Goal: Task Accomplishment & Management: Manage account settings

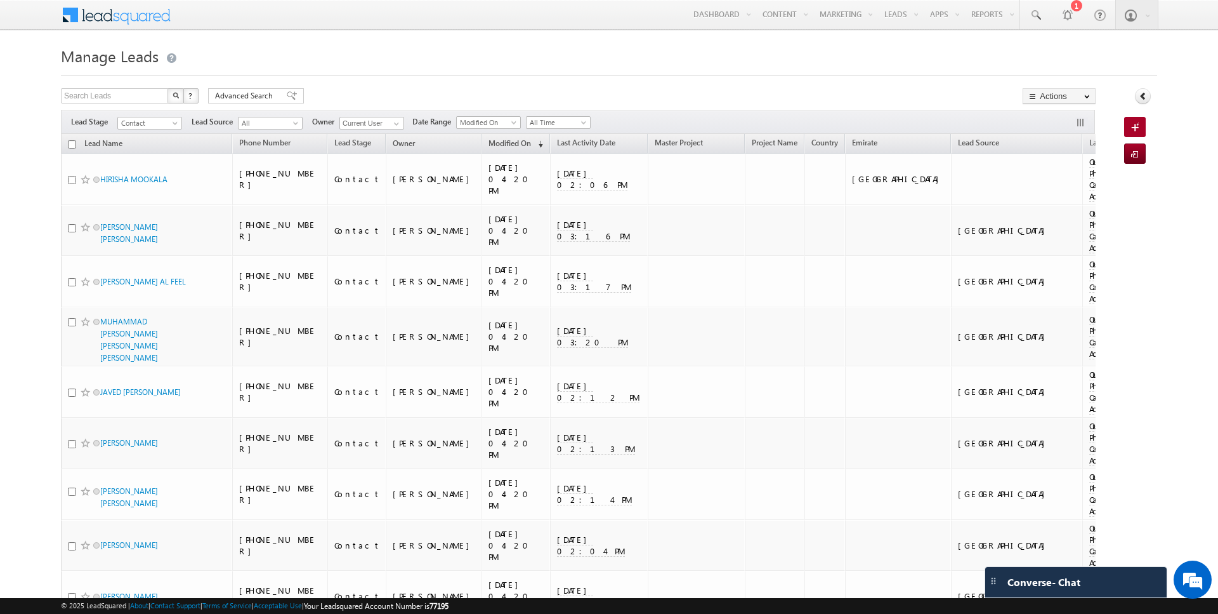
click at [262, 100] on span "Advanced Search" at bounding box center [246, 95] width 62 height 11
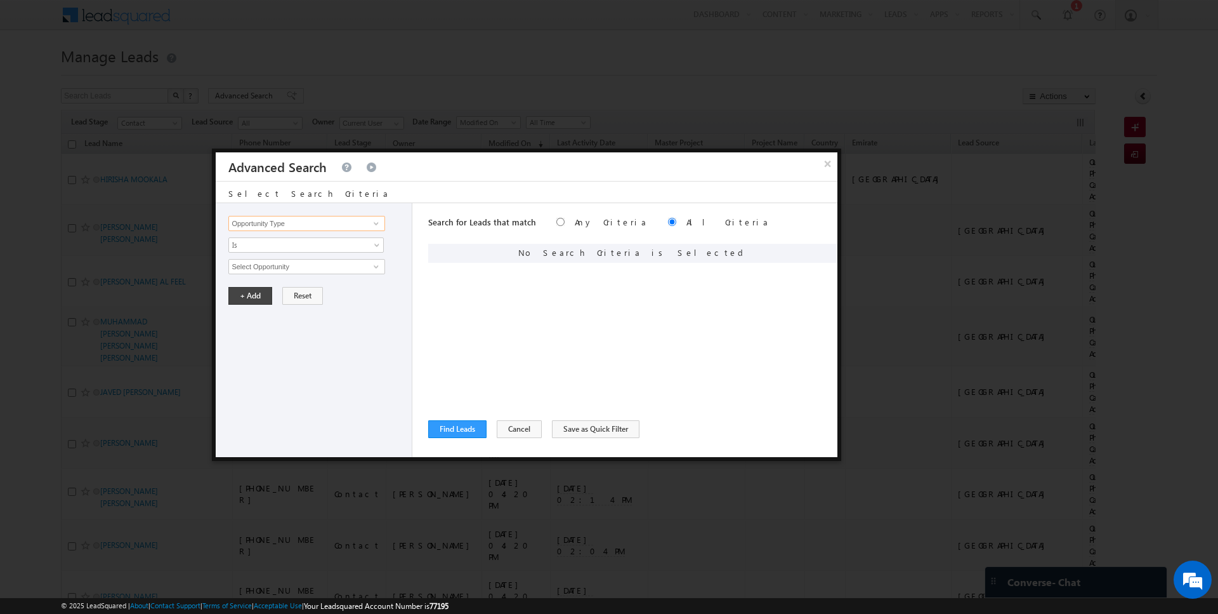
click at [329, 219] on input "Opportunity Type" at bounding box center [306, 223] width 156 height 15
type input "Lead Activity"
click at [298, 244] on span "Is" at bounding box center [298, 244] width 138 height 11
click at [282, 267] on link "Is Not" at bounding box center [306, 270] width 155 height 11
click at [282, 267] on input "Select Activity" at bounding box center [306, 266] width 156 height 15
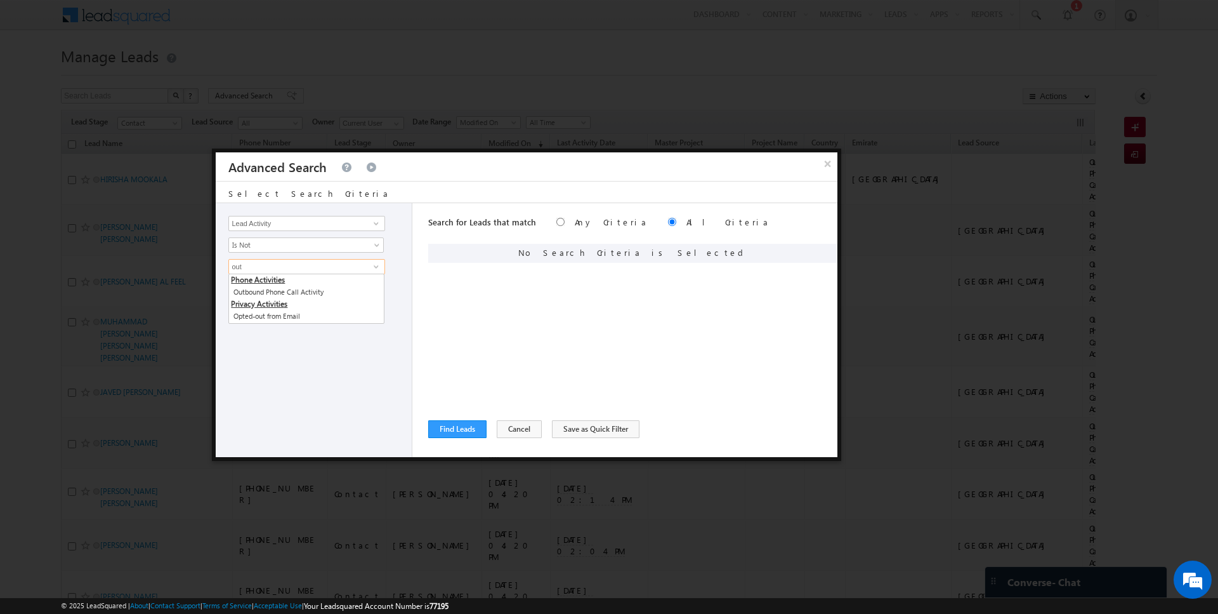
type input "Outbound Phone Call Activity"
click at [247, 317] on button "+ Add" at bounding box center [250, 317] width 44 height 18
click at [459, 432] on button "Find Leads" at bounding box center [457, 429] width 58 height 18
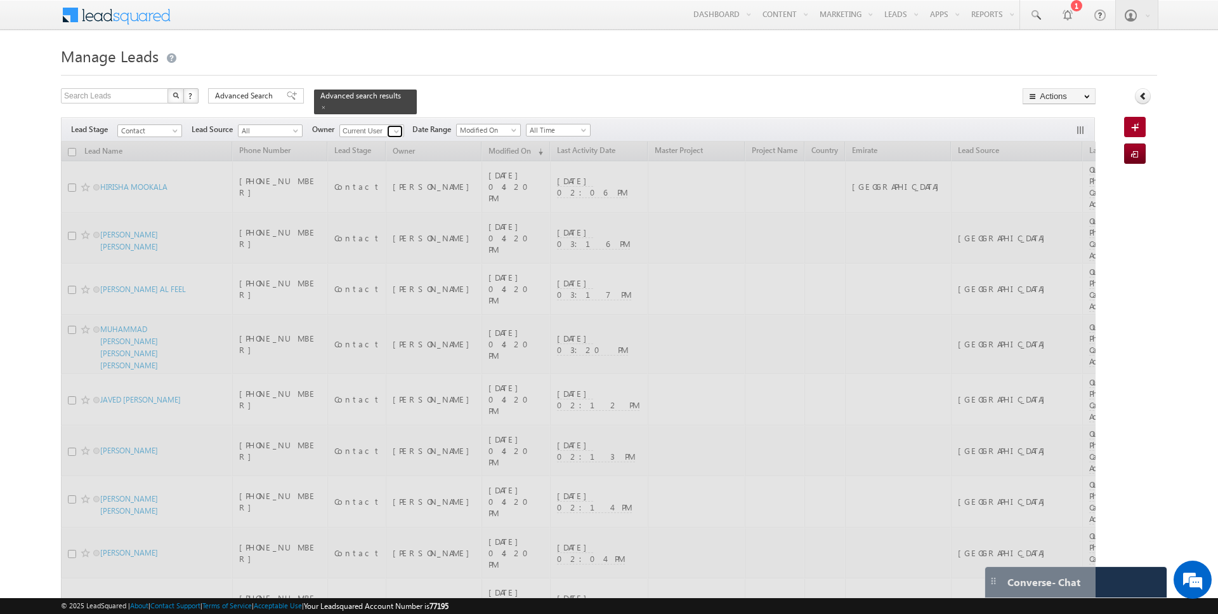
click at [393, 128] on span at bounding box center [397, 131] width 10 height 10
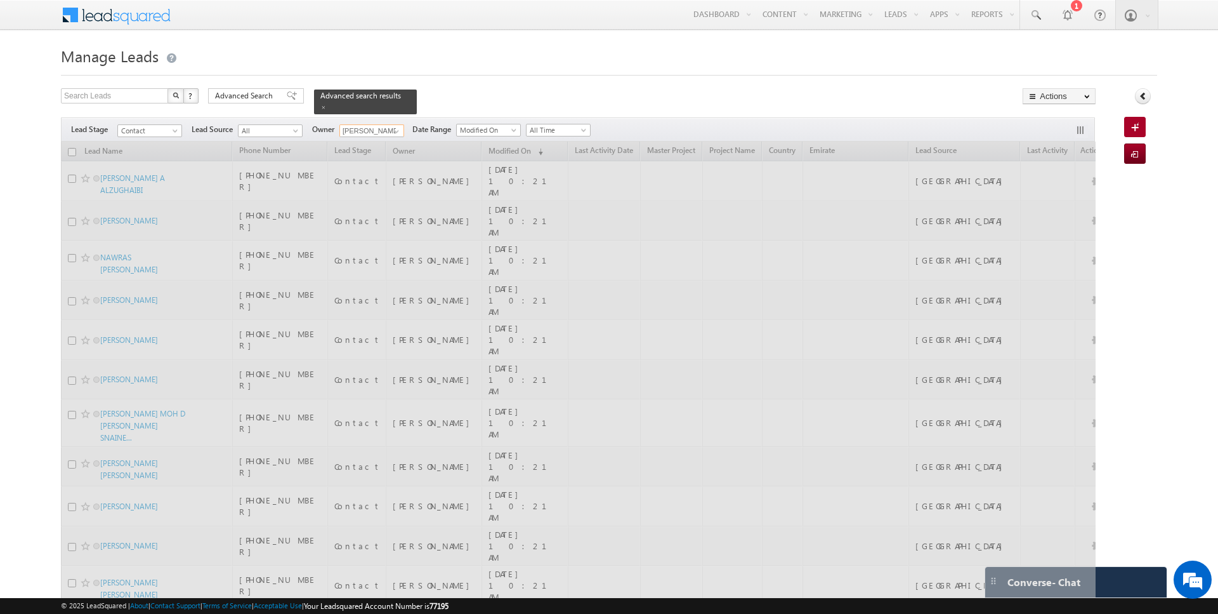
type input "Anuj Upadhyay"
click at [470, 96] on div "Search Leads X ? 539 results found Advanced Search Advanced Search Advanced sea…" at bounding box center [578, 101] width 1035 height 26
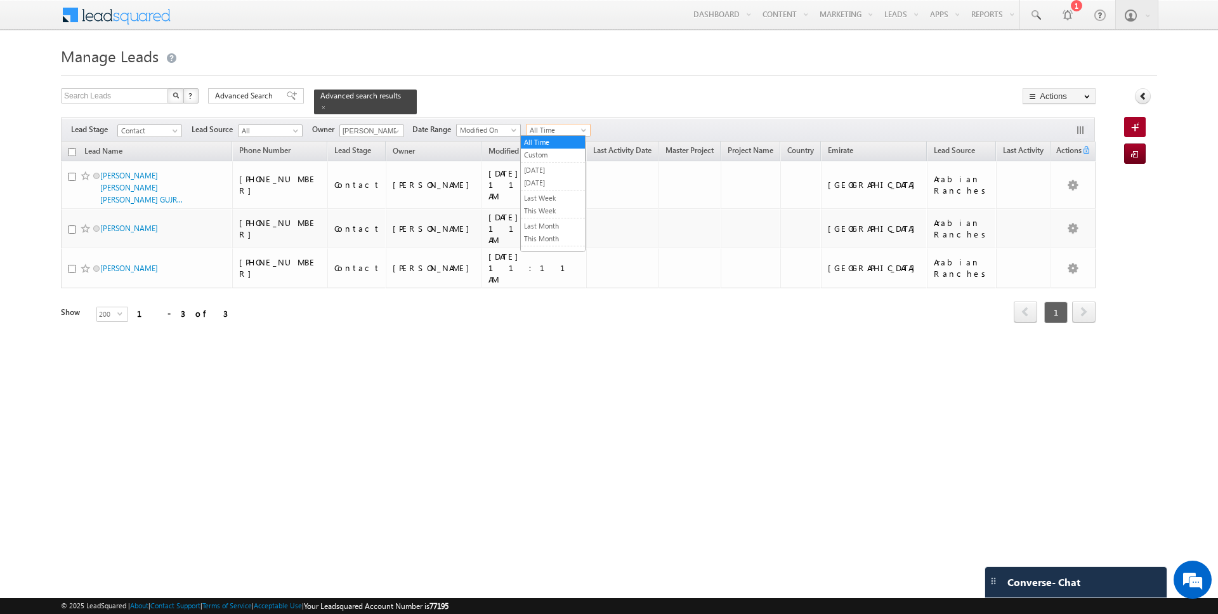
click at [550, 131] on span "All Time" at bounding box center [557, 129] width 60 height 11
click at [486, 101] on div "Search Leads X ? 3 results found Advanced Search Advanced Search Advanced searc…" at bounding box center [578, 101] width 1035 height 26
click at [242, 100] on span "Advanced Search" at bounding box center [246, 95] width 62 height 11
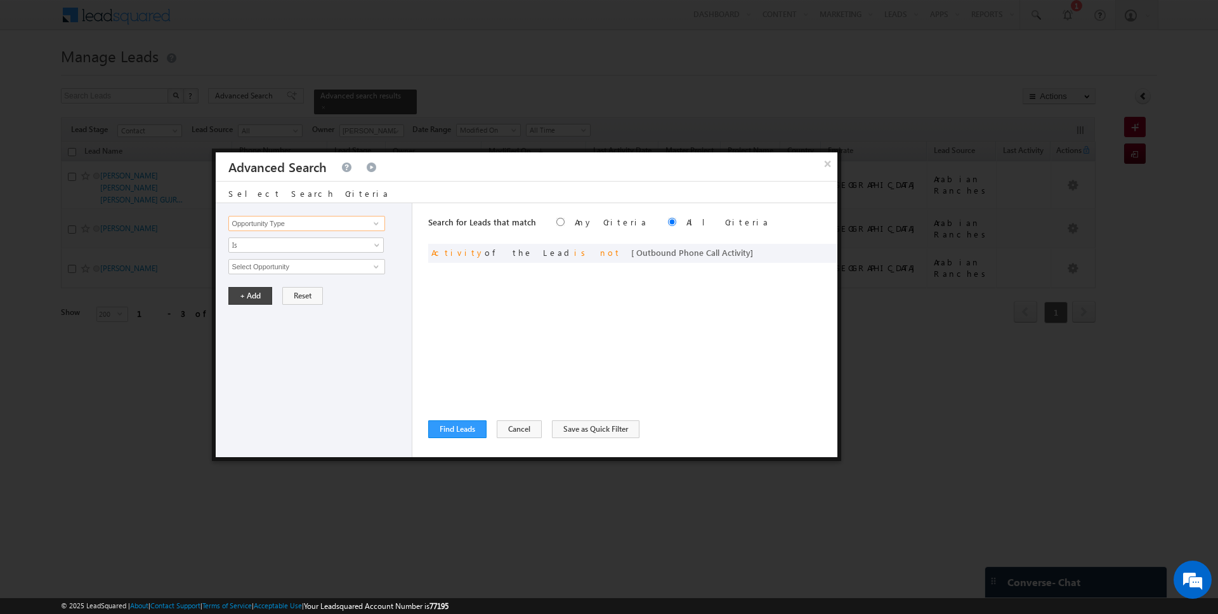
click at [310, 228] on input "Opportunity Type" at bounding box center [306, 223] width 156 height 15
click at [295, 294] on button "Reset" at bounding box center [302, 296] width 41 height 18
click at [826, 250] on span at bounding box center [823, 251] width 9 height 9
click at [355, 217] on input "Opportunity Type" at bounding box center [306, 223] width 156 height 15
type input "a"
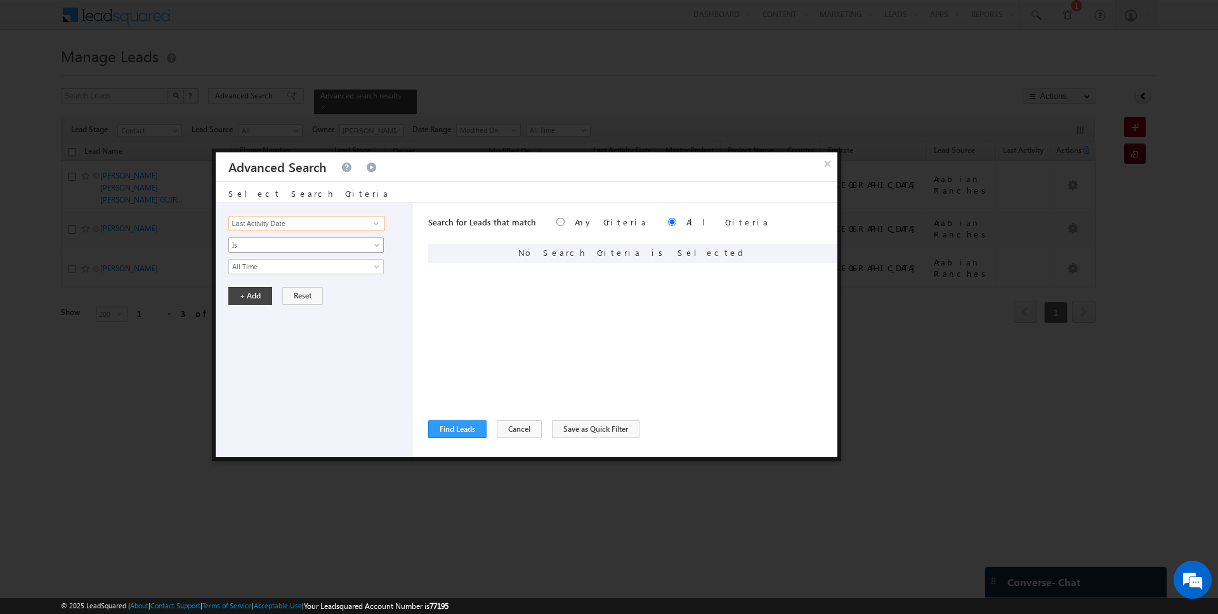
type input "Last Activity Date"
click at [298, 248] on span "Is" at bounding box center [298, 244] width 138 height 11
click at [256, 268] on link "Before" at bounding box center [306, 270] width 155 height 11
click at [249, 296] on button "+ Add" at bounding box center [250, 296] width 44 height 18
click at [444, 428] on button "Find Leads" at bounding box center [457, 429] width 58 height 18
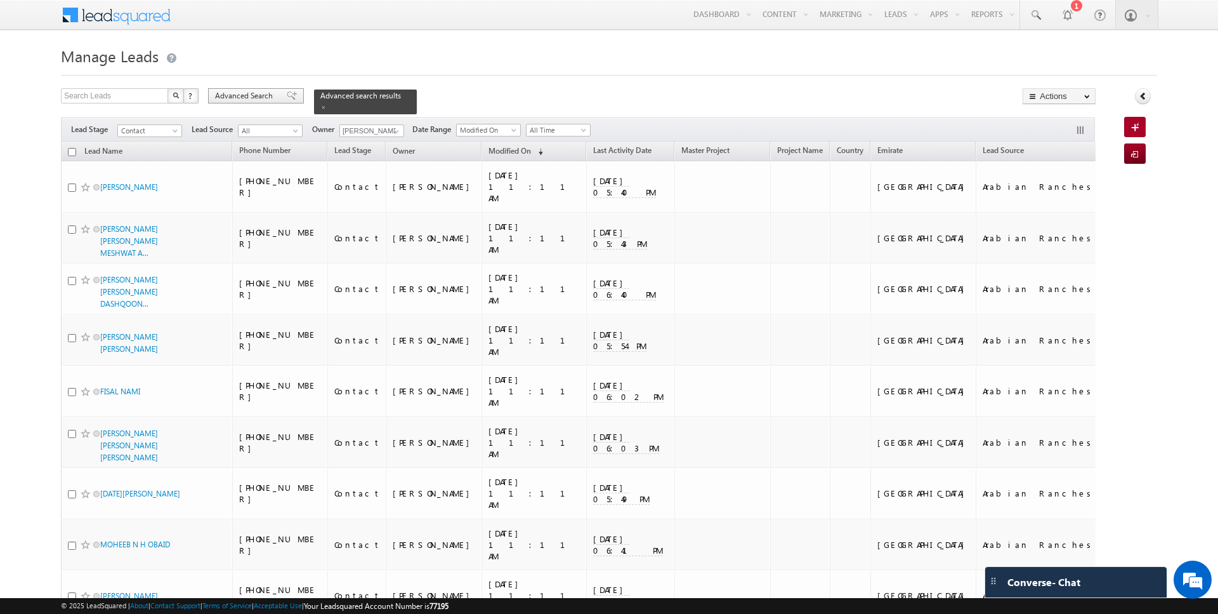
click at [241, 94] on span "Advanced Search" at bounding box center [246, 95] width 62 height 11
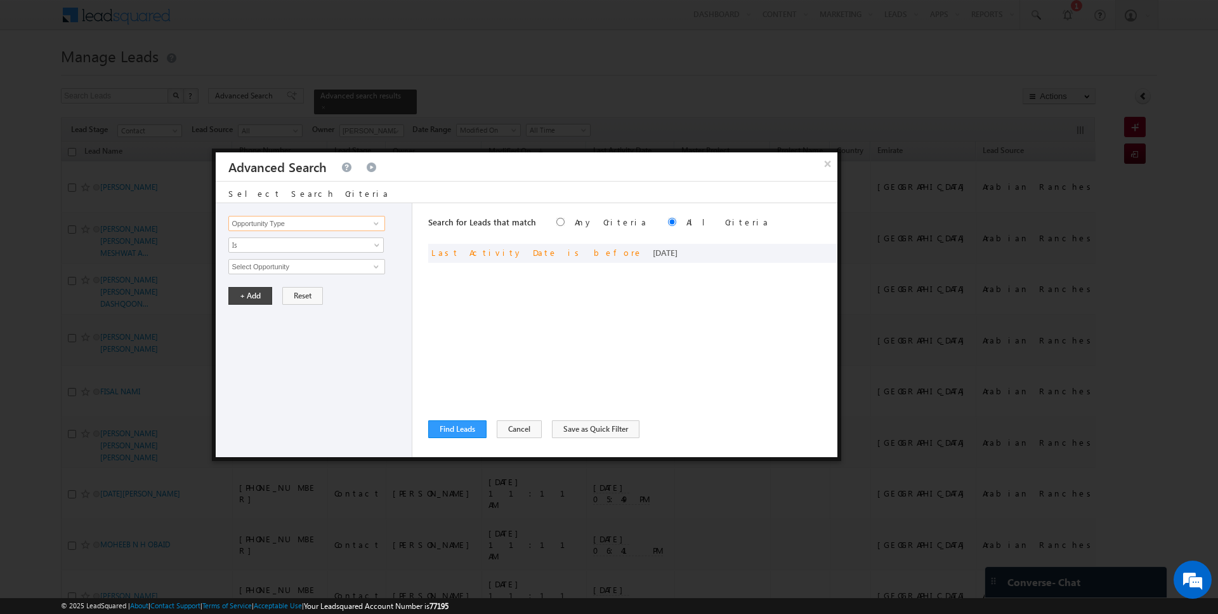
click at [264, 221] on input "Opportunity Type" at bounding box center [306, 223] width 156 height 15
type input "Modified On"
click at [251, 244] on span "Is" at bounding box center [298, 244] width 138 height 11
click at [249, 257] on link "Is" at bounding box center [306, 258] width 155 height 11
click at [249, 262] on span "All Time" at bounding box center [298, 266] width 138 height 11
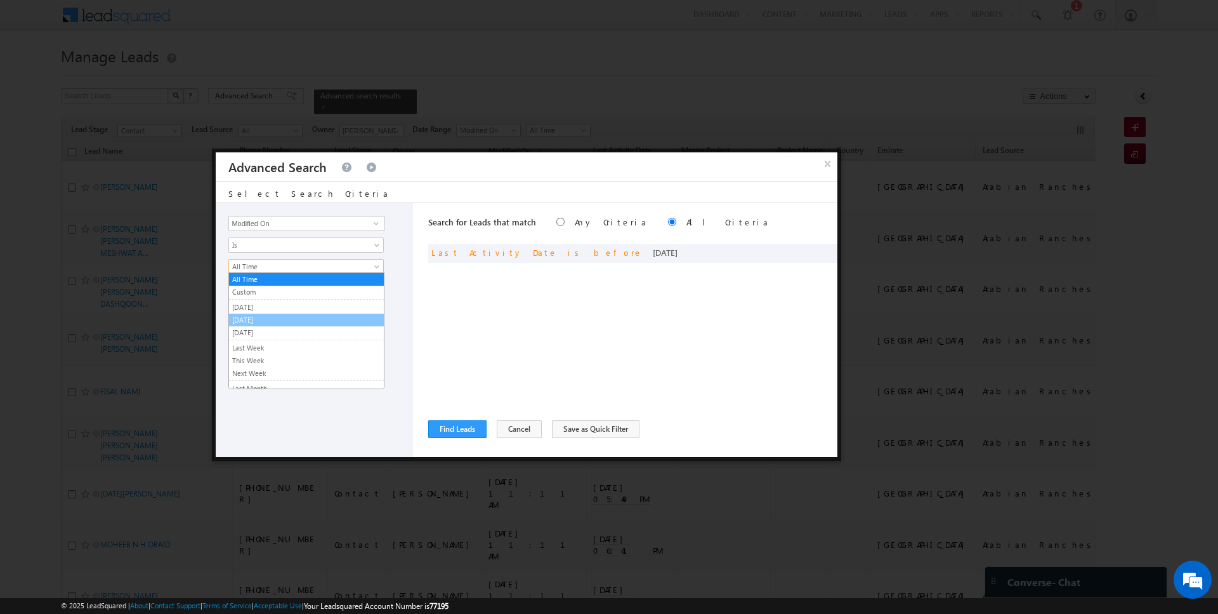
click at [254, 317] on link "Today" at bounding box center [306, 319] width 155 height 11
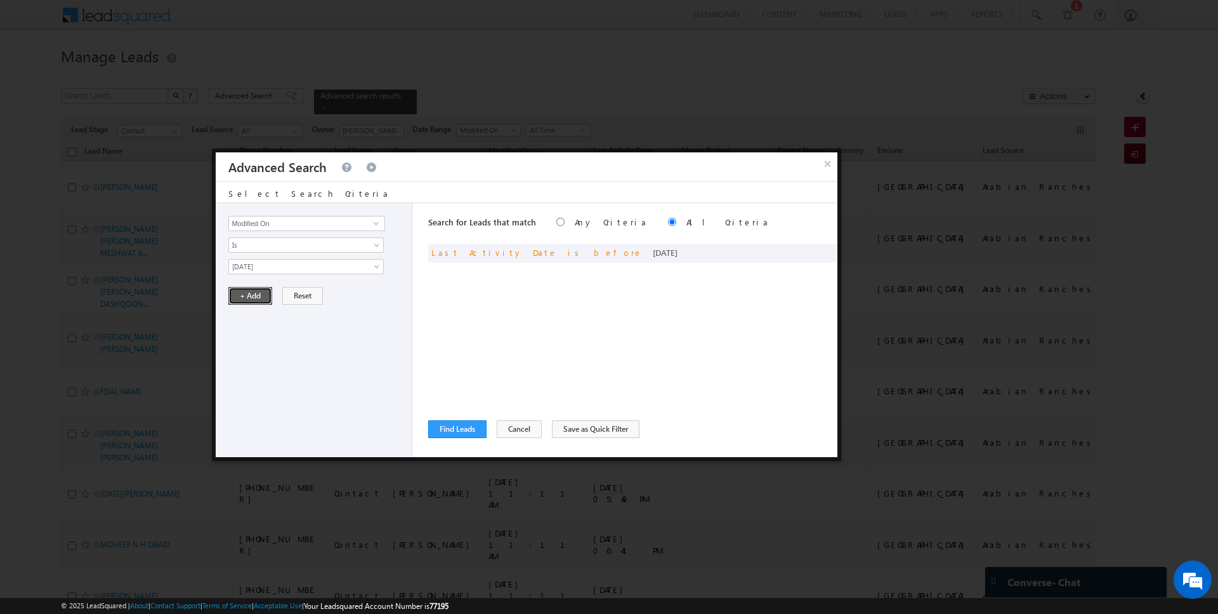
click at [251, 293] on button "+ Add" at bounding box center [250, 296] width 44 height 18
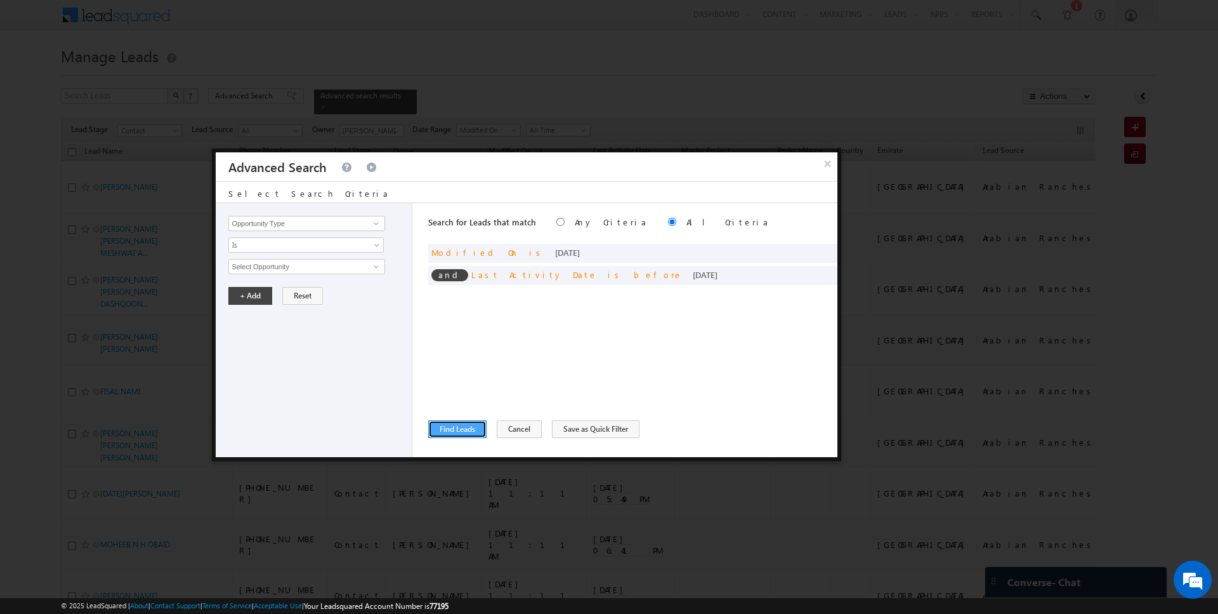
click at [448, 426] on button "Find Leads" at bounding box center [457, 429] width 58 height 18
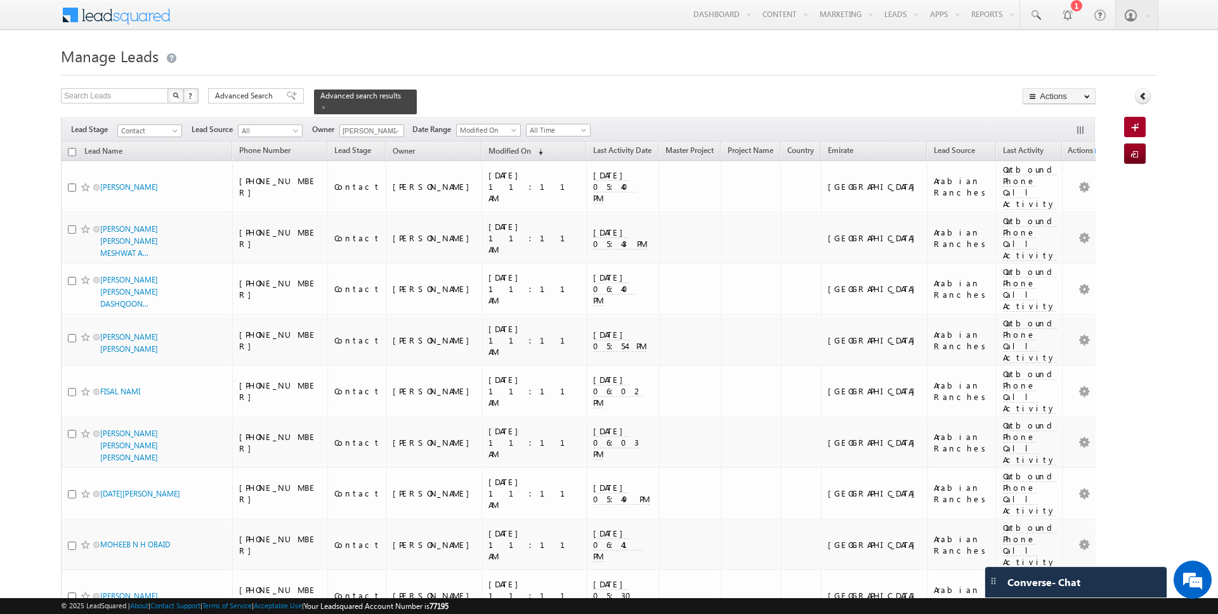
click at [74, 152] on input "checkbox" at bounding box center [72, 152] width 8 height 8
checkbox input "true"
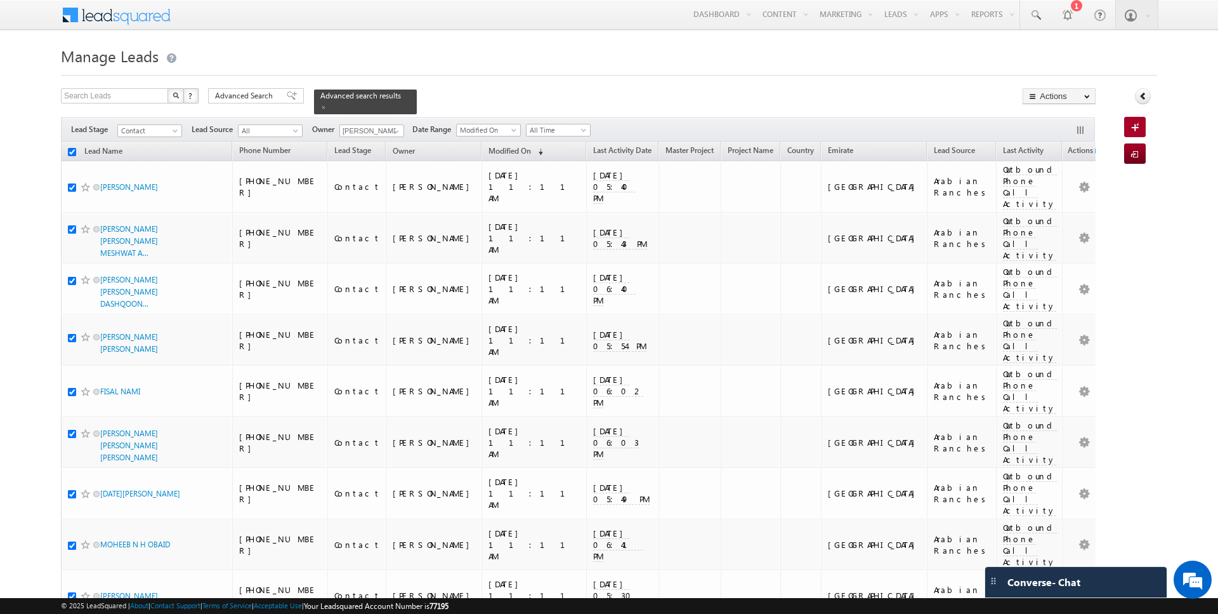
checkbox input "true"
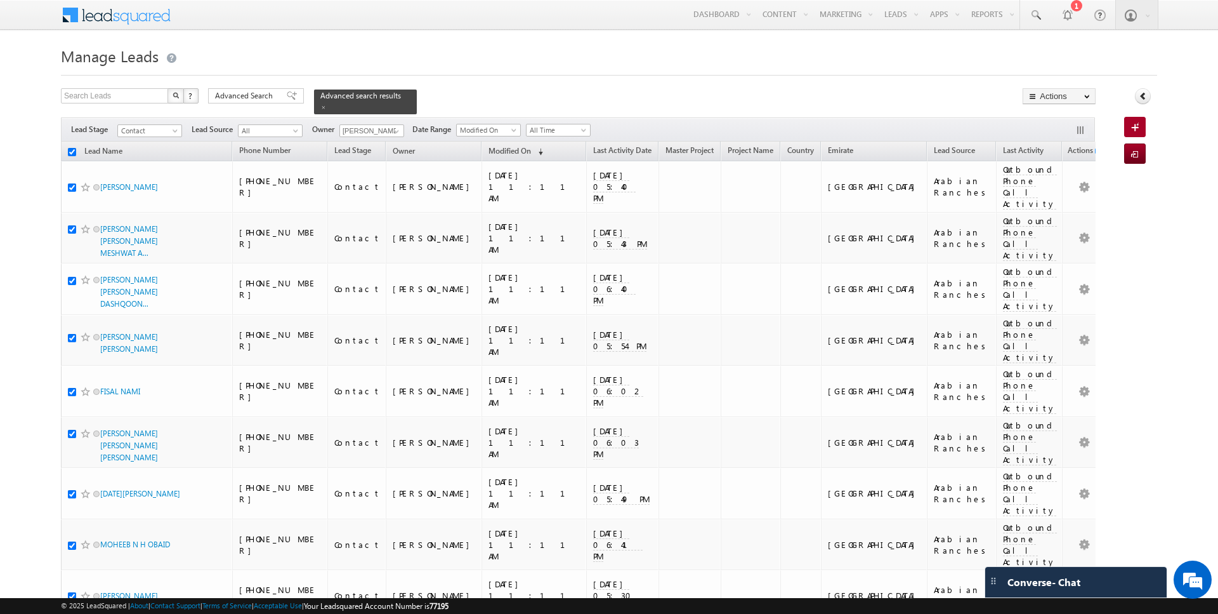
checkbox input "true"
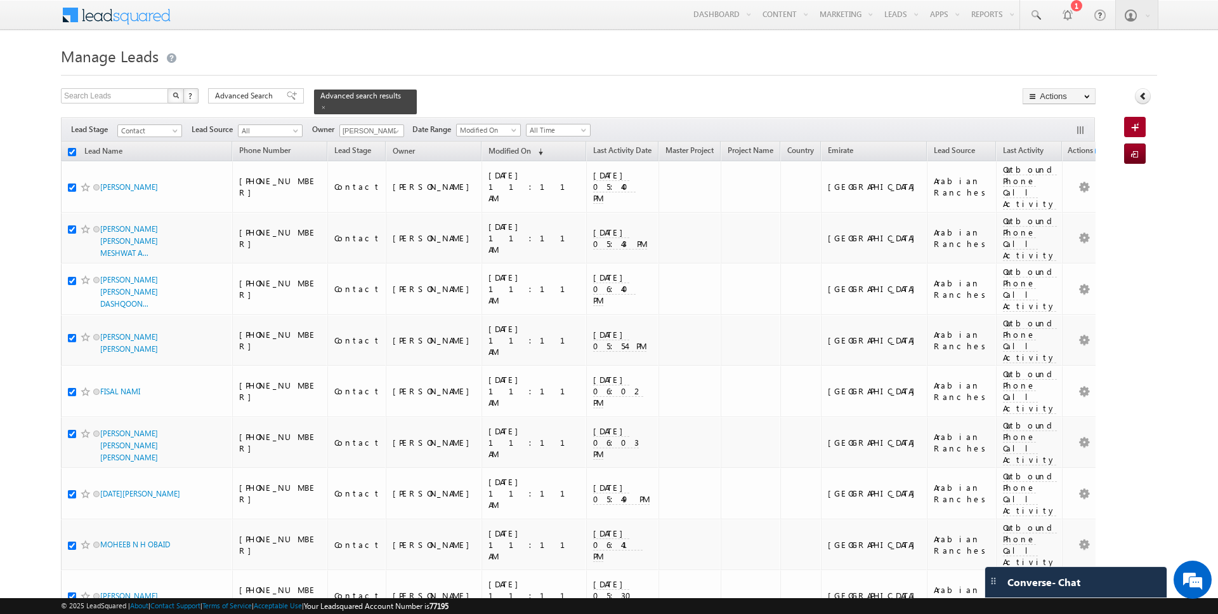
checkbox input "true"
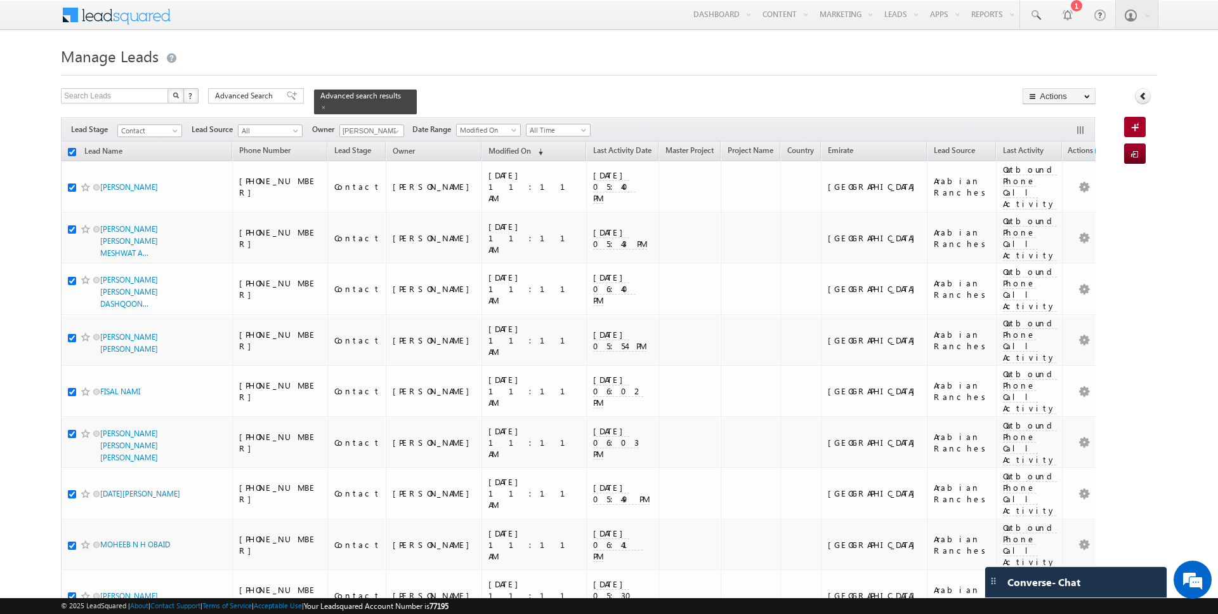
checkbox input "true"
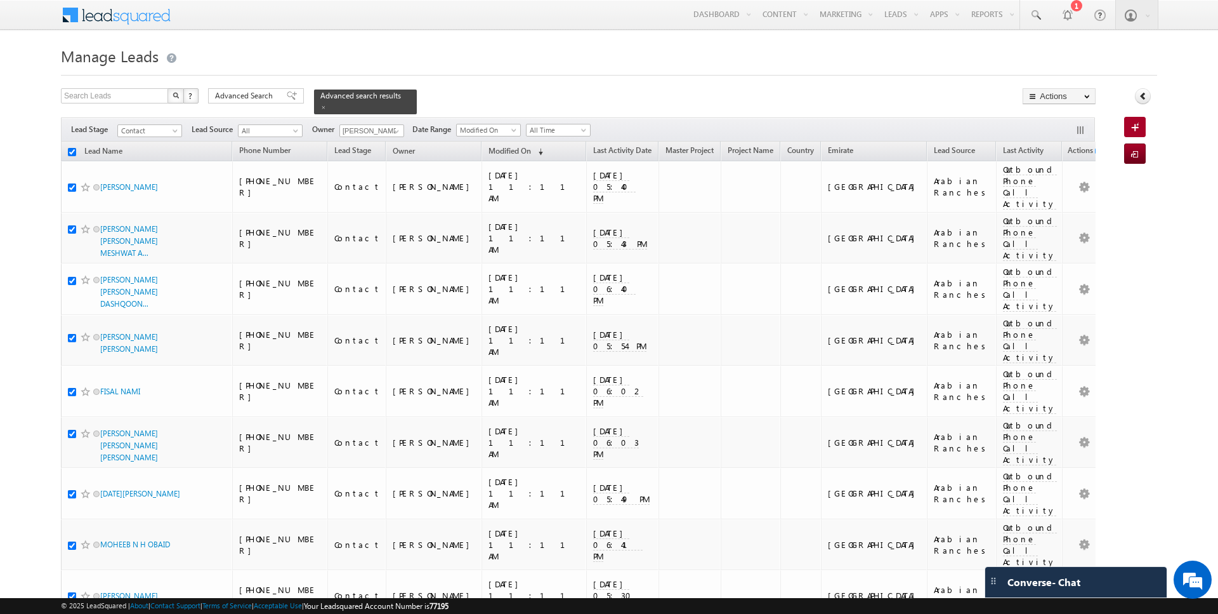
checkbox input "true"
click at [1052, 207] on link "Change Owner" at bounding box center [1060, 205] width 72 height 15
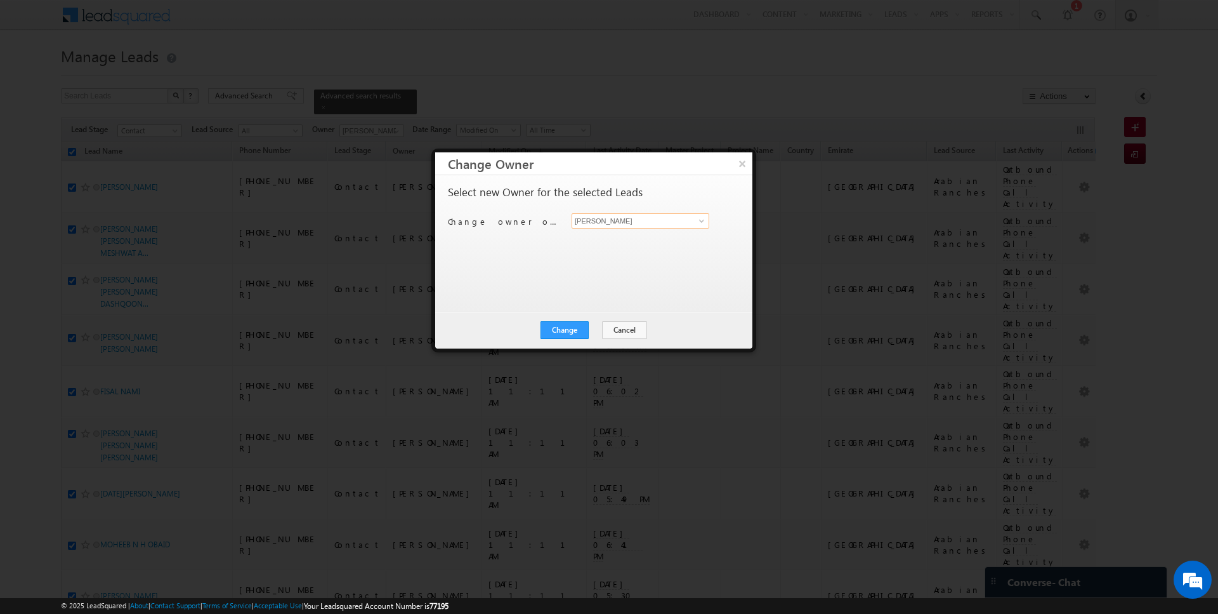
click at [635, 220] on input "[PERSON_NAME]" at bounding box center [641, 220] width 138 height 15
type input "Anuj Upadhyay"
click at [586, 324] on button "Change" at bounding box center [565, 330] width 48 height 18
click at [592, 326] on button "Close" at bounding box center [596, 330] width 41 height 18
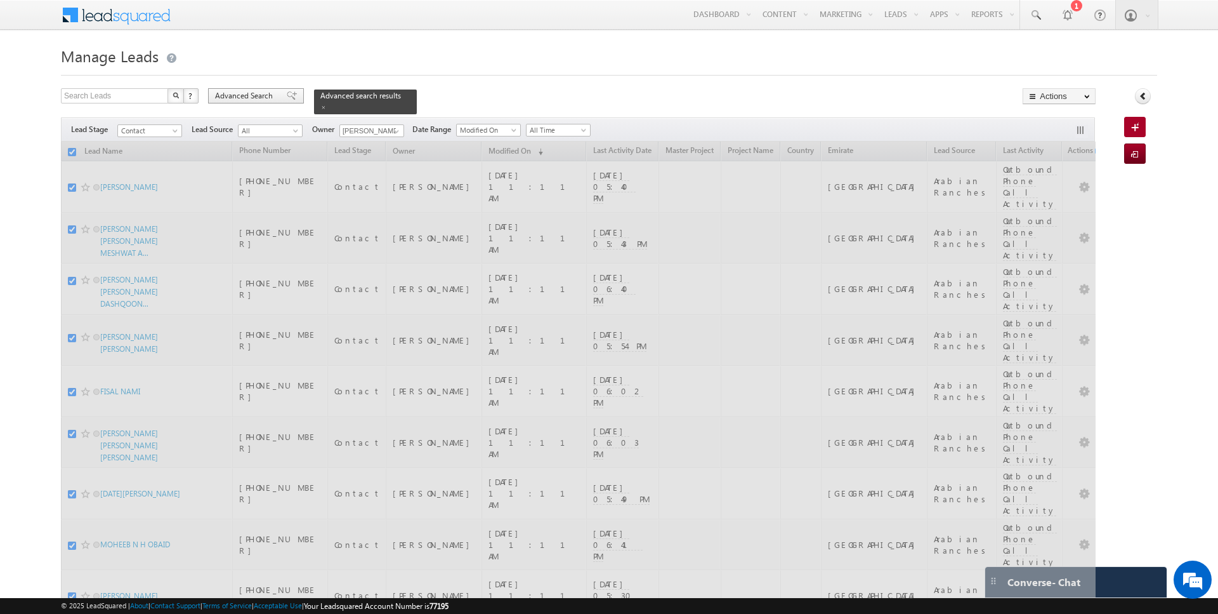
checkbox input "false"
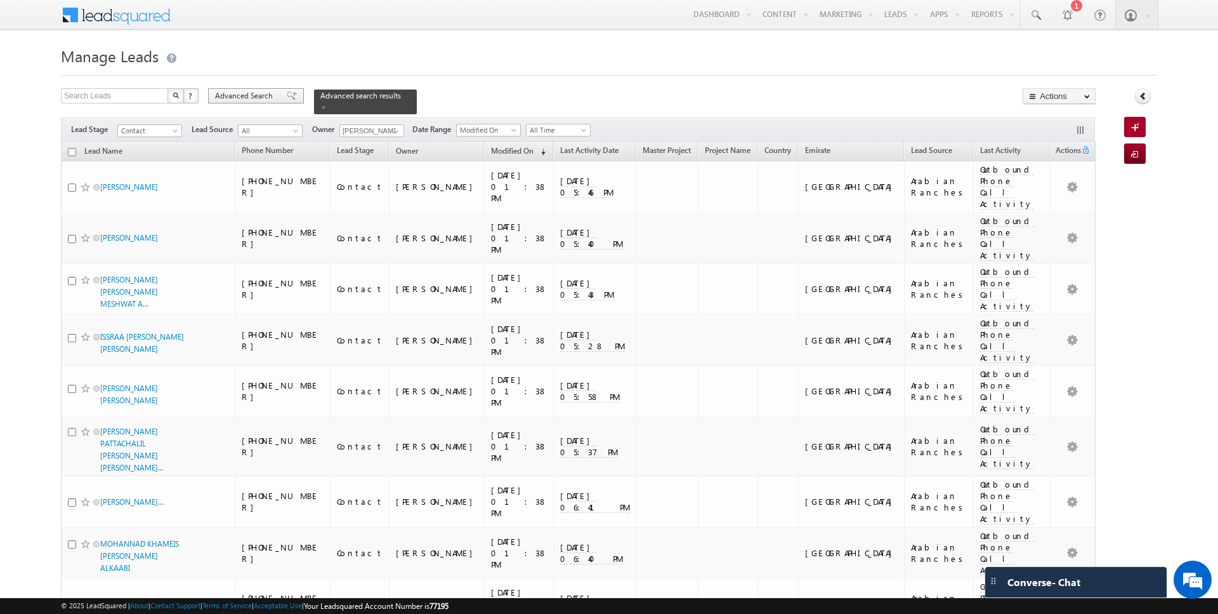
click at [241, 101] on span "Advanced Search" at bounding box center [246, 95] width 62 height 11
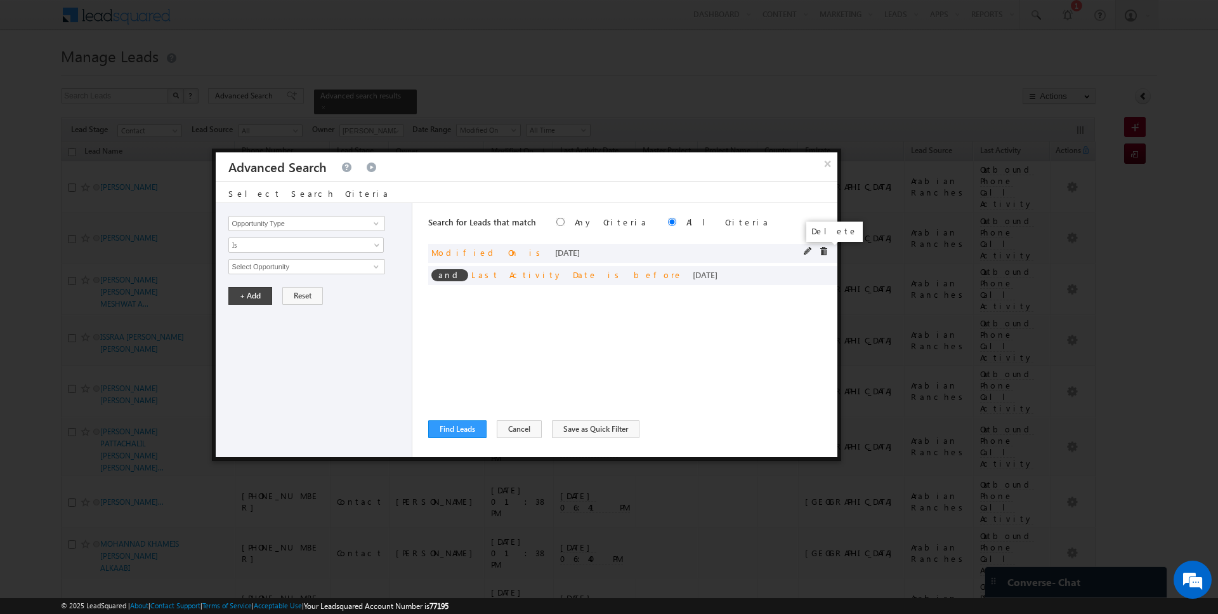
click at [826, 251] on span at bounding box center [823, 251] width 9 height 9
click at [811, 249] on span at bounding box center [808, 251] width 9 height 9
click at [331, 225] on input "Last Activity Date" at bounding box center [306, 223] width 156 height 15
type input "Lead Activity"
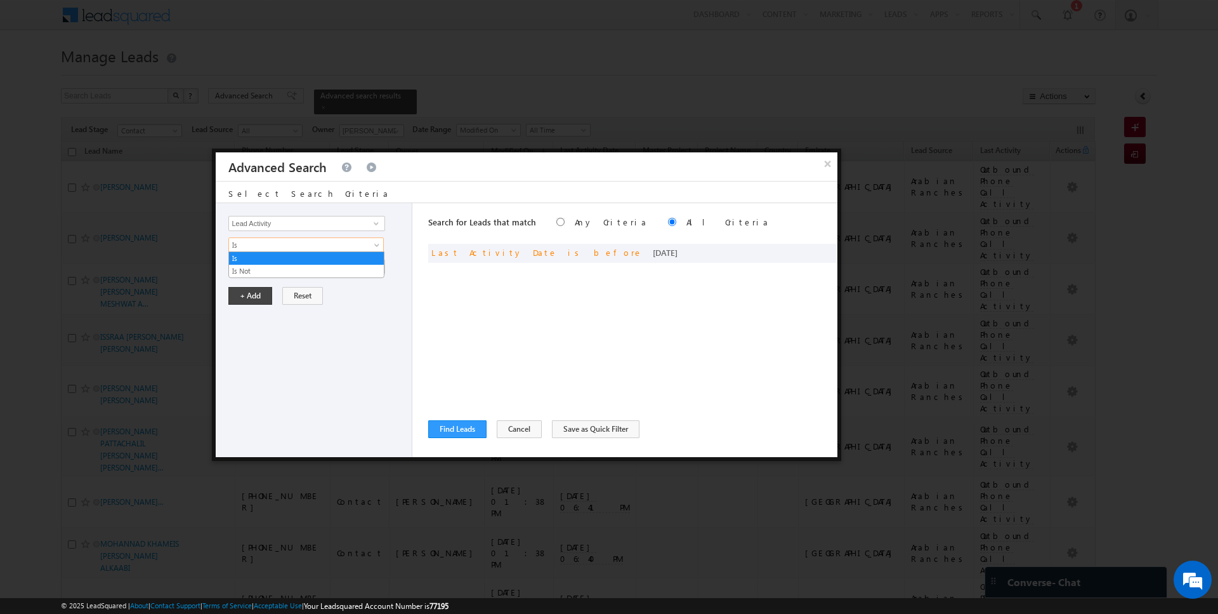
click at [296, 247] on span "Is" at bounding box center [298, 244] width 138 height 11
click at [270, 266] on link "Is Not" at bounding box center [306, 270] width 155 height 11
click at [270, 266] on input "Select Activity" at bounding box center [306, 266] width 156 height 15
type input "Outbound Phone Call Activity"
click at [246, 316] on button "+ Add" at bounding box center [250, 317] width 44 height 18
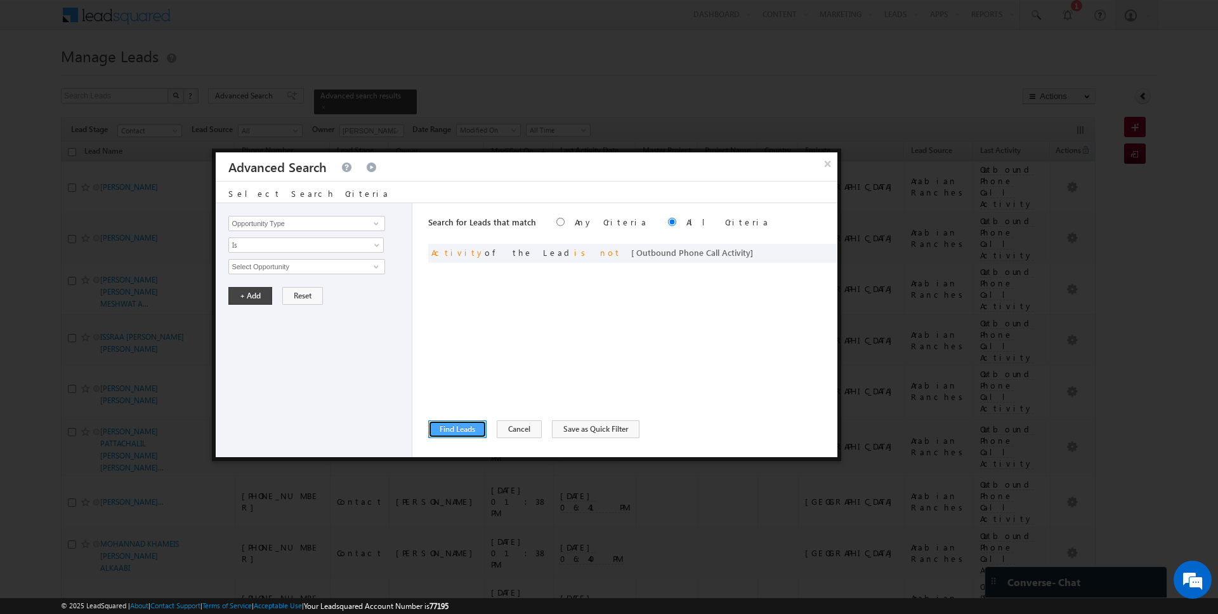
click at [453, 432] on button "Find Leads" at bounding box center [457, 429] width 58 height 18
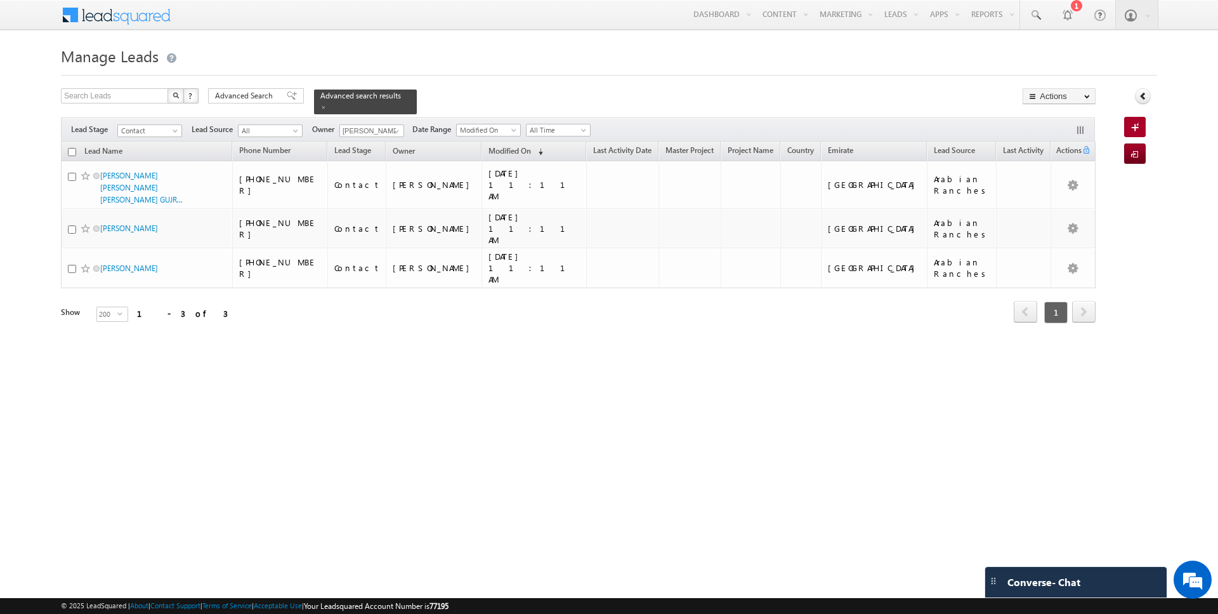
click at [72, 152] on input "checkbox" at bounding box center [72, 152] width 8 height 8
checkbox input "true"
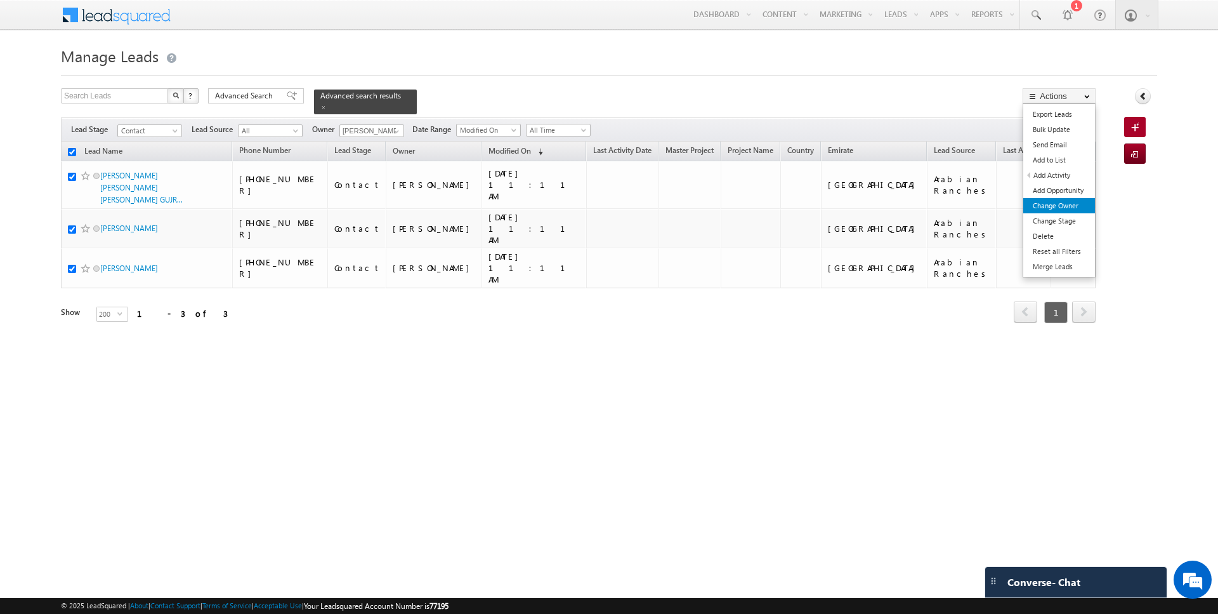
click at [1052, 208] on link "Change Owner" at bounding box center [1060, 205] width 72 height 15
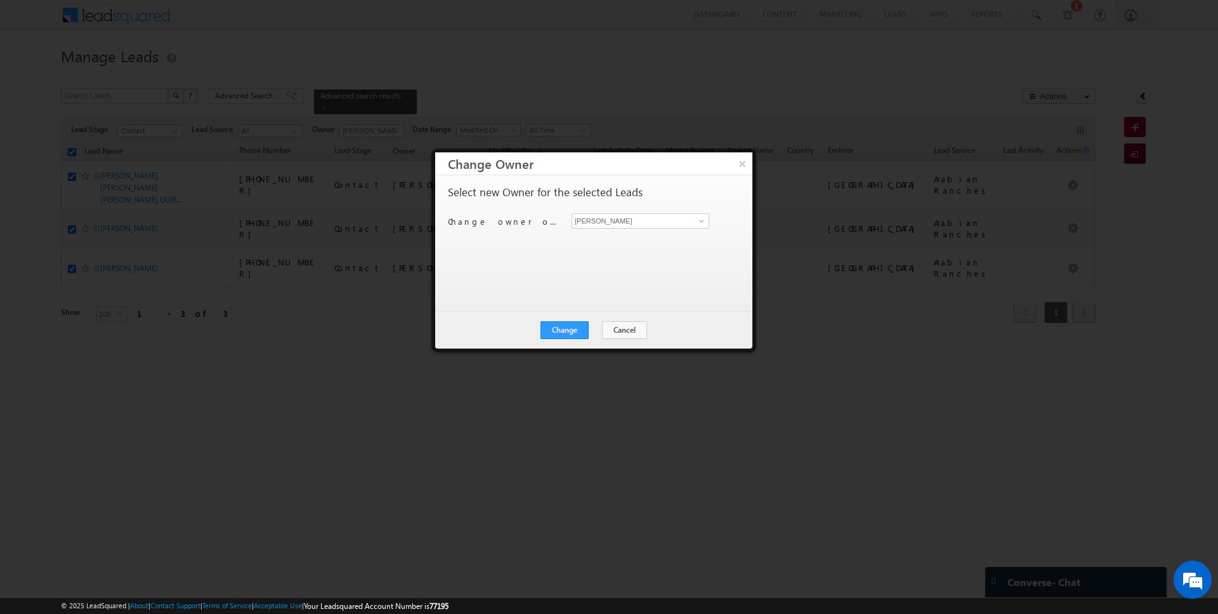
click at [629, 232] on div "Select new Owner for the selected Leads Change owner of 3 leads to Rajender Rau…" at bounding box center [592, 238] width 289 height 102
click at [627, 217] on input "[PERSON_NAME]" at bounding box center [641, 220] width 138 height 15
type input "Anuj Upadhyay"
click at [561, 329] on button "Change" at bounding box center [565, 330] width 48 height 18
click at [588, 330] on button "Close" at bounding box center [596, 330] width 41 height 18
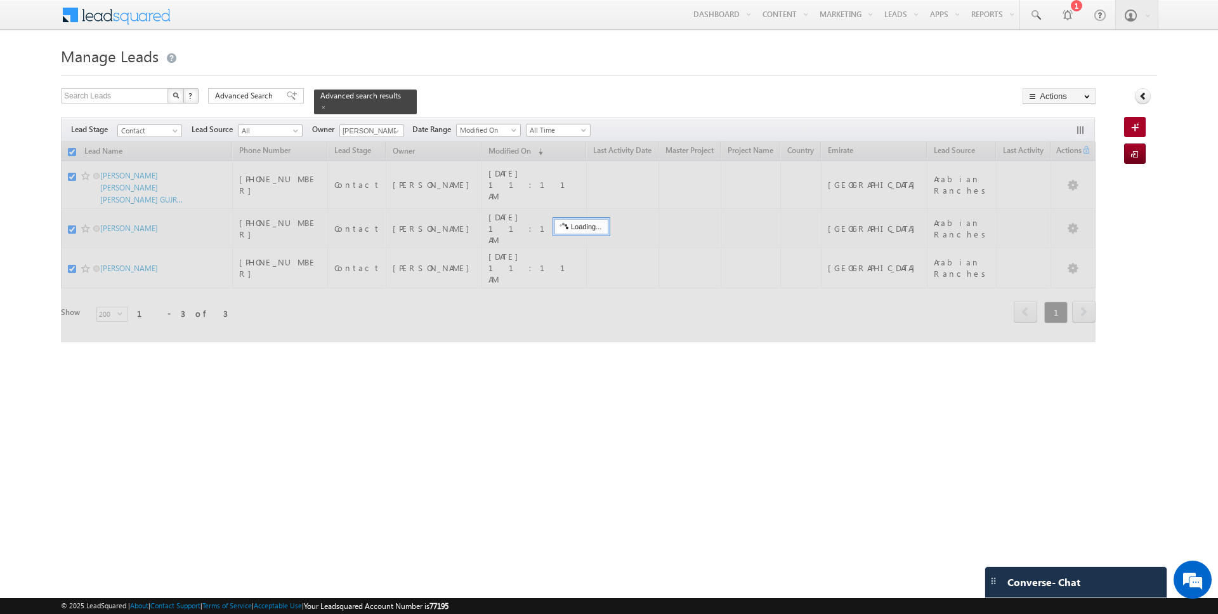
checkbox input "false"
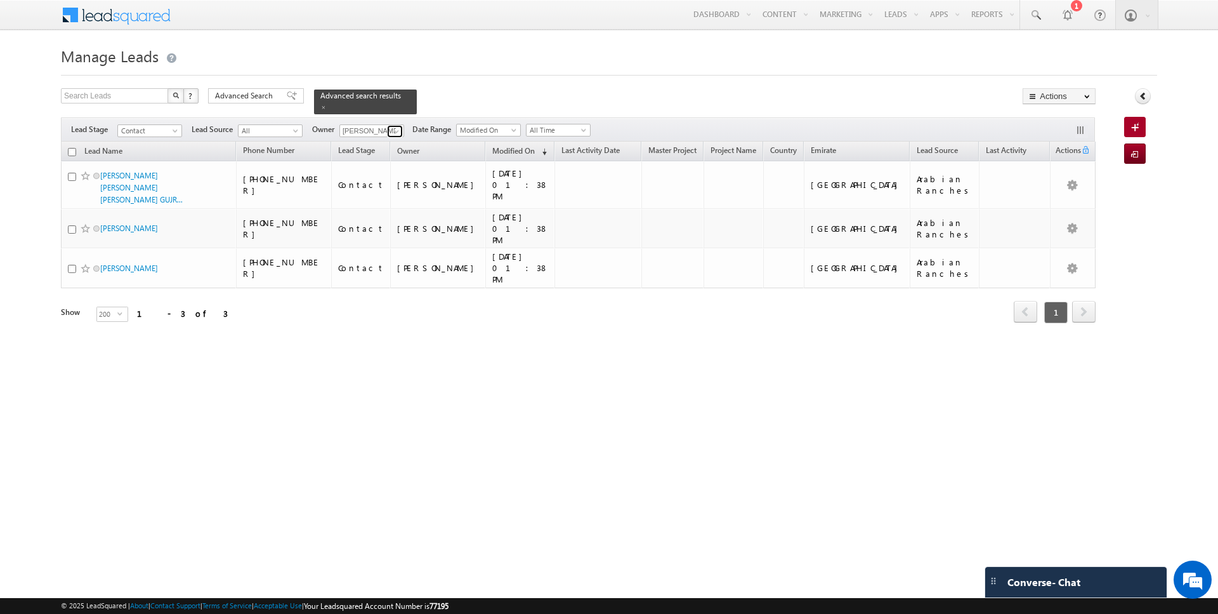
click at [395, 129] on span at bounding box center [397, 131] width 10 height 10
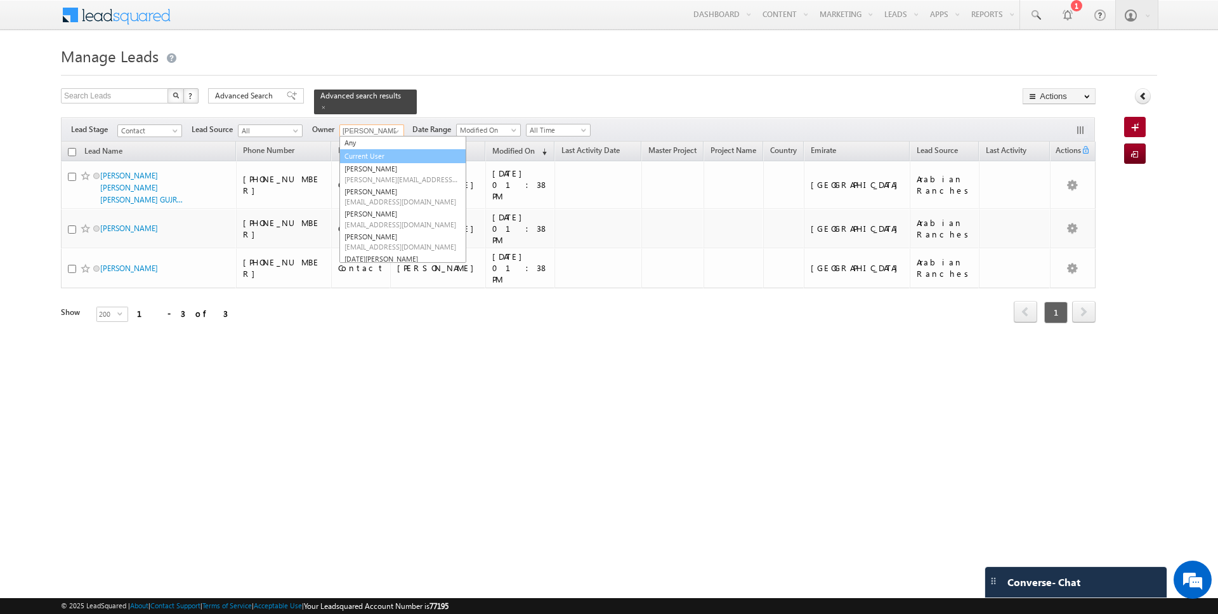
click at [371, 155] on link "Current User" at bounding box center [403, 156] width 127 height 15
type input "Current User"
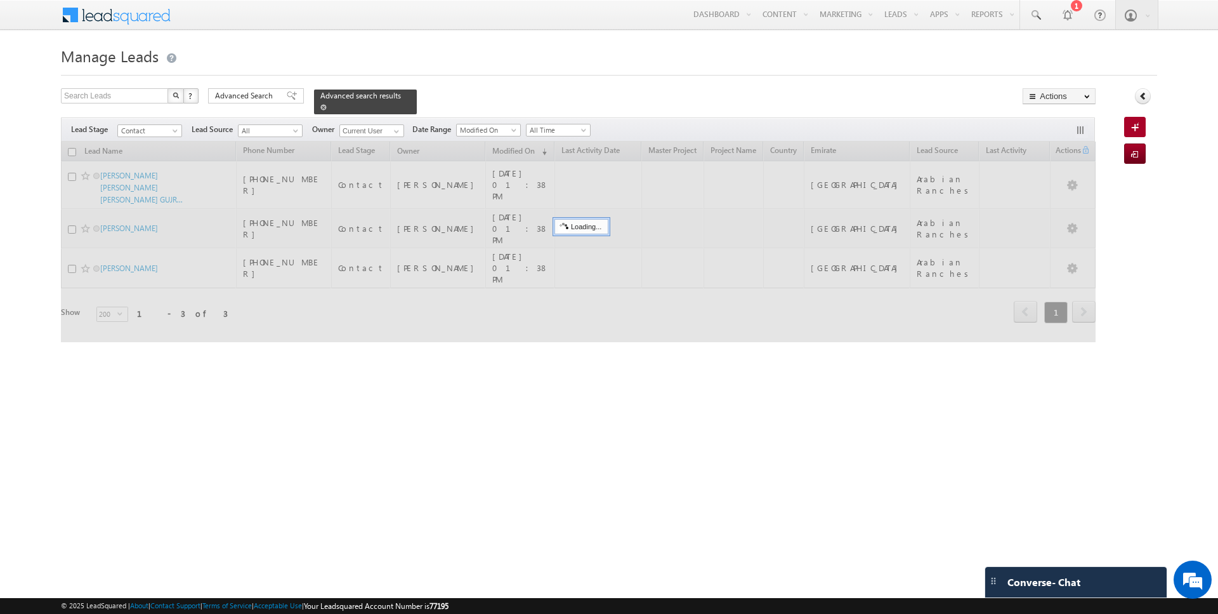
click at [320, 107] on span at bounding box center [323, 107] width 6 height 6
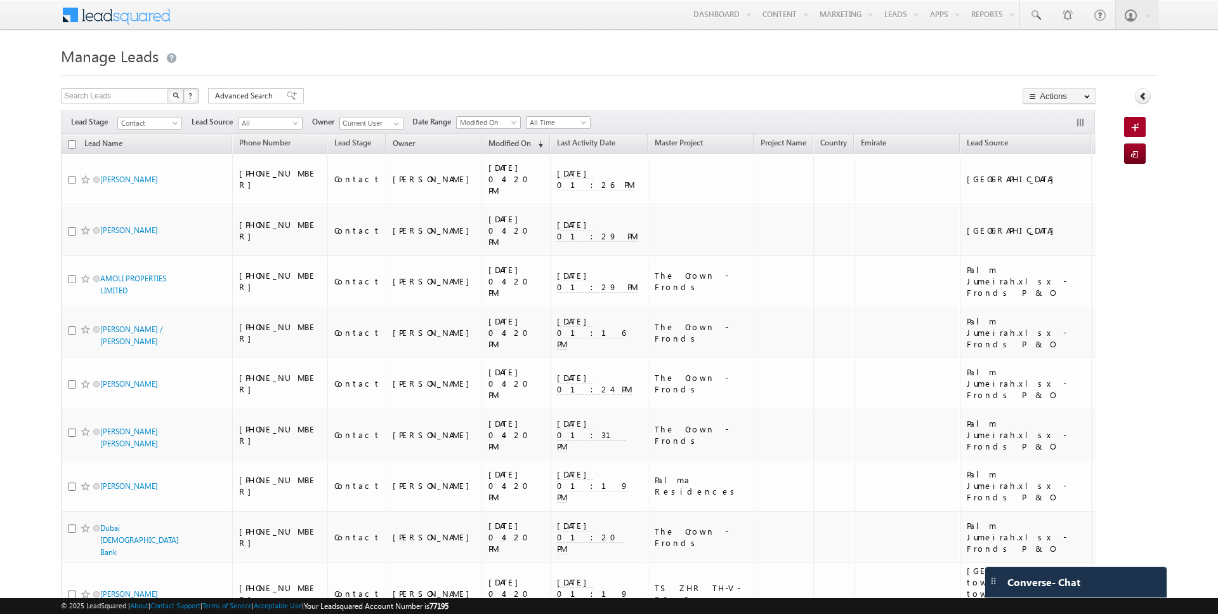
click at [72, 145] on input "checkbox" at bounding box center [72, 144] width 8 height 8
checkbox input "true"
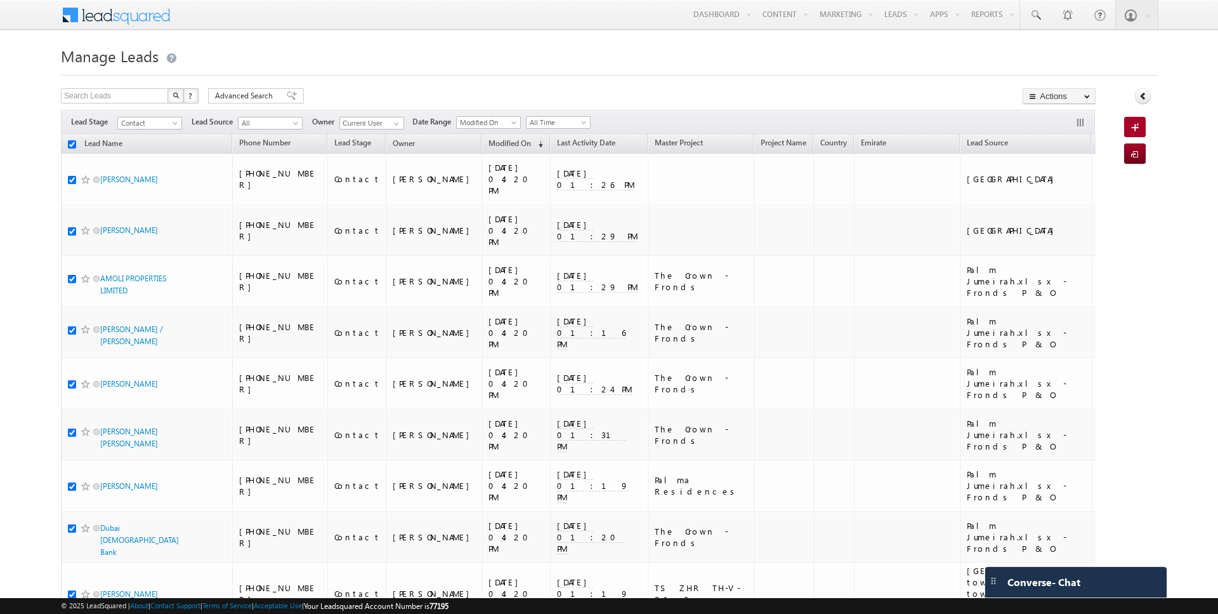
checkbox input "true"
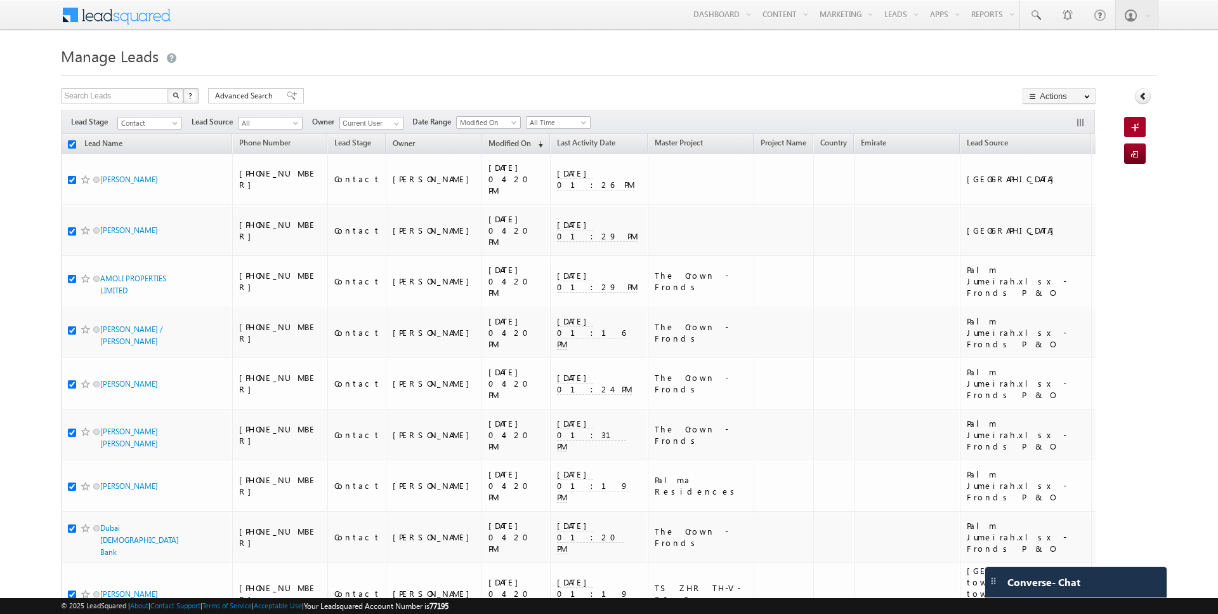
checkbox input "true"
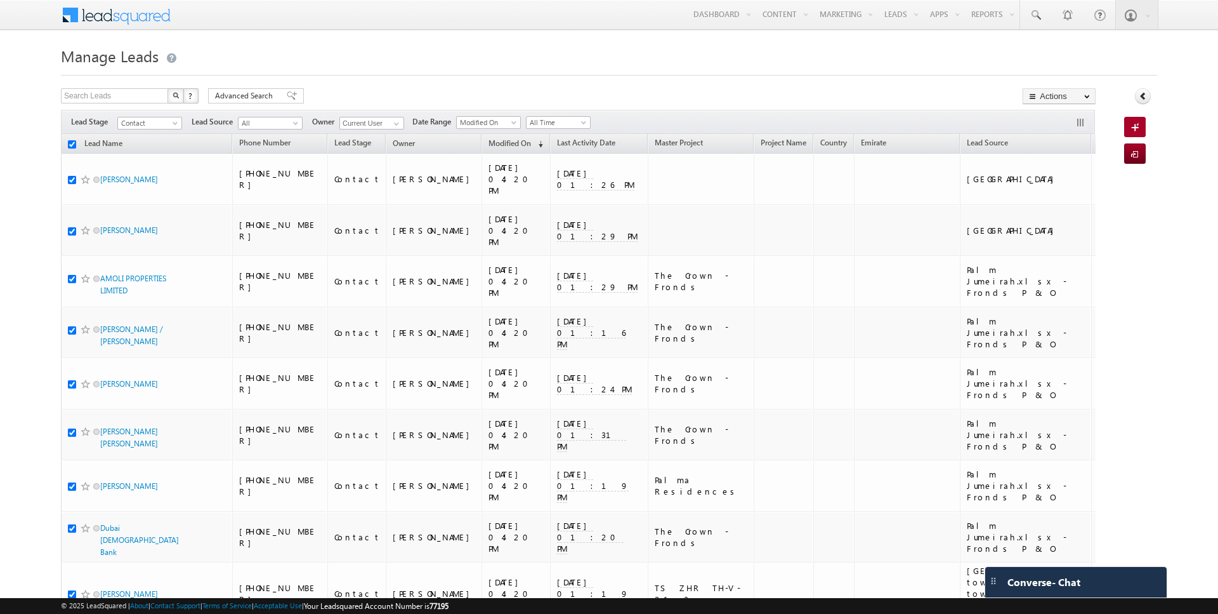
checkbox input "true"
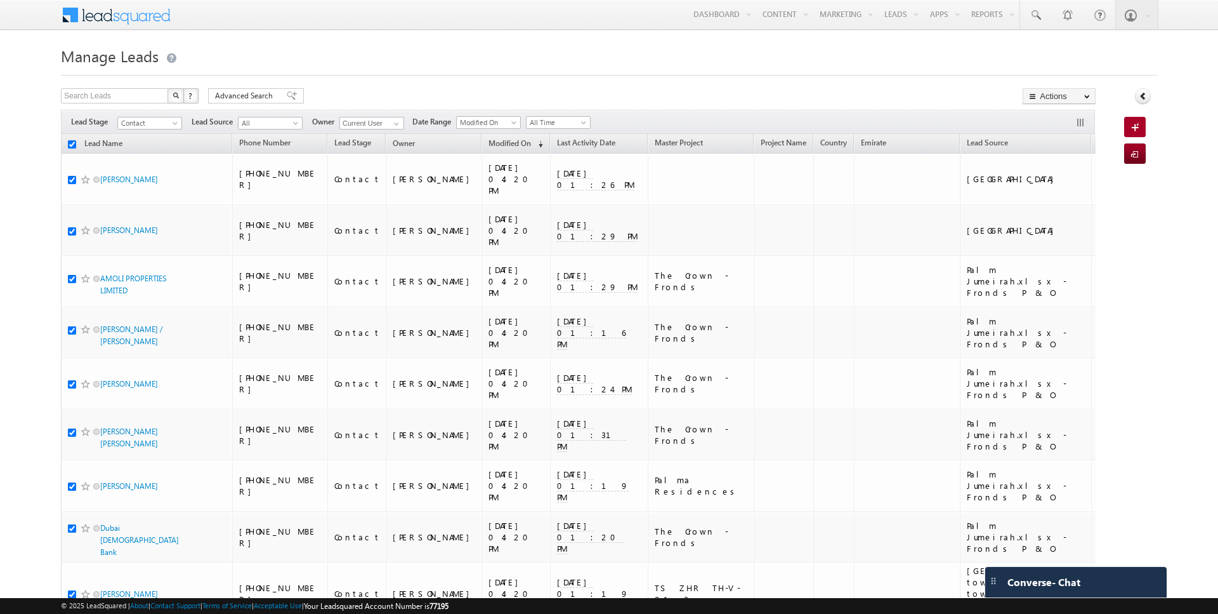
checkbox input "true"
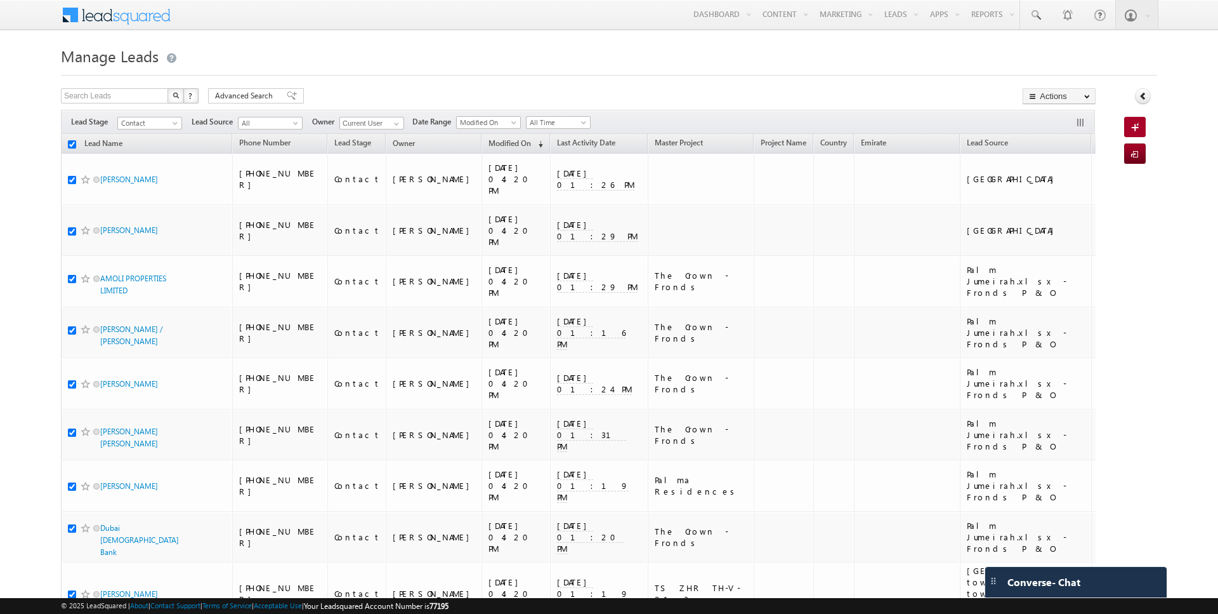
checkbox input "true"
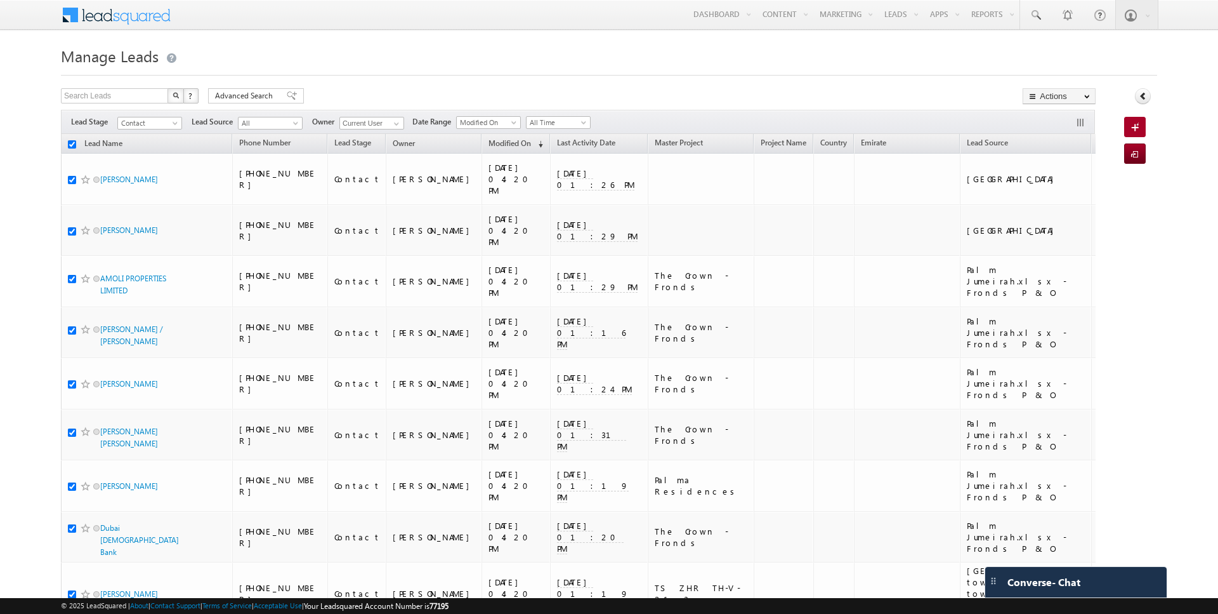
checkbox input "true"
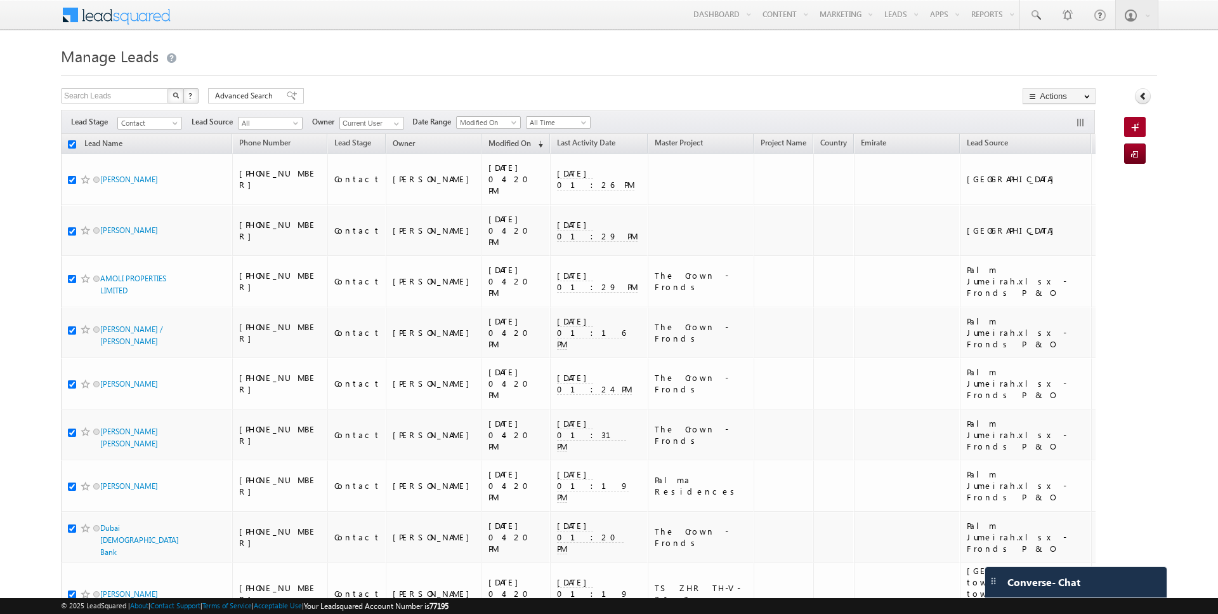
checkbox input "true"
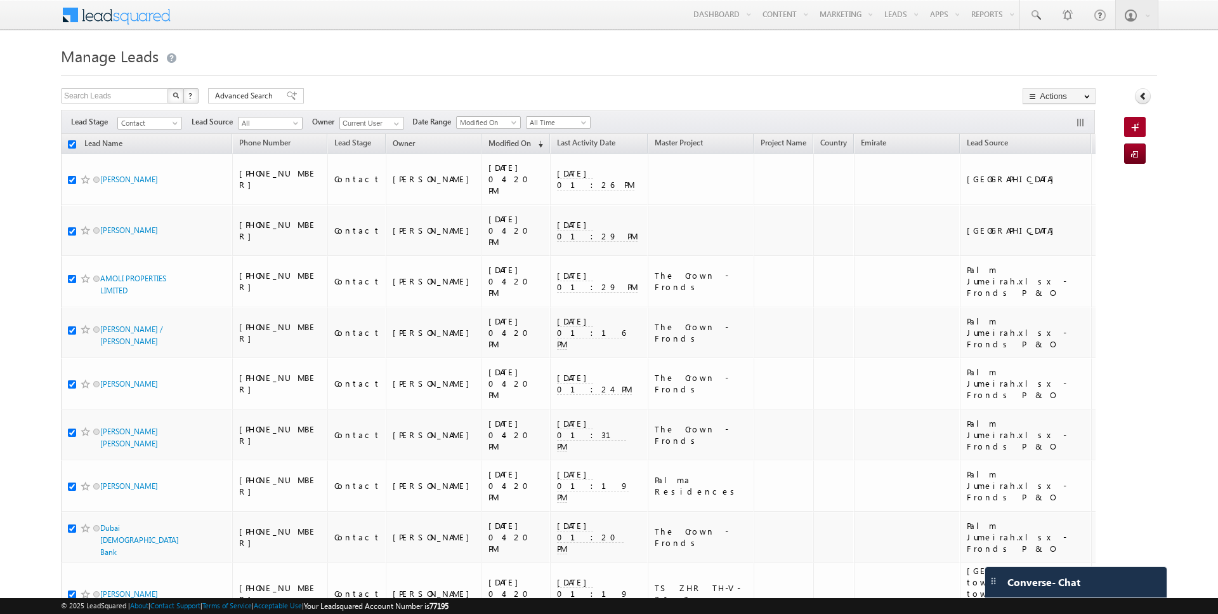
checkbox input "true"
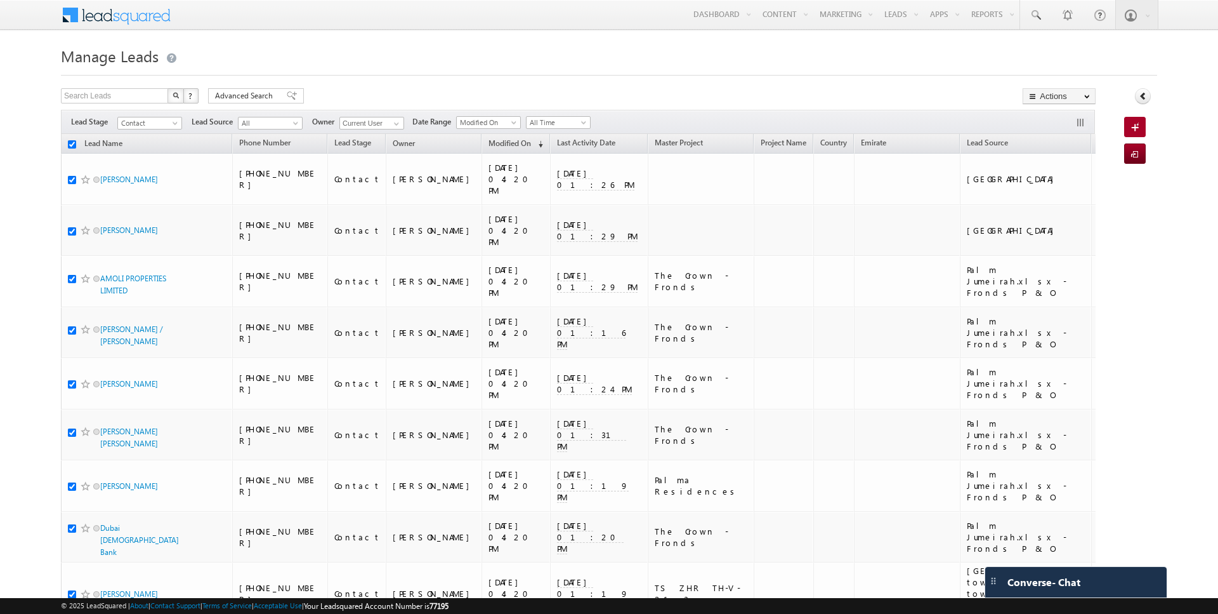
checkbox input "true"
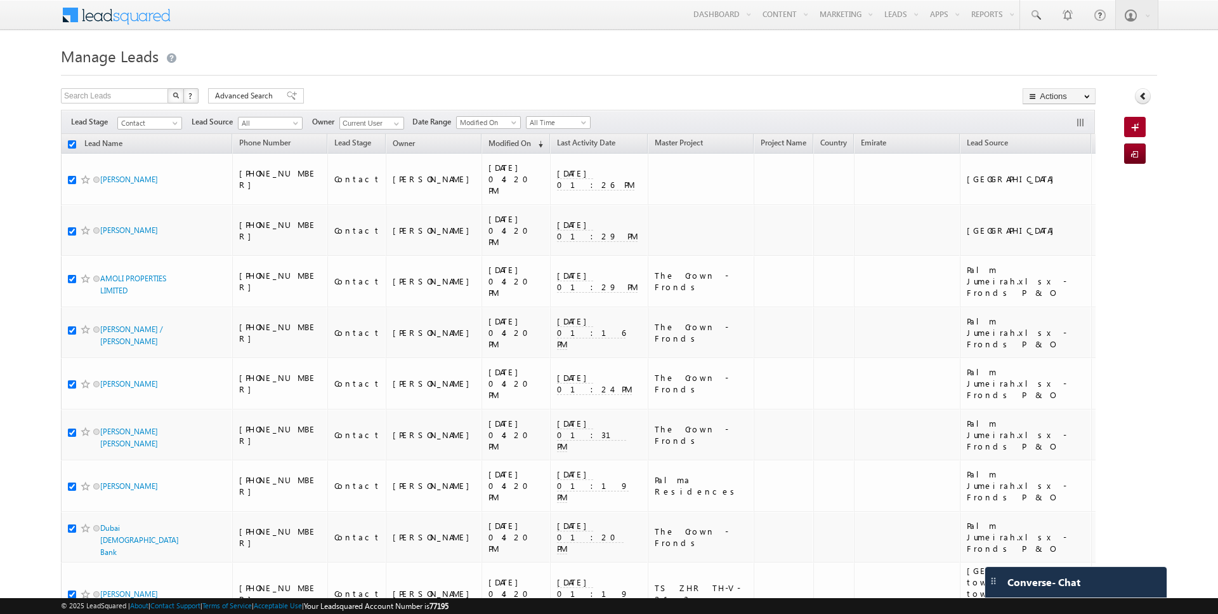
checkbox input "true"
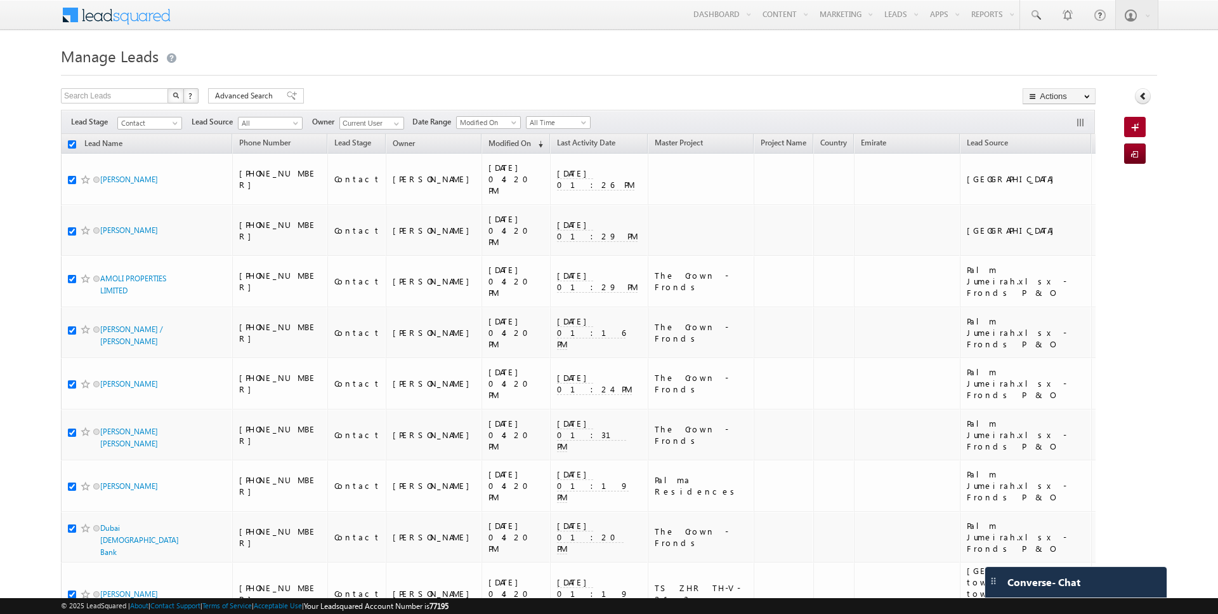
checkbox input "true"
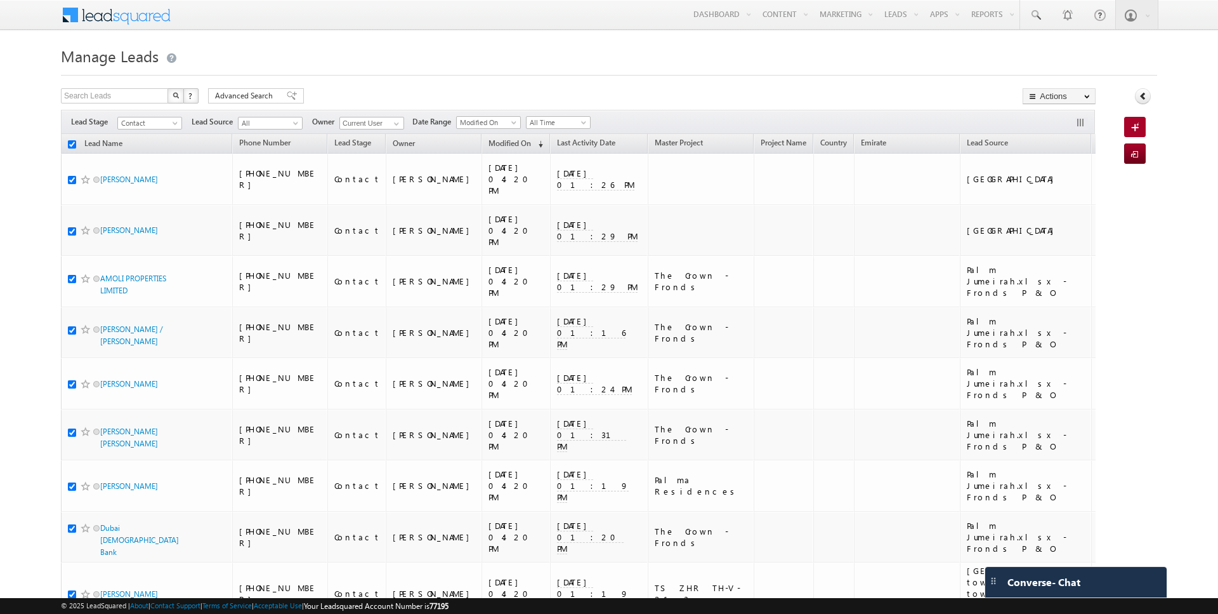
checkbox input "true"
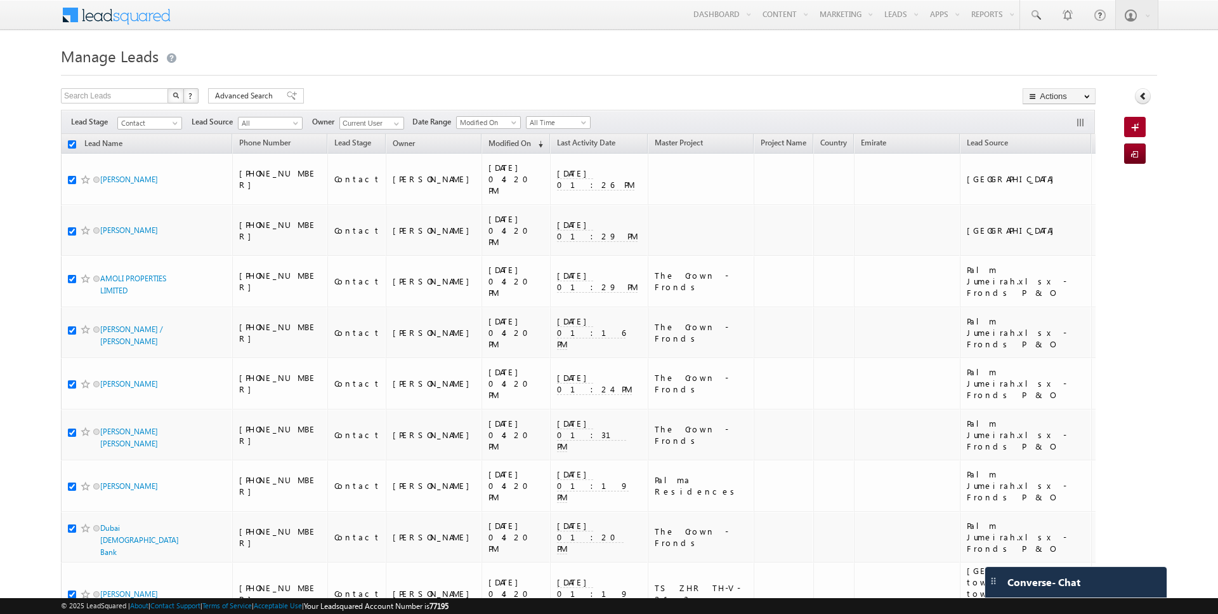
checkbox input "true"
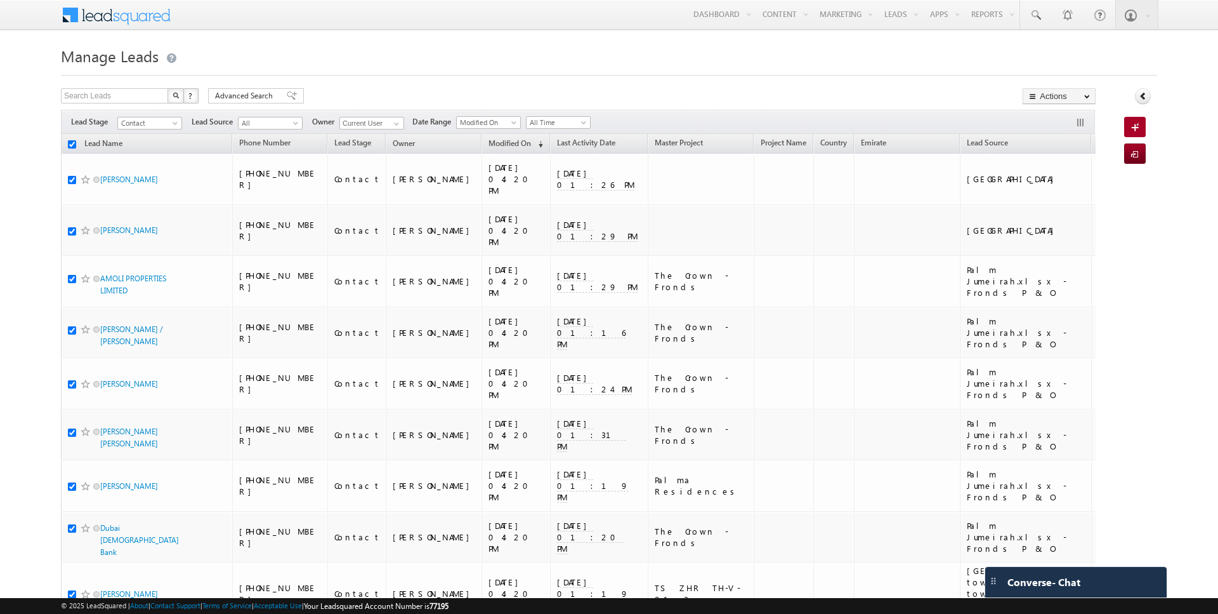
checkbox input "true"
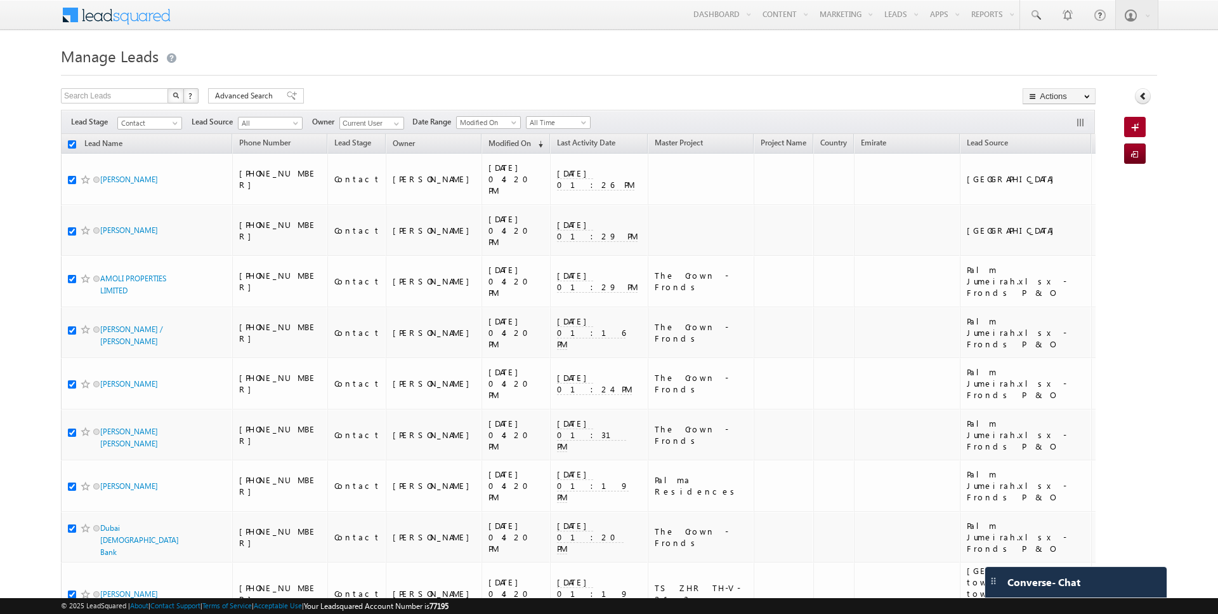
checkbox input "true"
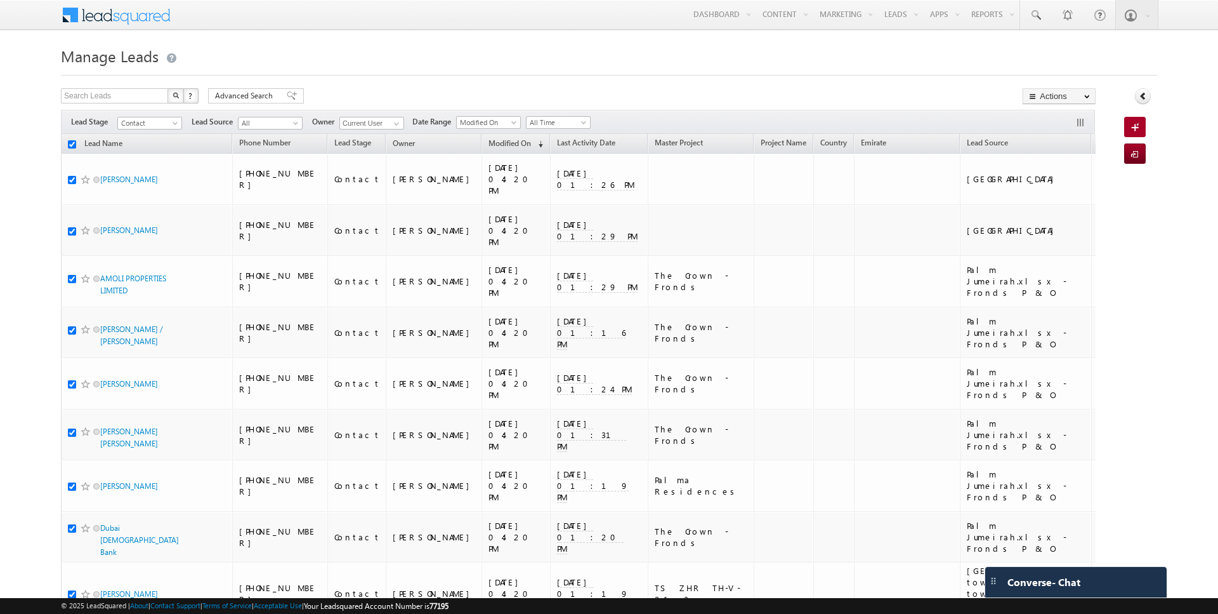
checkbox input "true"
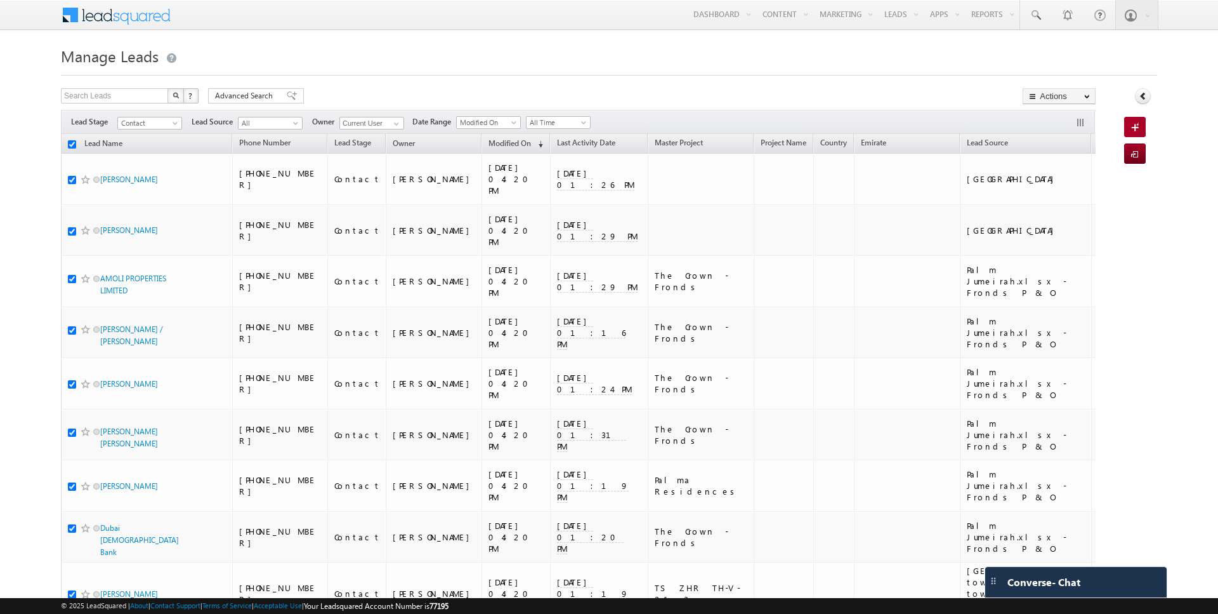
checkbox input "true"
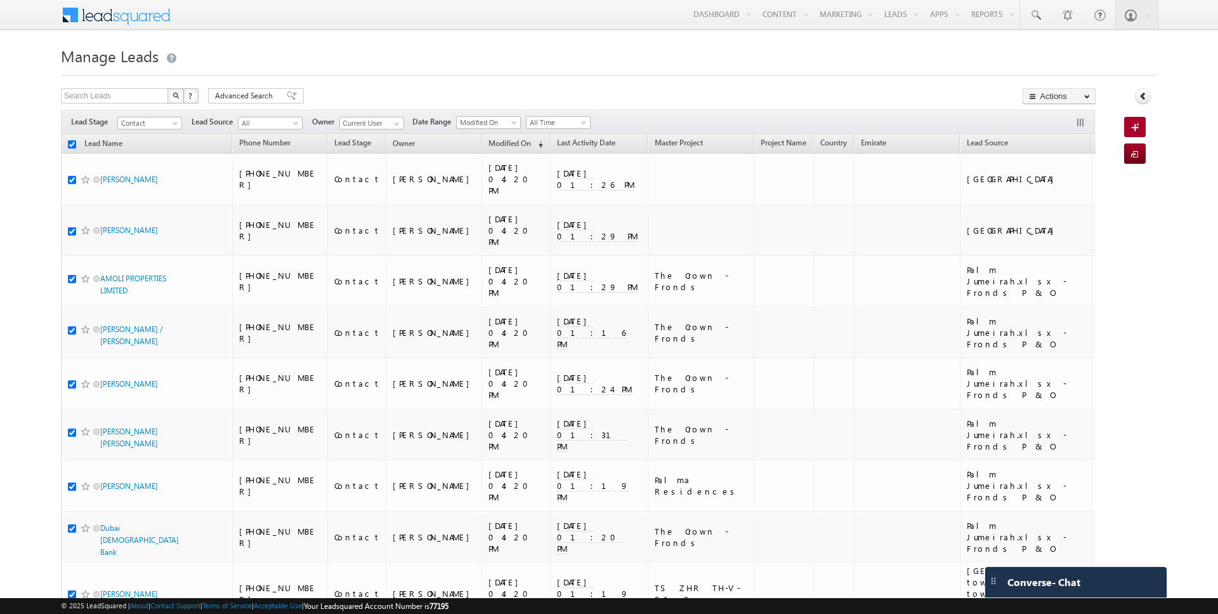
checkbox input "true"
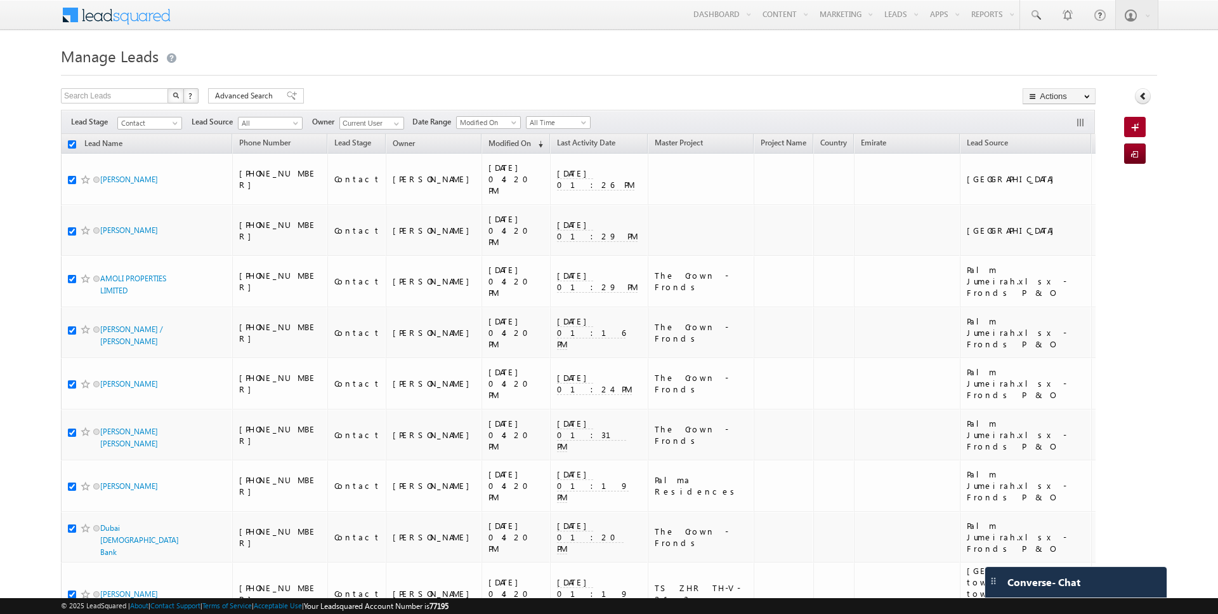
checkbox input "true"
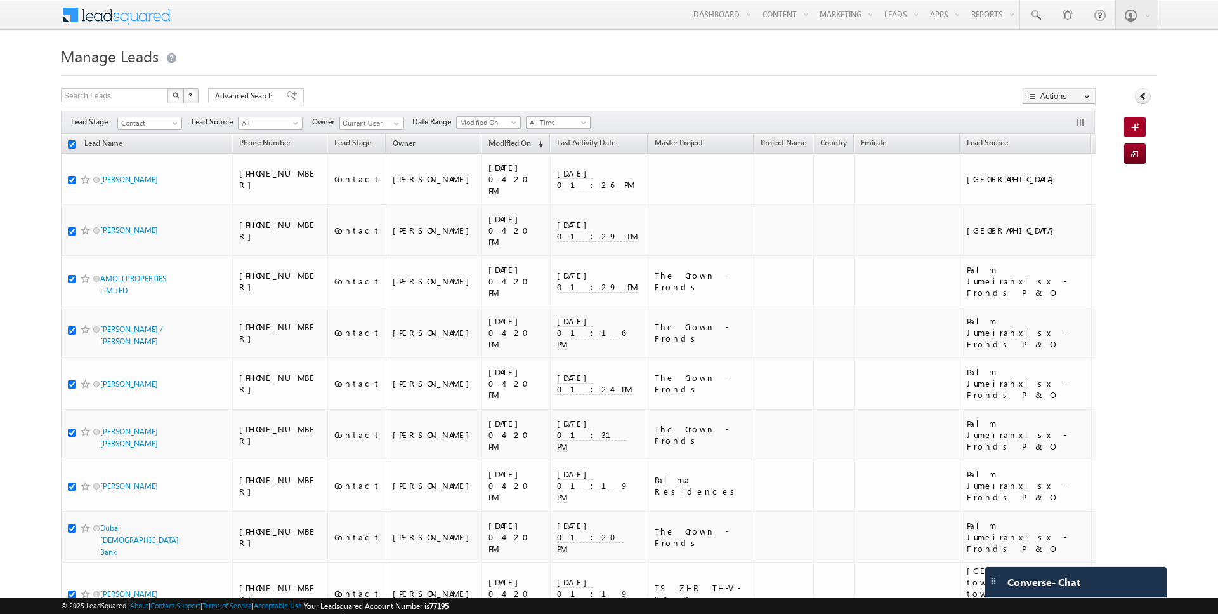
checkbox input "true"
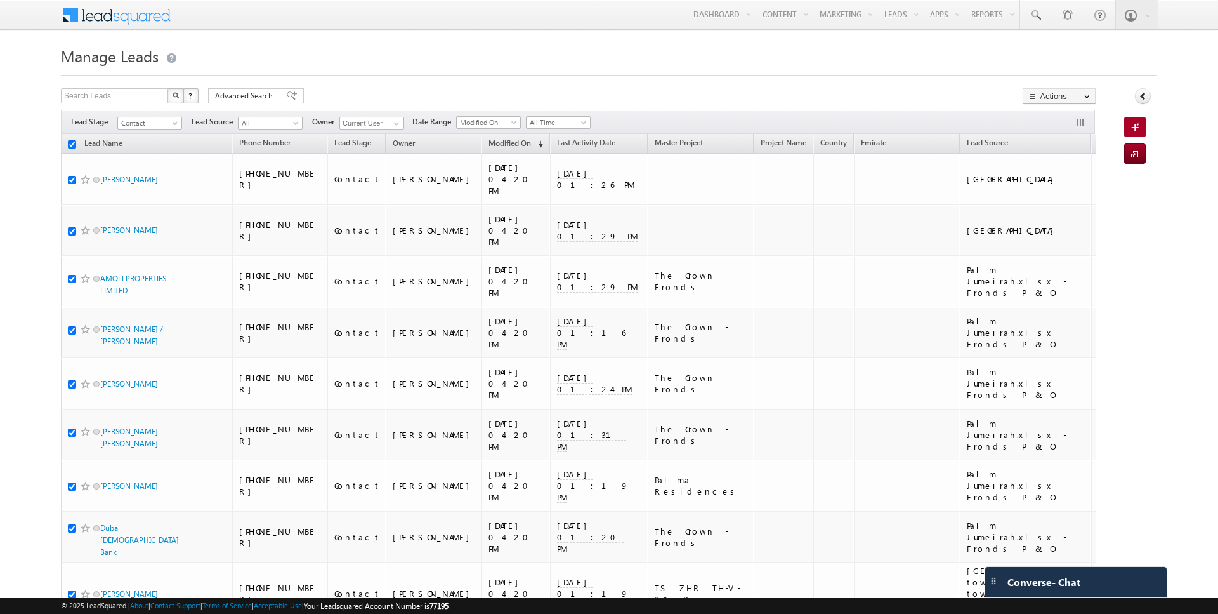
checkbox input "true"
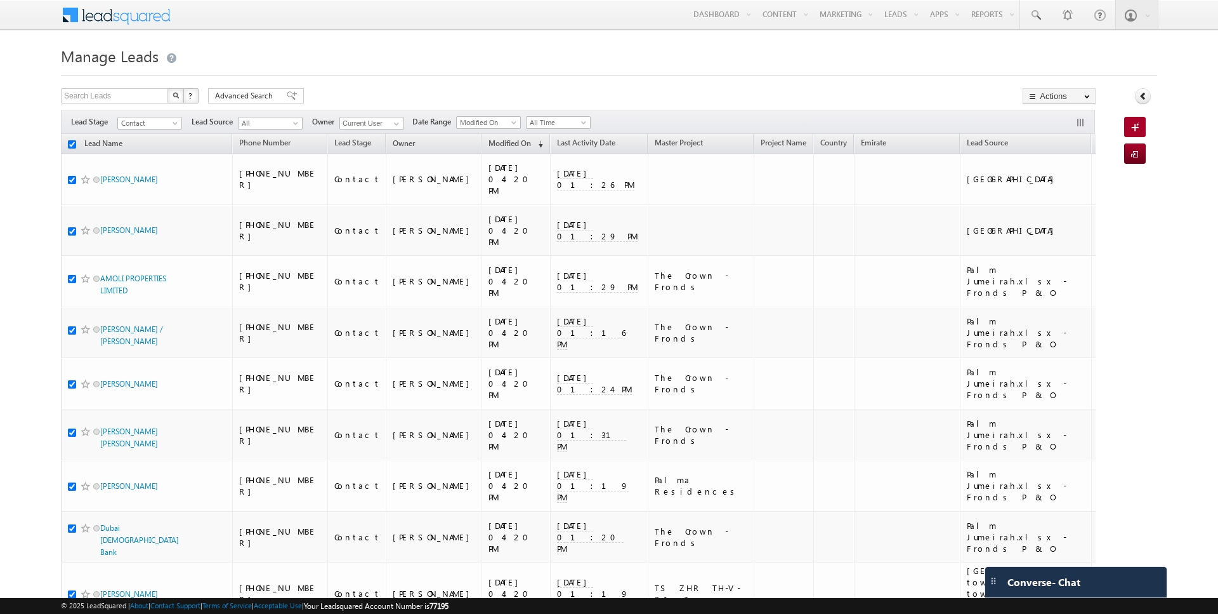
checkbox input "true"
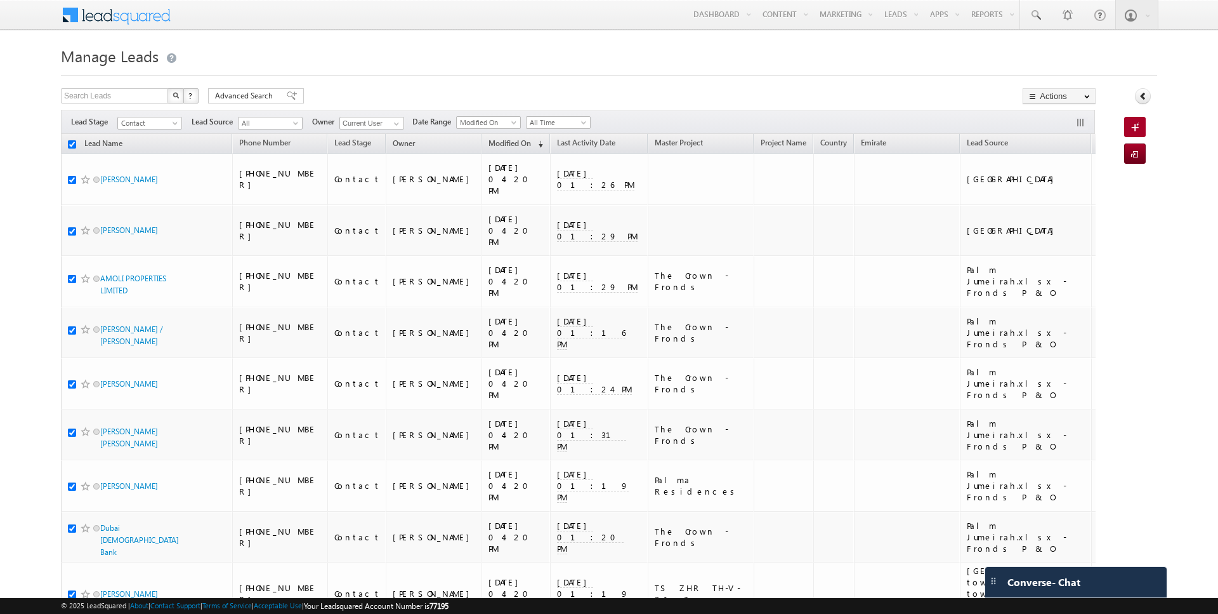
checkbox input "true"
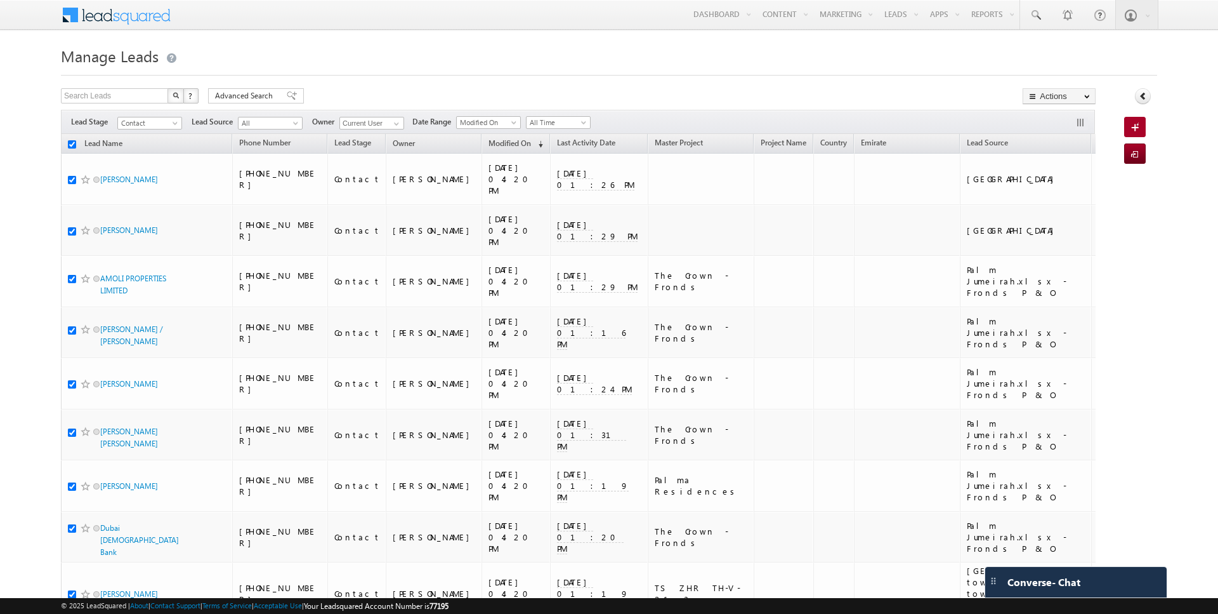
checkbox input "true"
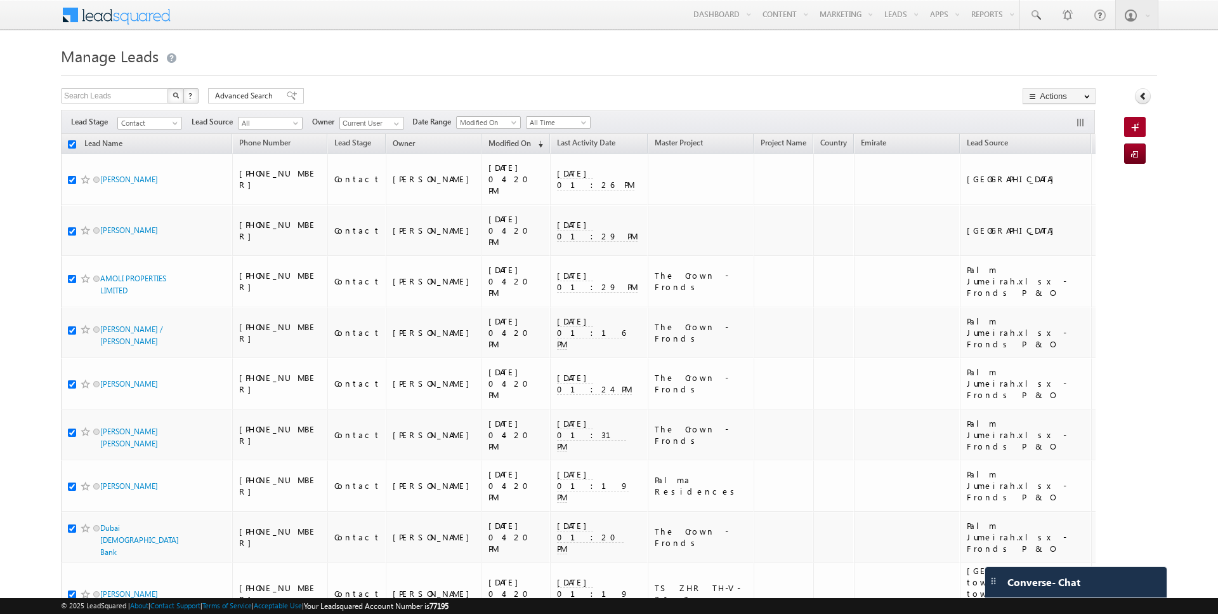
checkbox input "true"
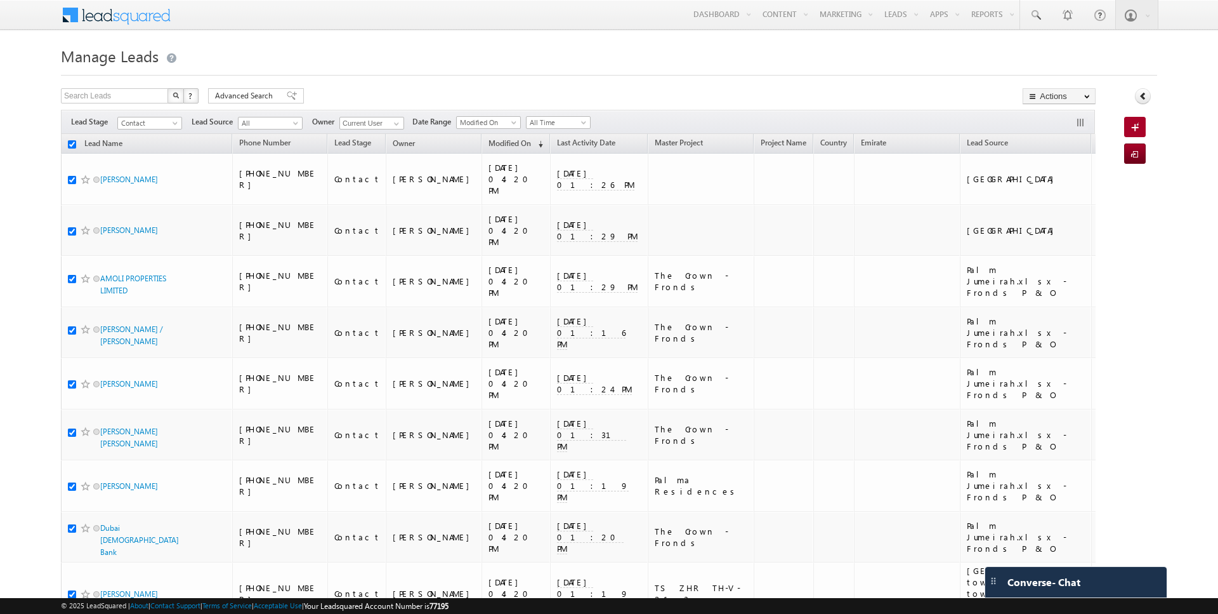
checkbox input "true"
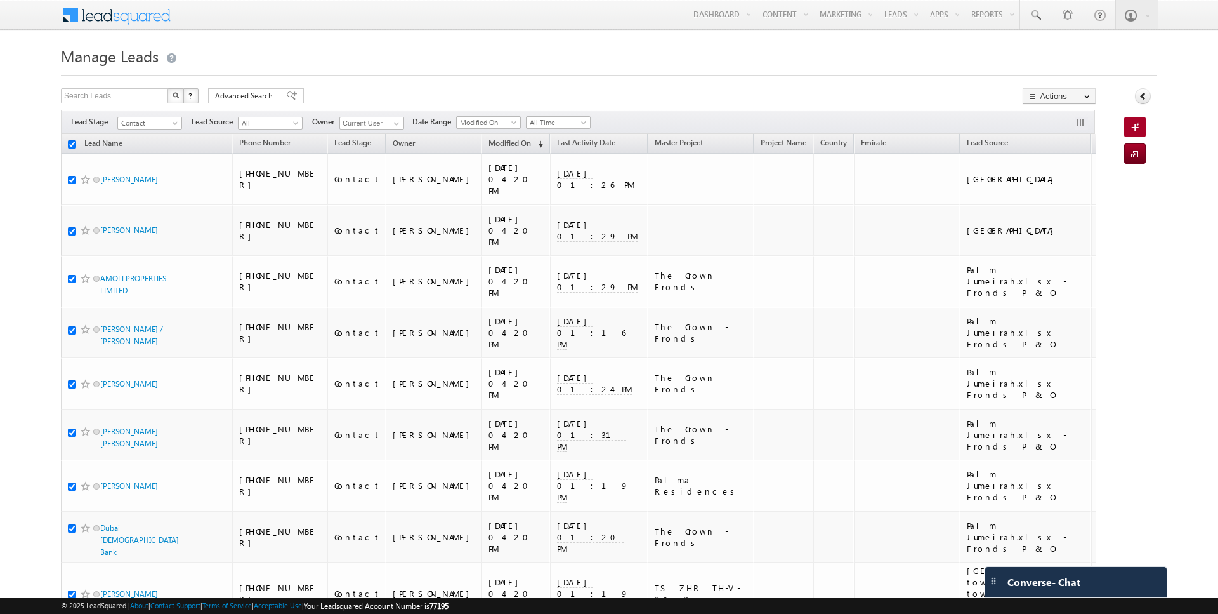
checkbox input "true"
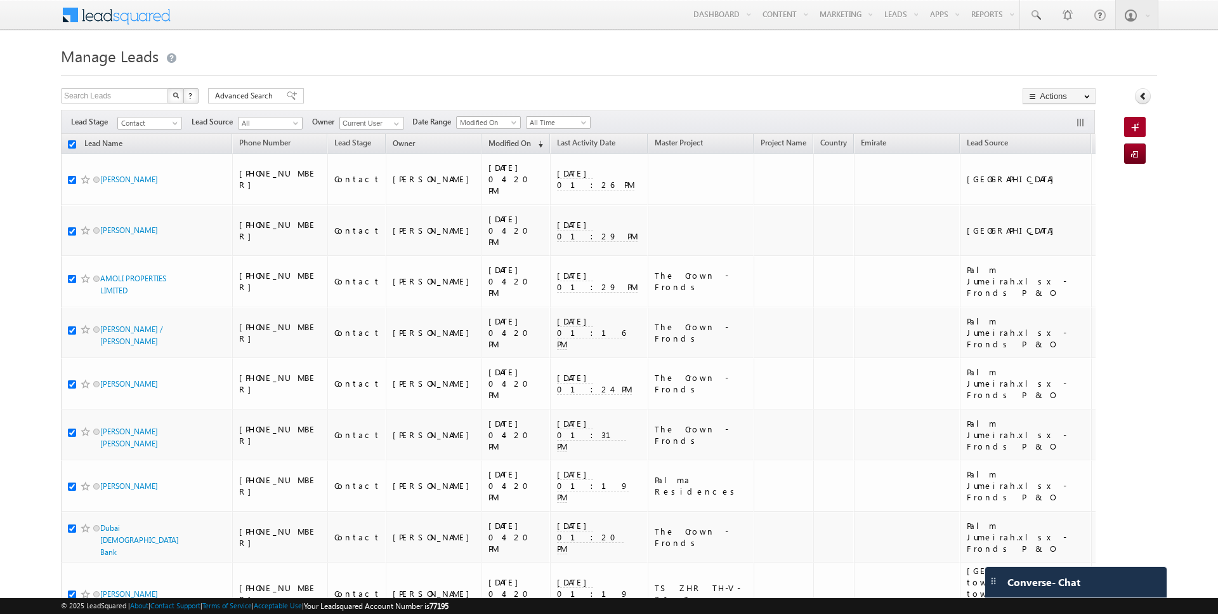
checkbox input "true"
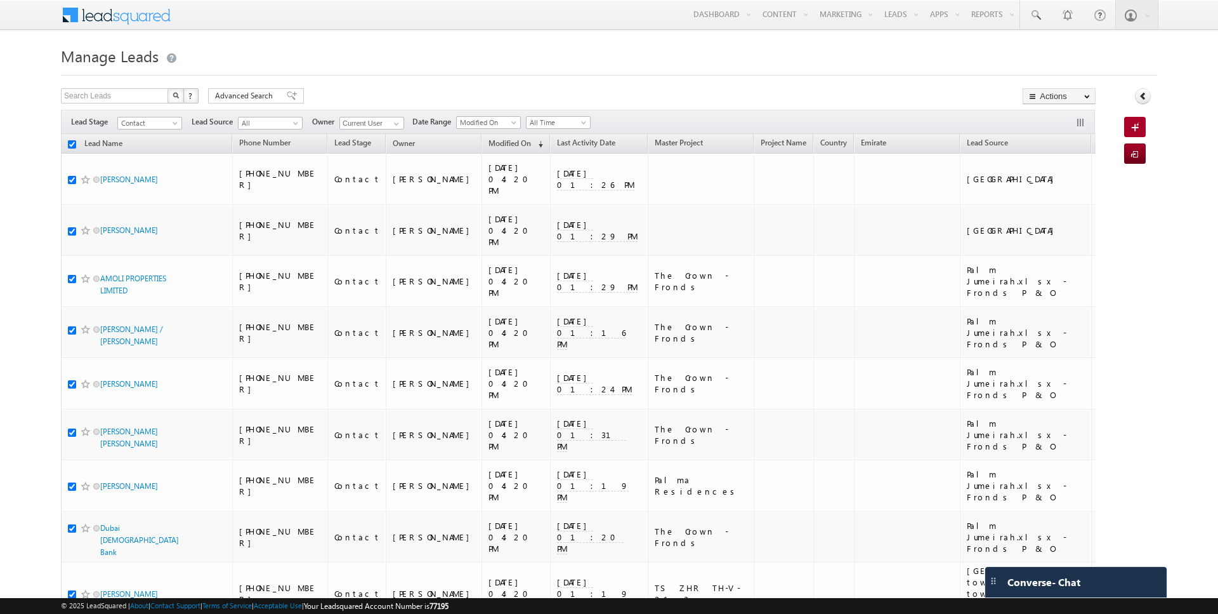
checkbox input "true"
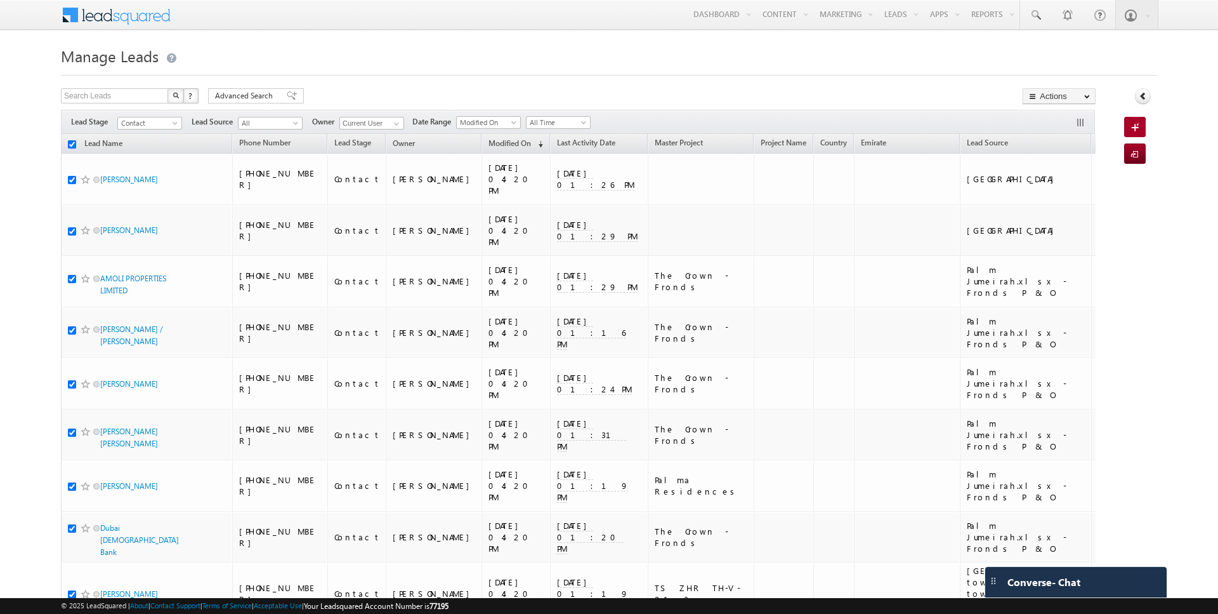
checkbox input "true"
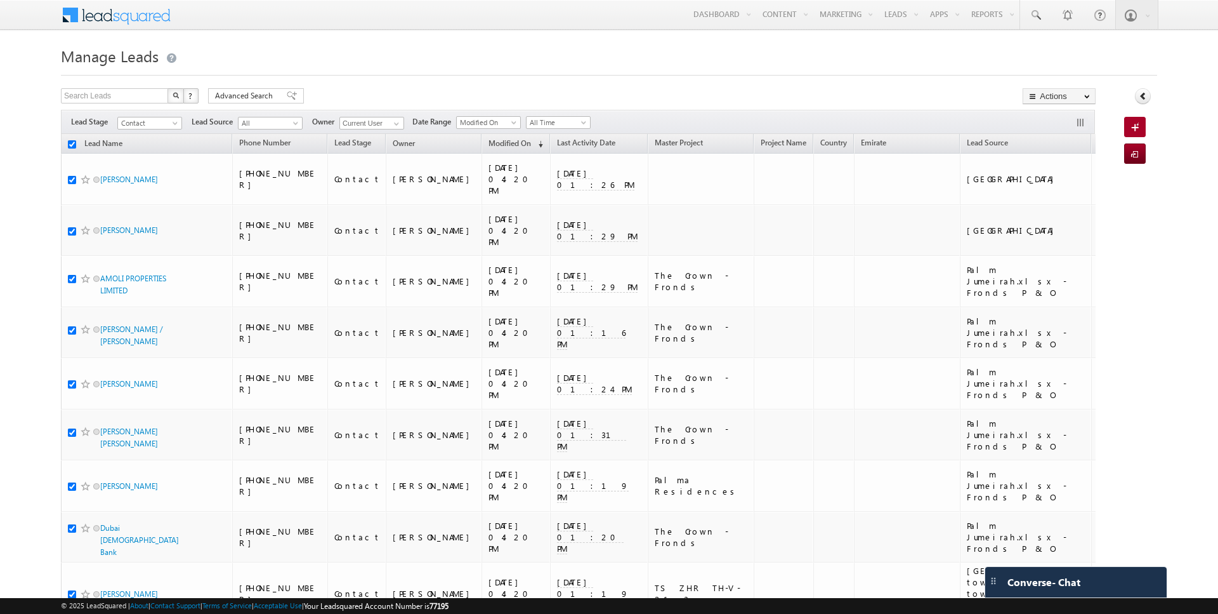
checkbox input "true"
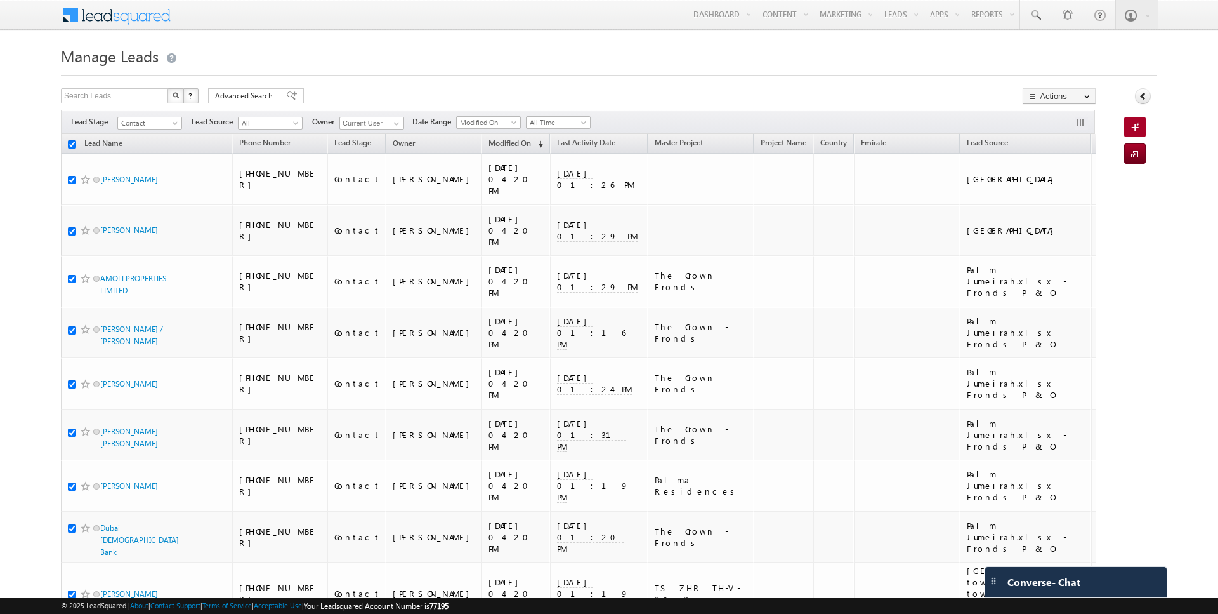
checkbox input "true"
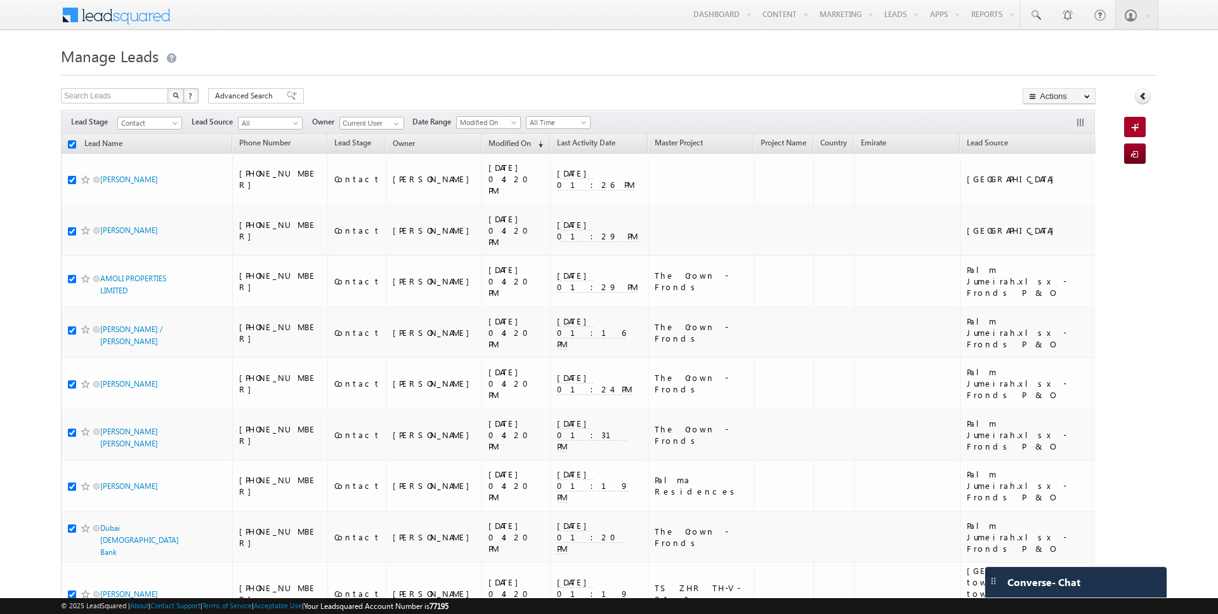
checkbox input "true"
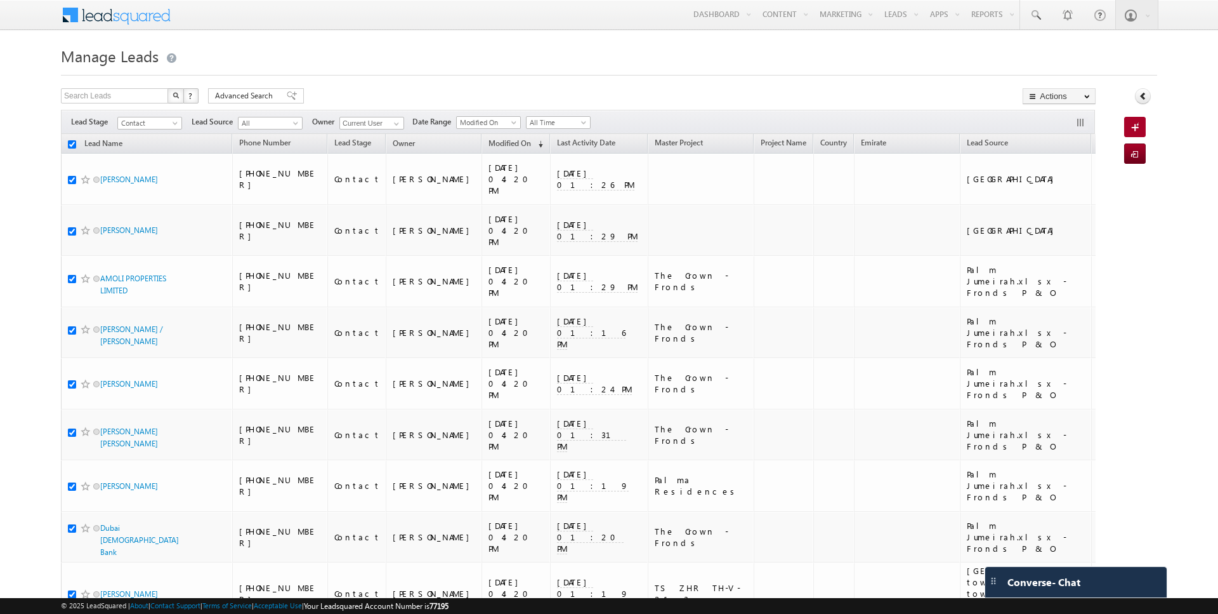
checkbox input "true"
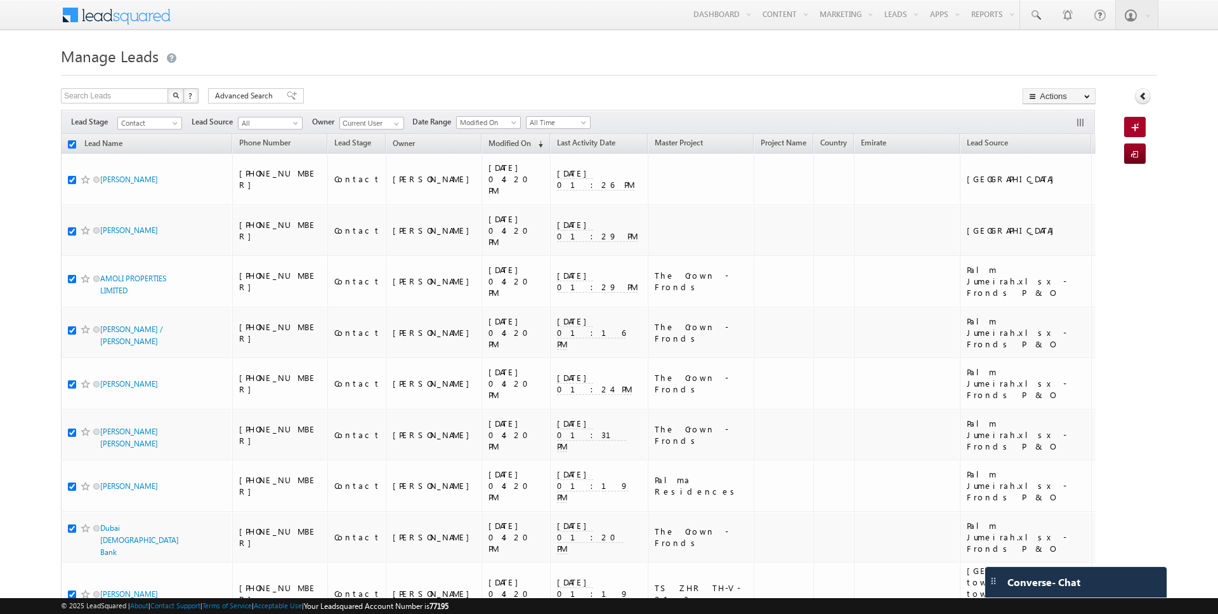
checkbox input "true"
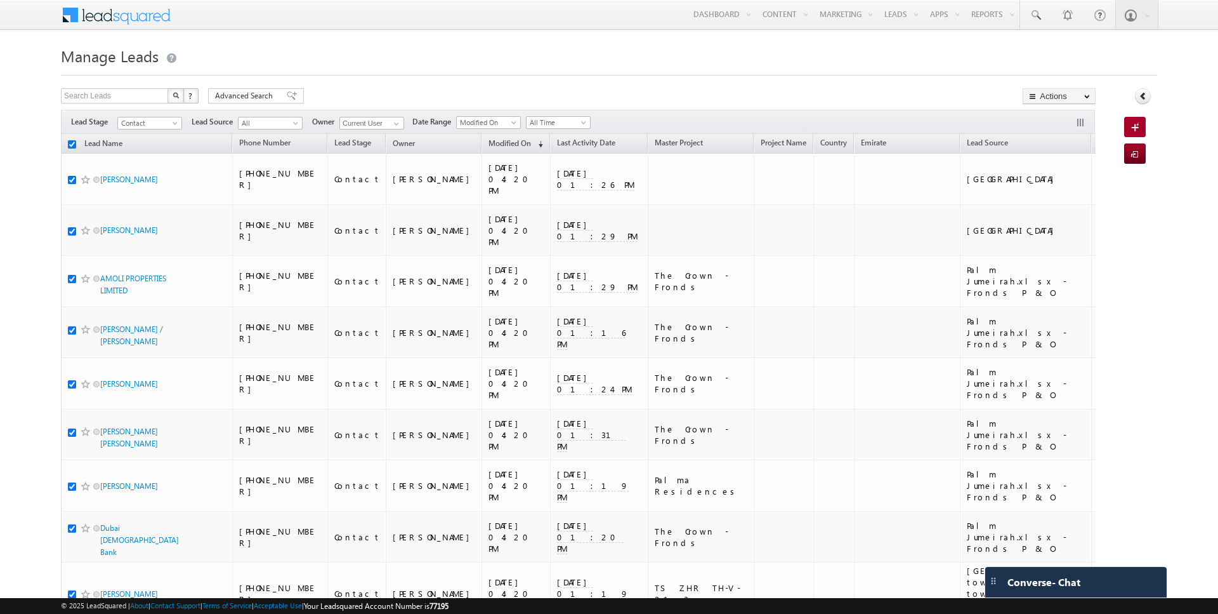
checkbox input "true"
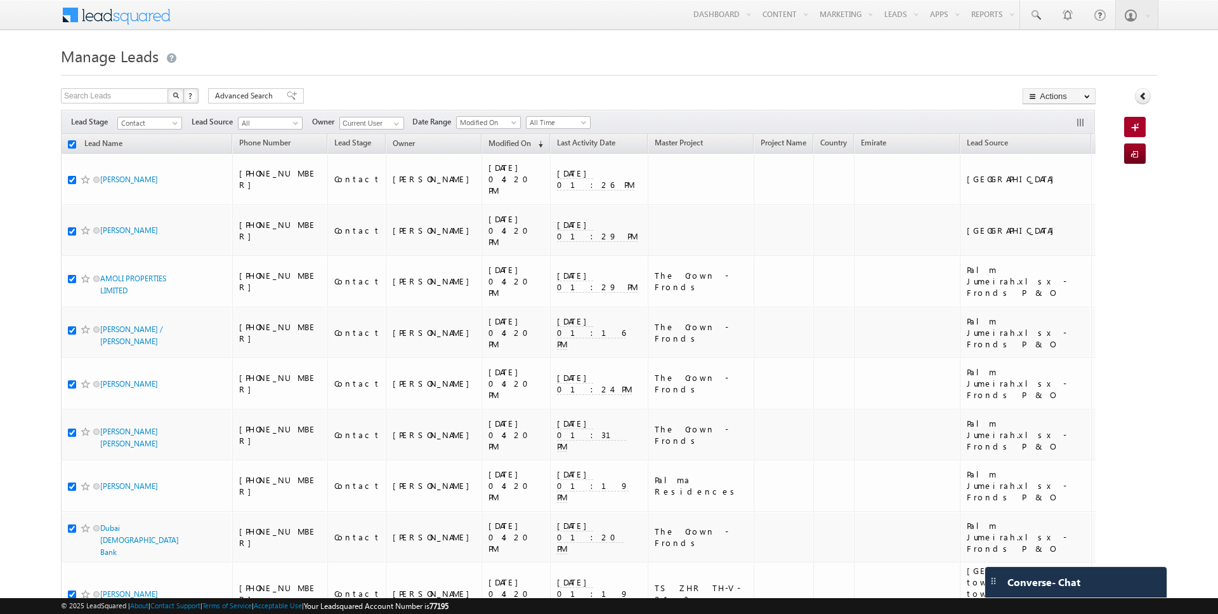
checkbox input "true"
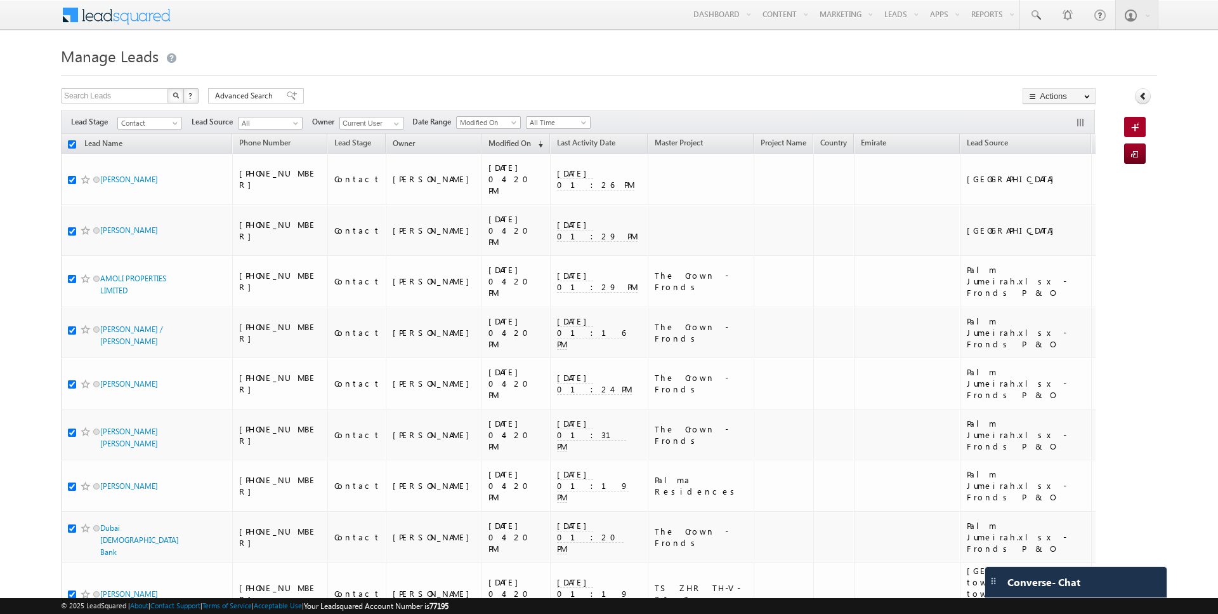
checkbox input "true"
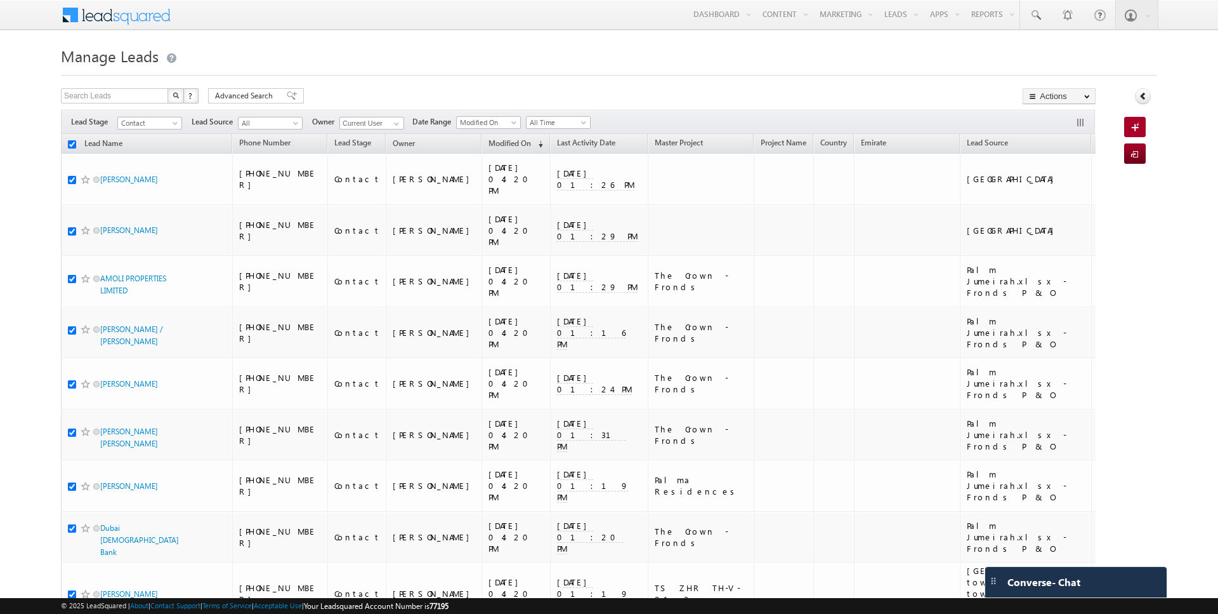
checkbox input "true"
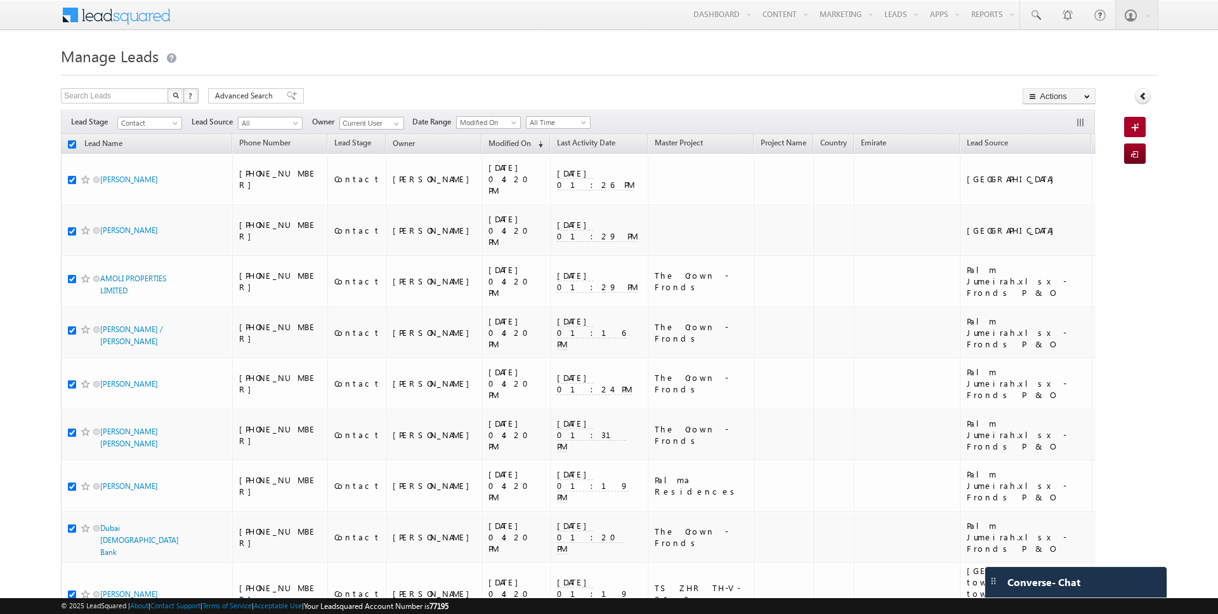
checkbox input "true"
click at [1057, 211] on link "Change Owner" at bounding box center [1060, 205] width 72 height 15
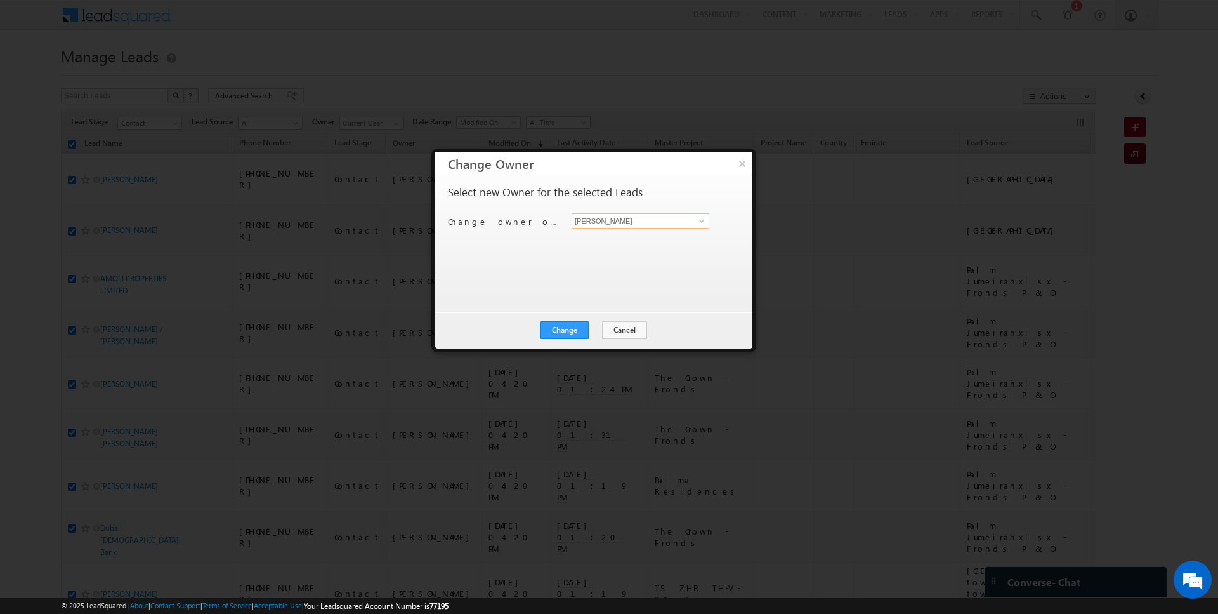
click at [621, 214] on input "[PERSON_NAME]" at bounding box center [641, 220] width 138 height 15
click at [571, 330] on button "Change" at bounding box center [565, 330] width 48 height 18
click at [594, 331] on button "Close" at bounding box center [596, 330] width 41 height 18
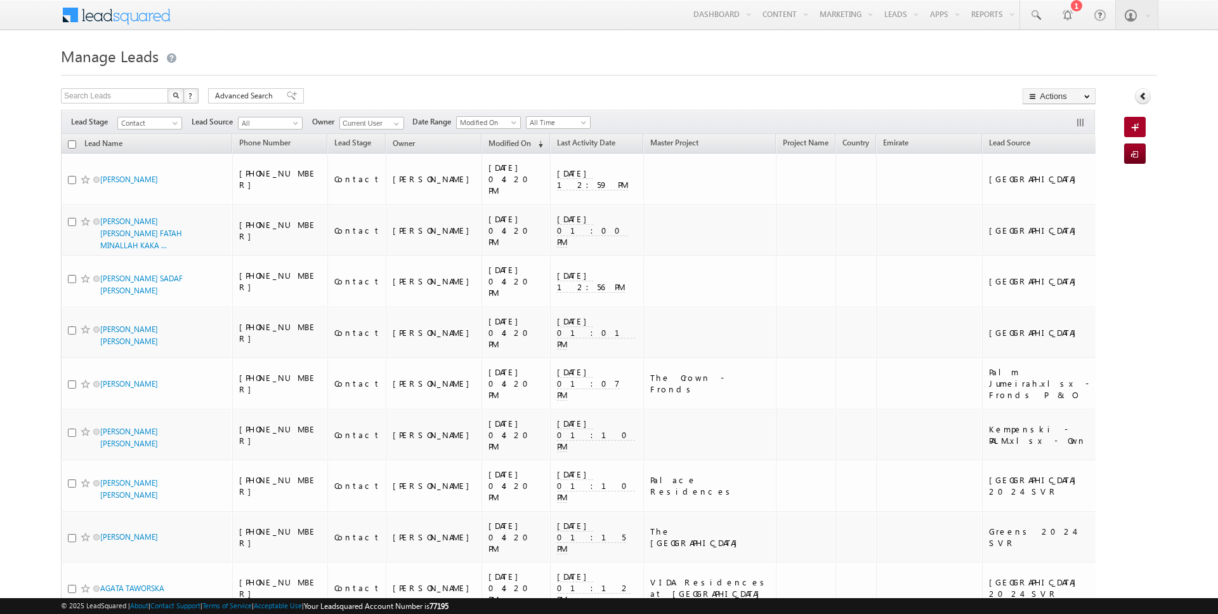
click at [71, 143] on input "checkbox" at bounding box center [72, 144] width 8 height 8
checkbox input "true"
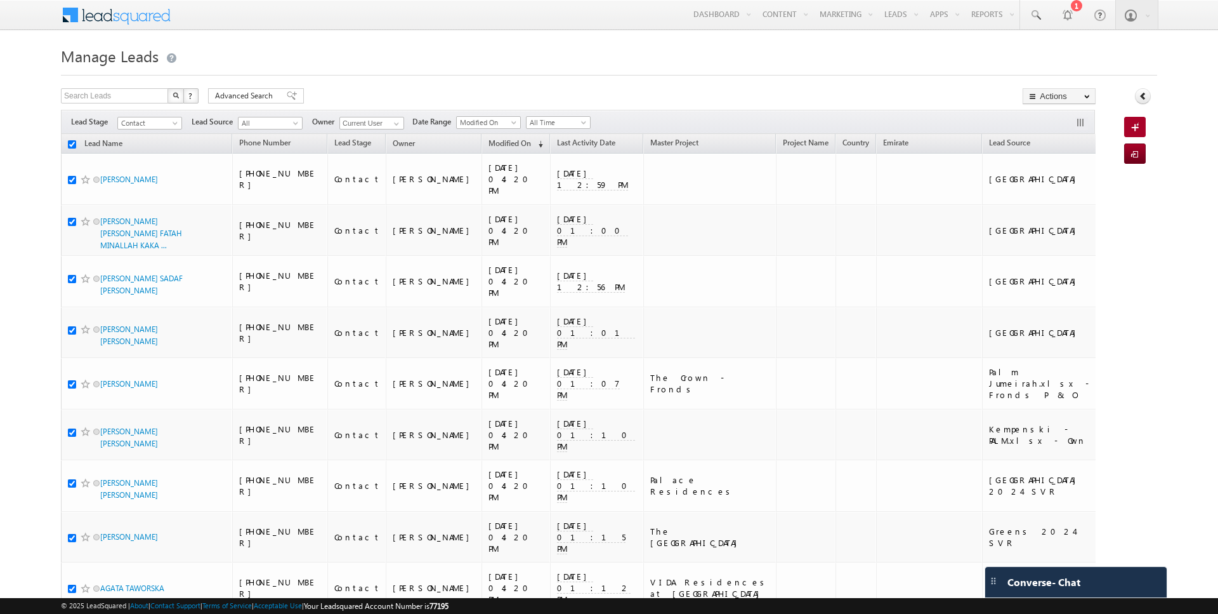
checkbox input "true"
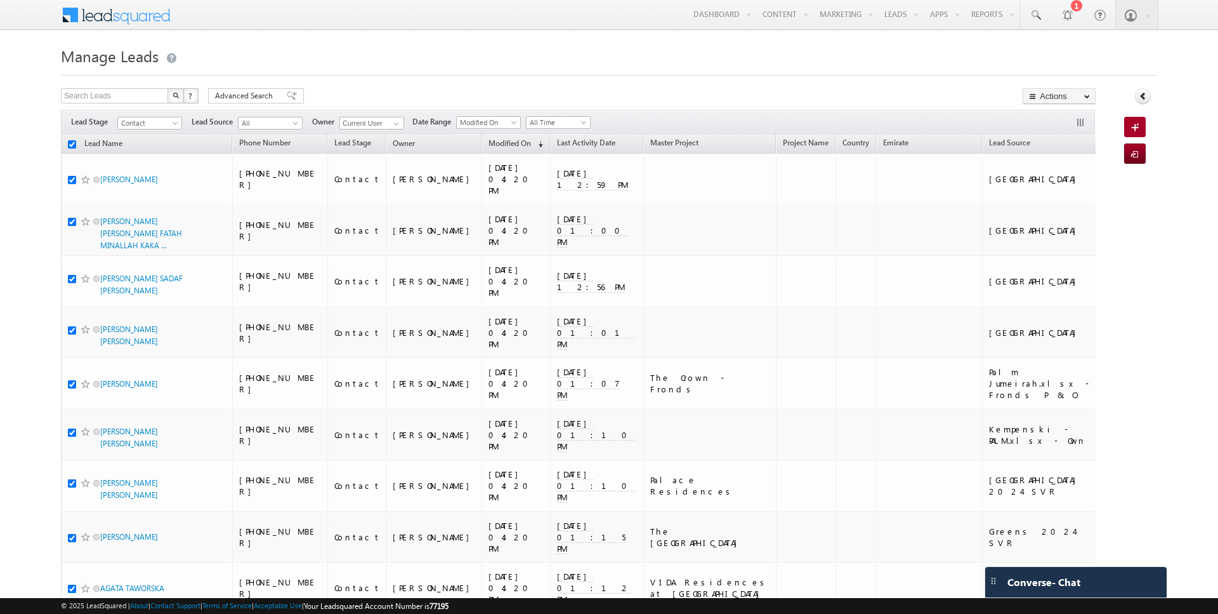
checkbox input "true"
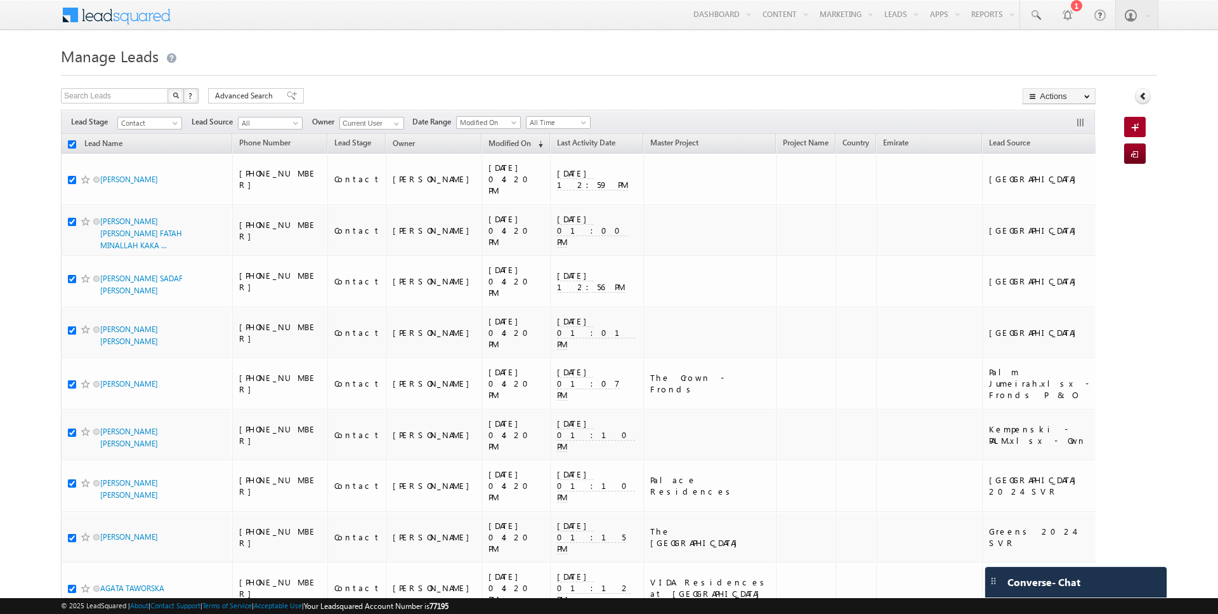
checkbox input "true"
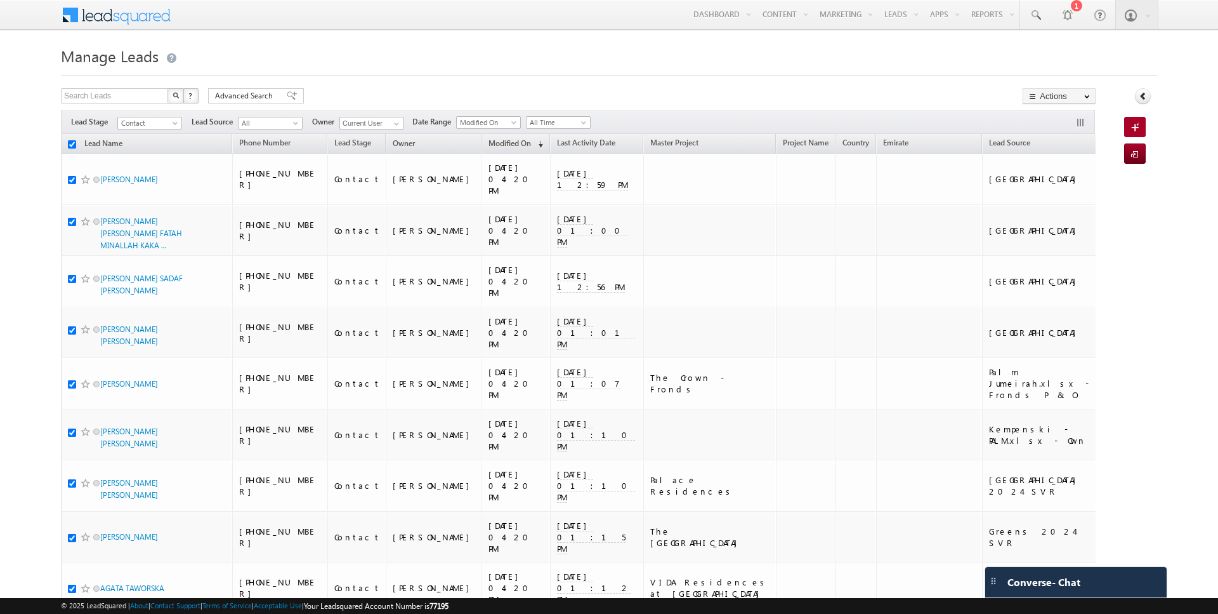
checkbox input "true"
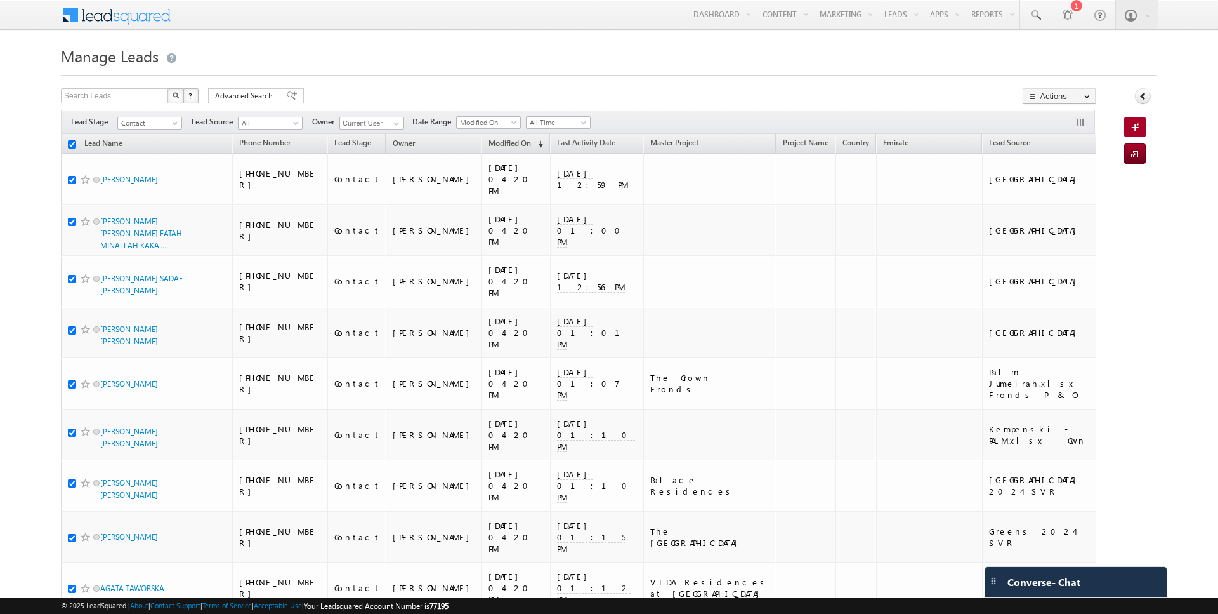
checkbox input "true"
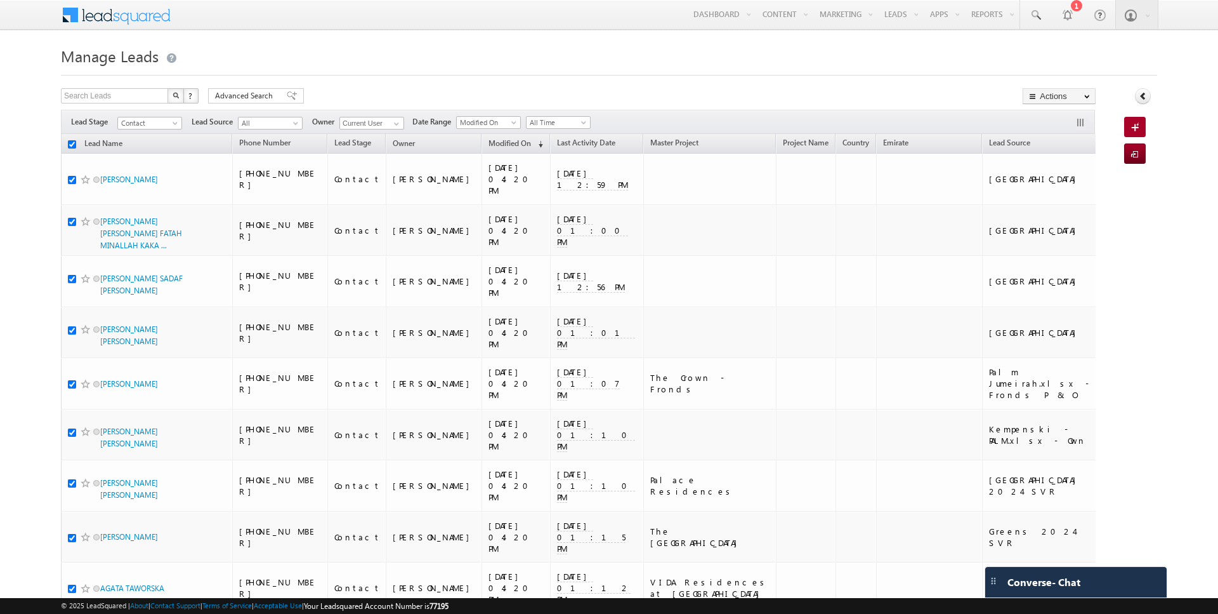
checkbox input "true"
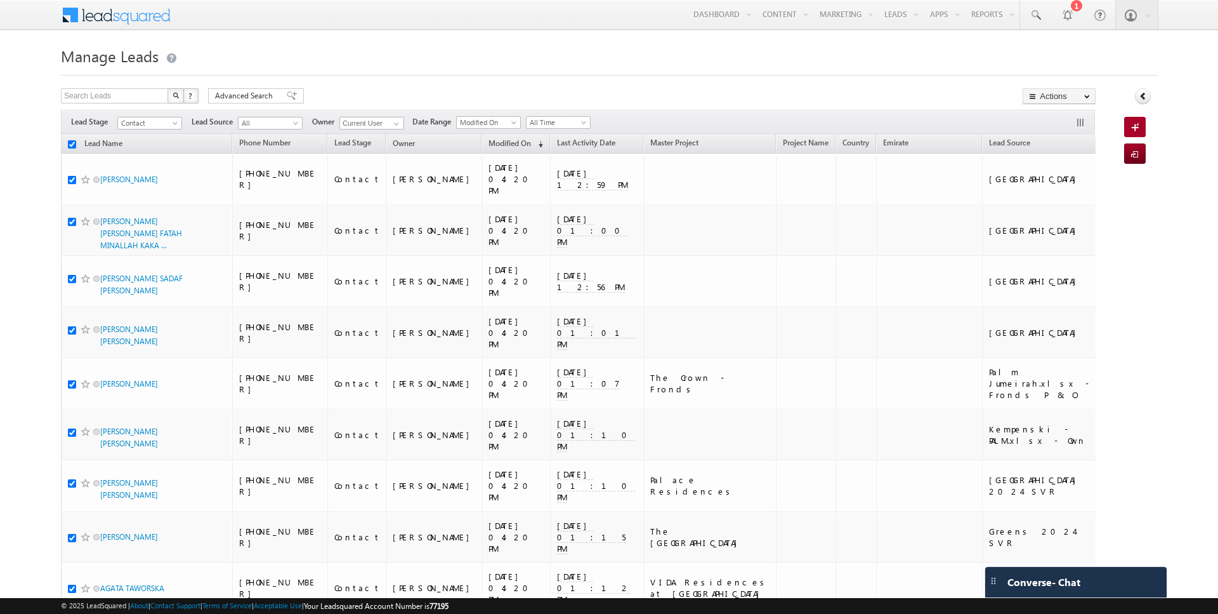
checkbox input "true"
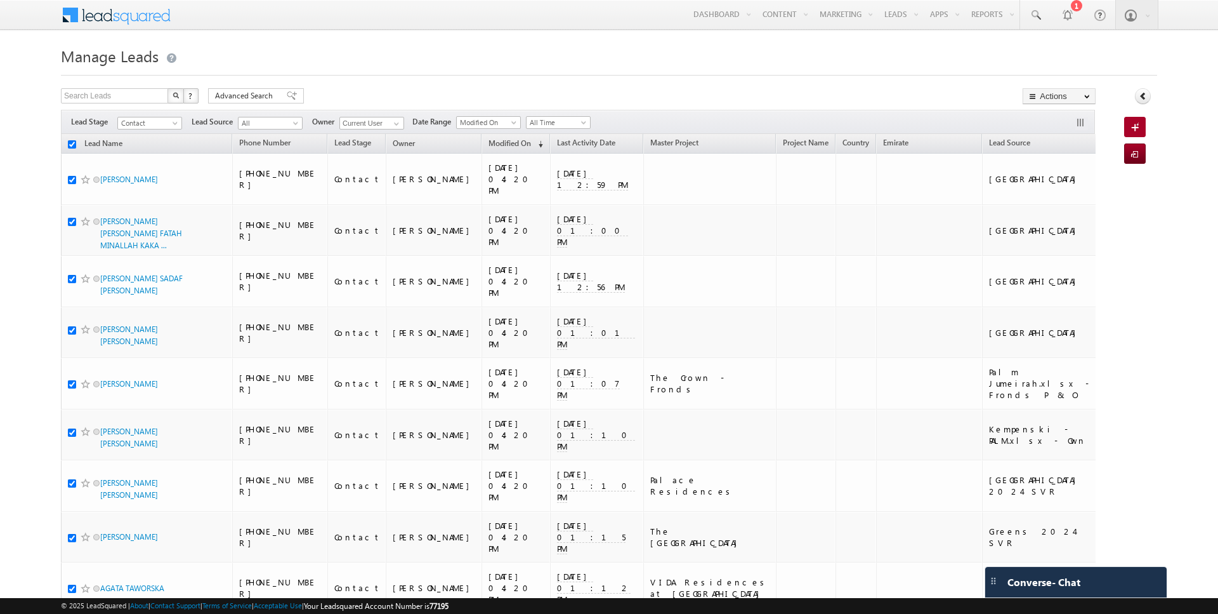
checkbox input "true"
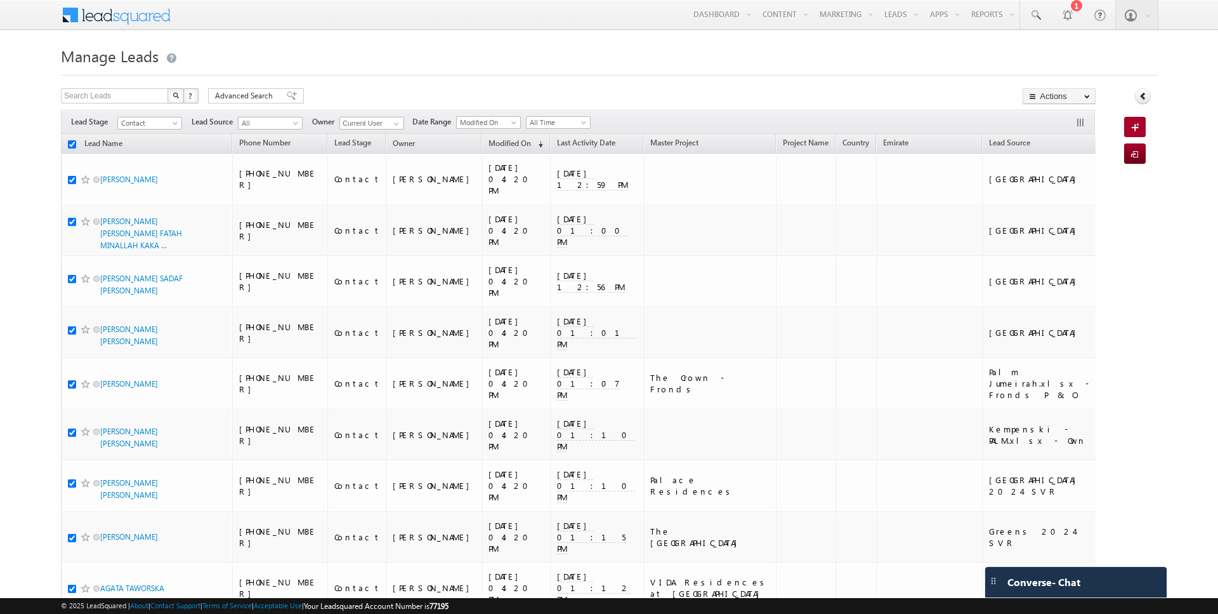
checkbox input "true"
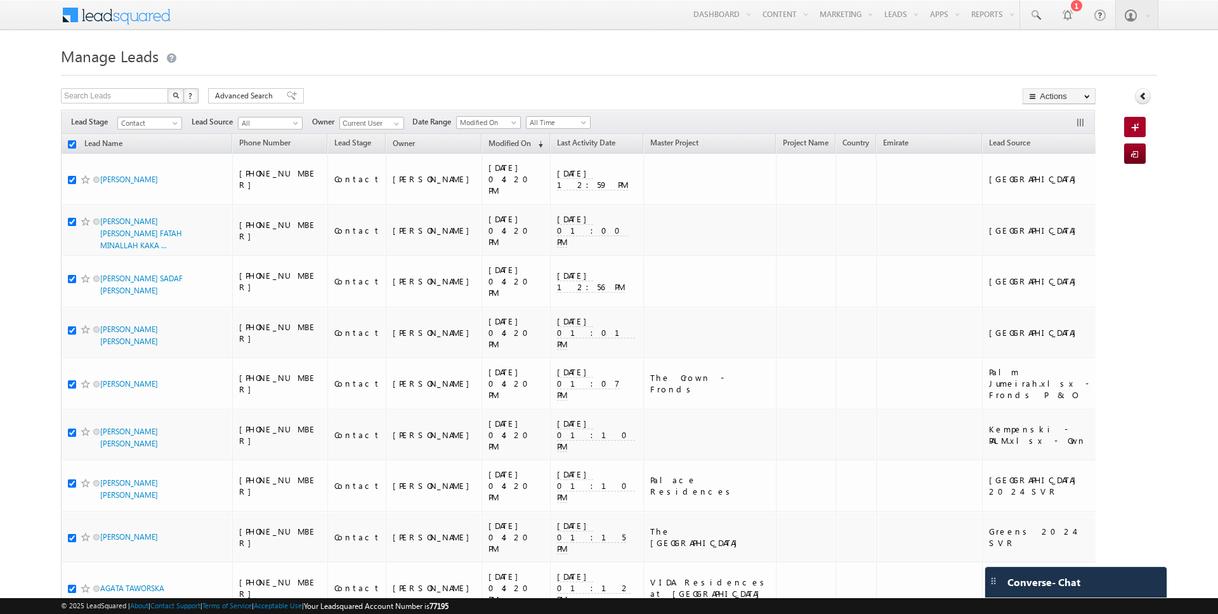
checkbox input "true"
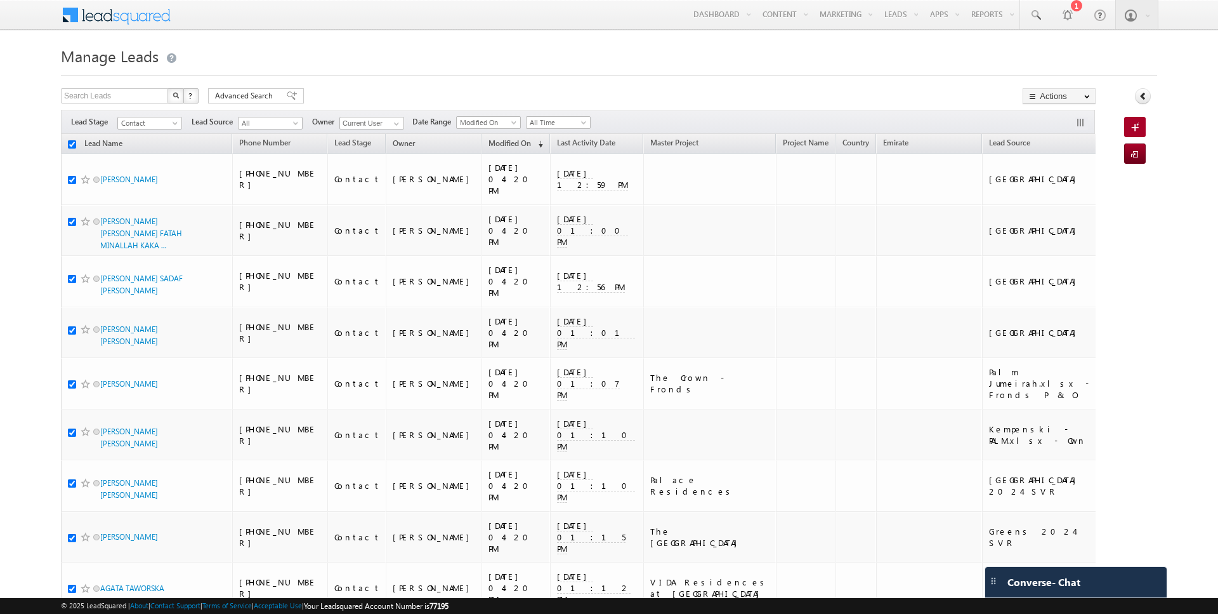
checkbox input "true"
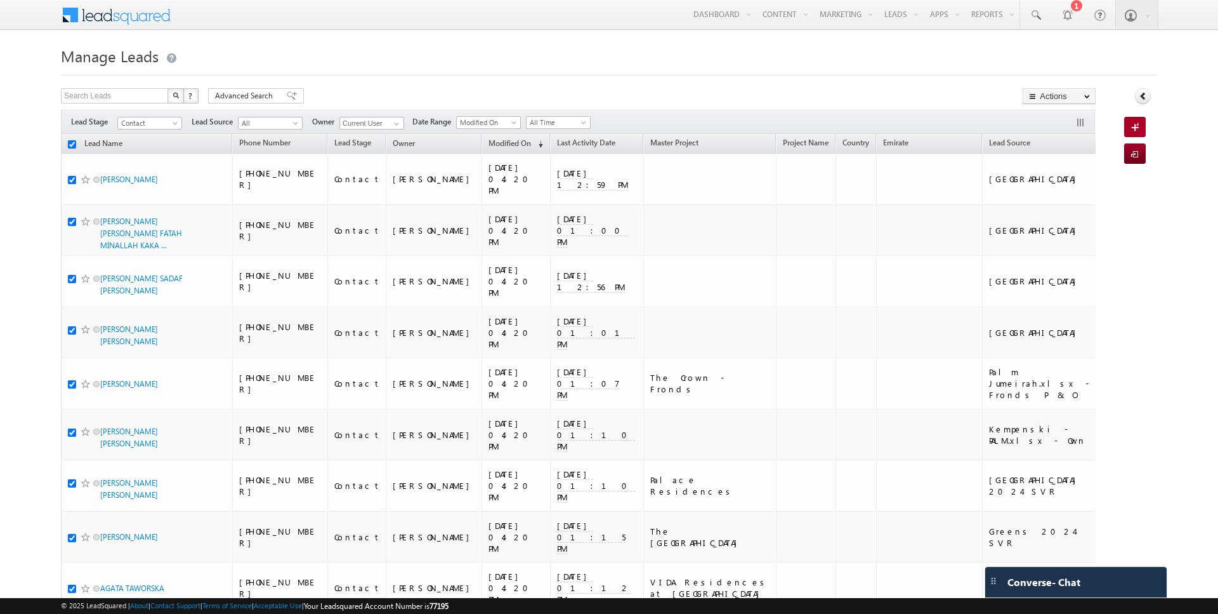
checkbox input "true"
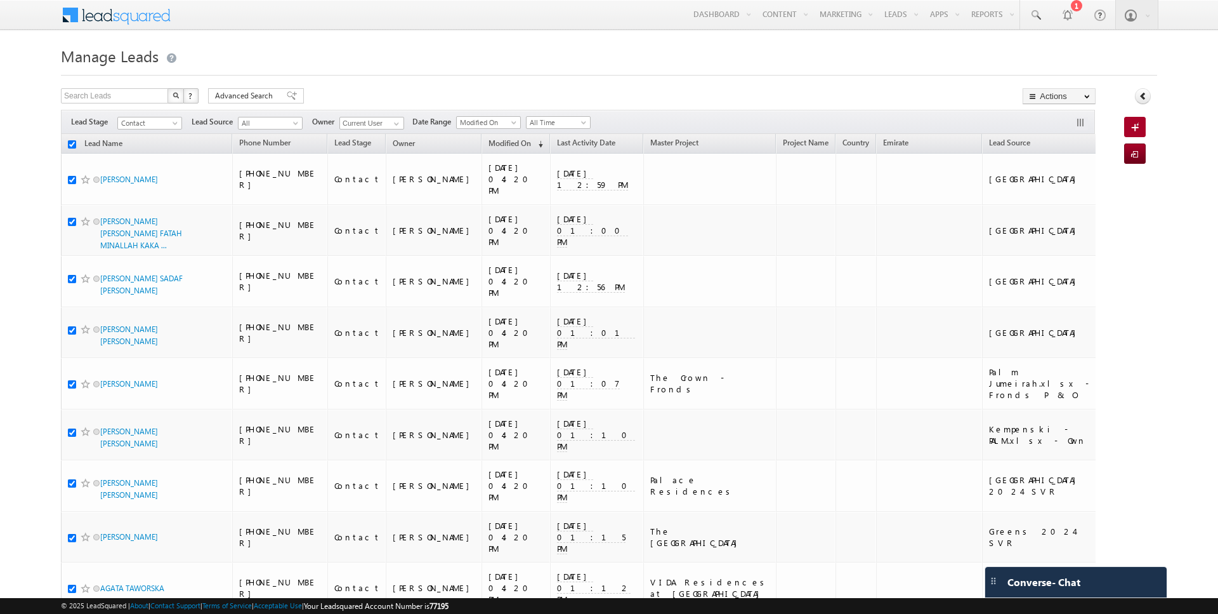
checkbox input "true"
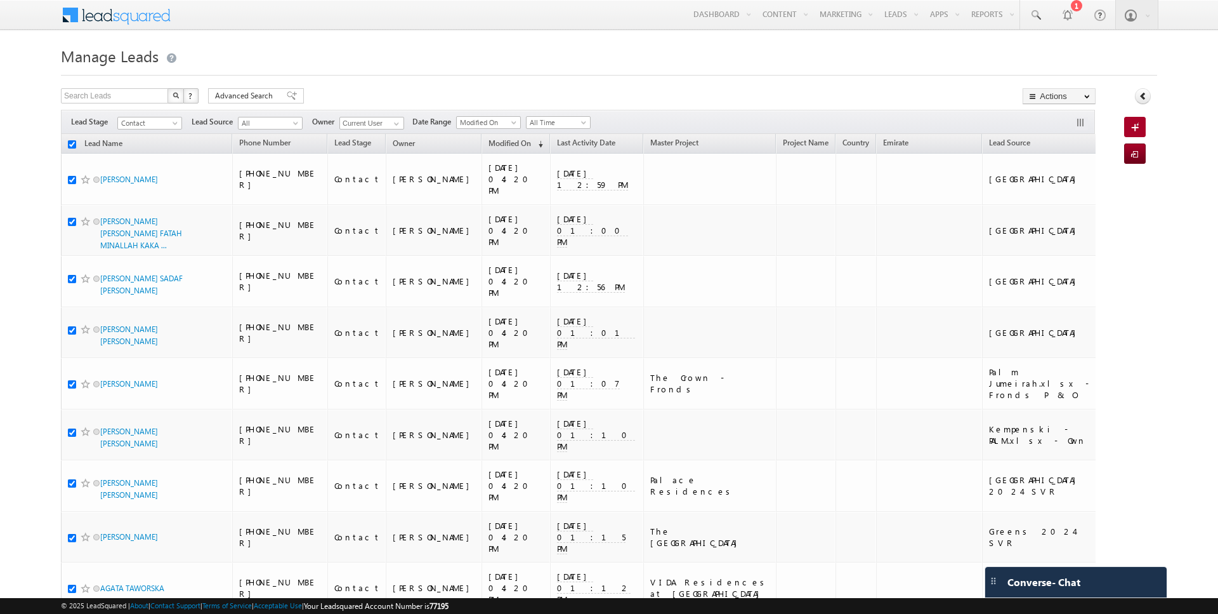
checkbox input "true"
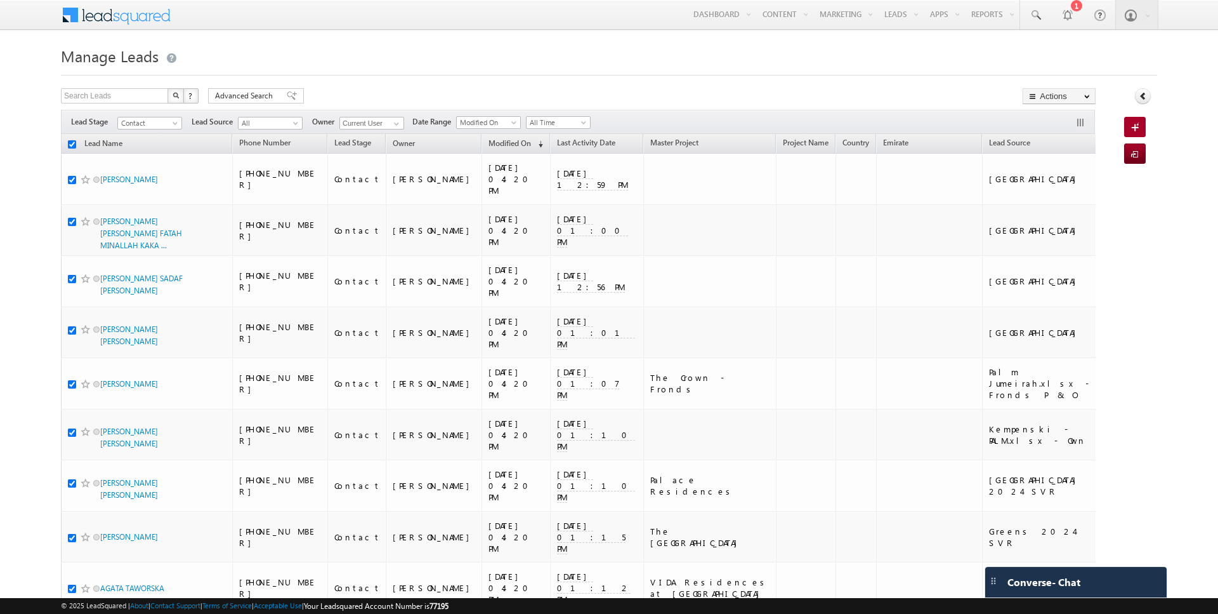
checkbox input "true"
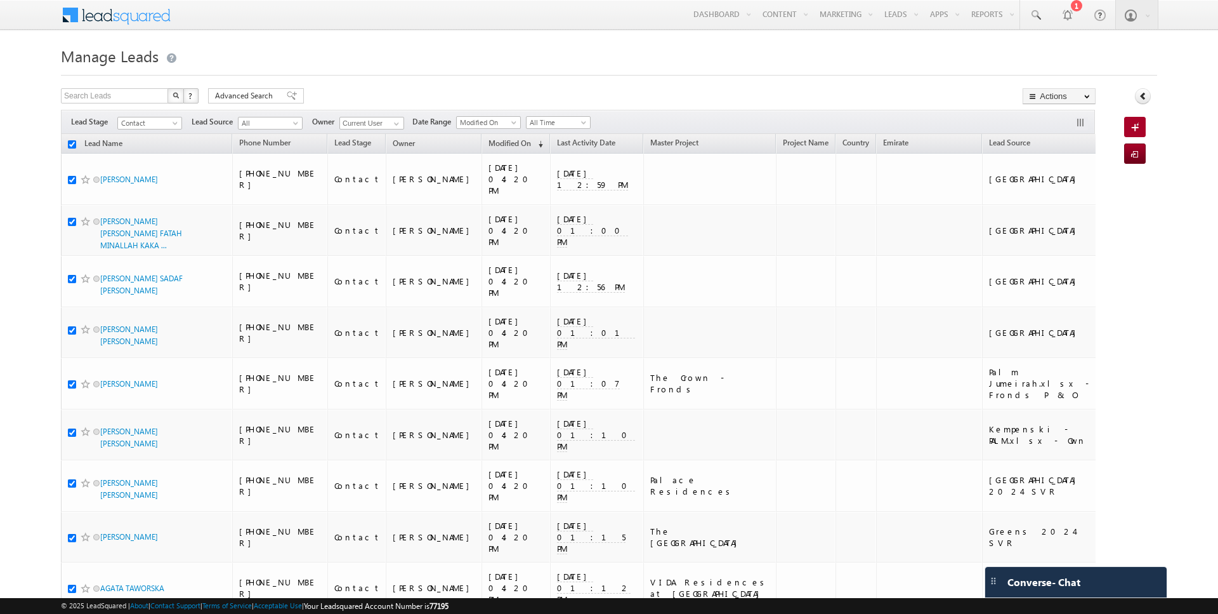
checkbox input "true"
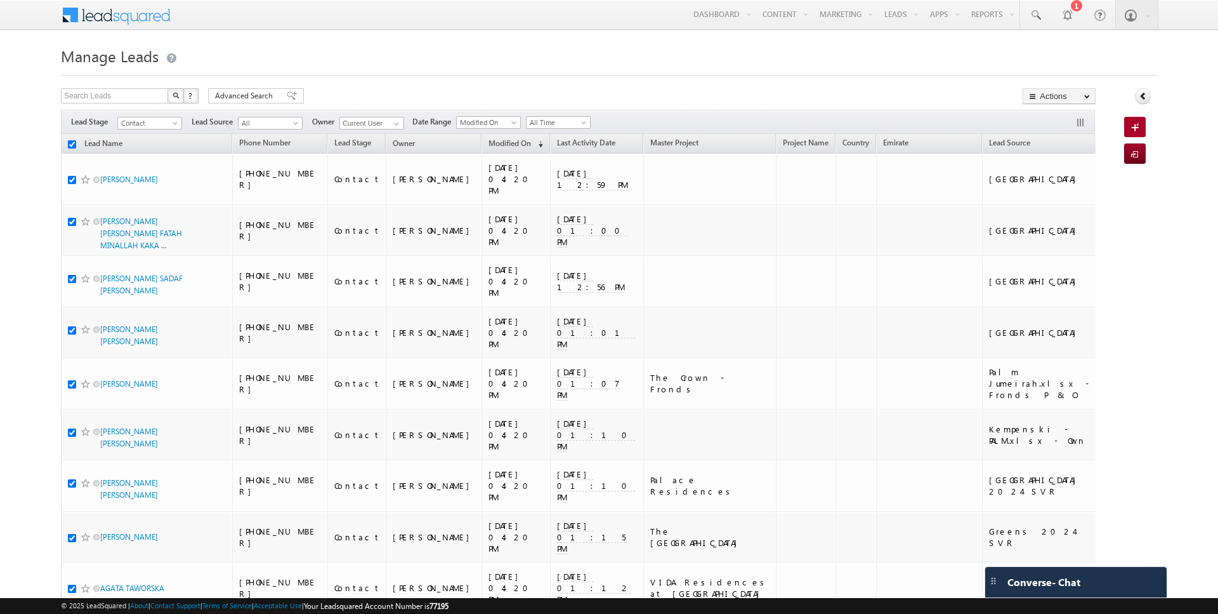
checkbox input "true"
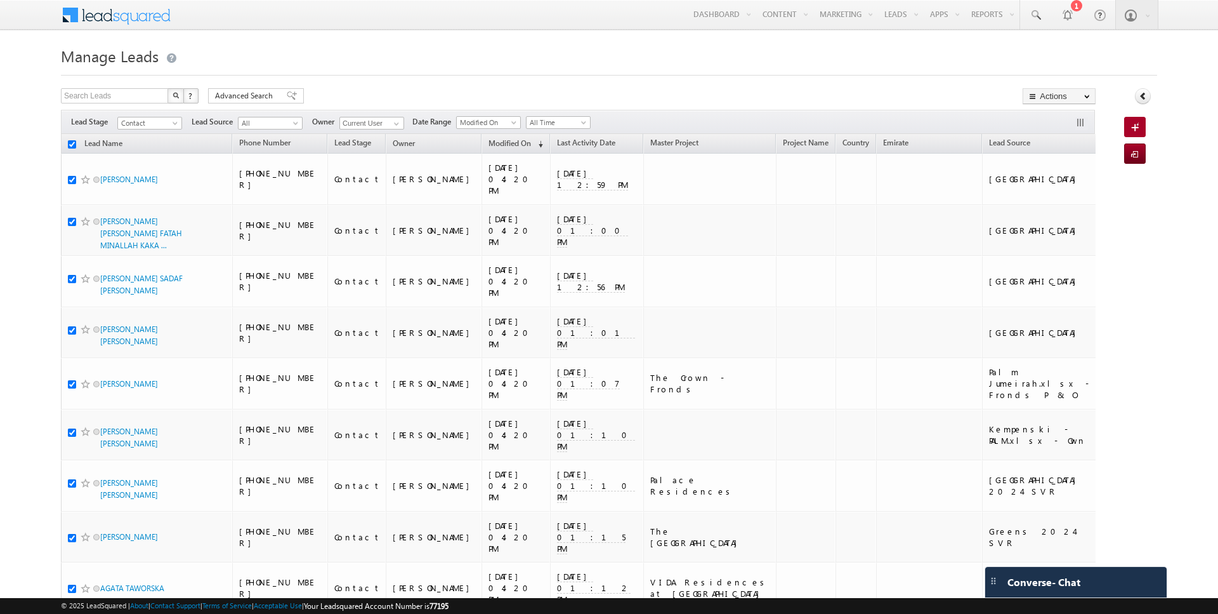
checkbox input "true"
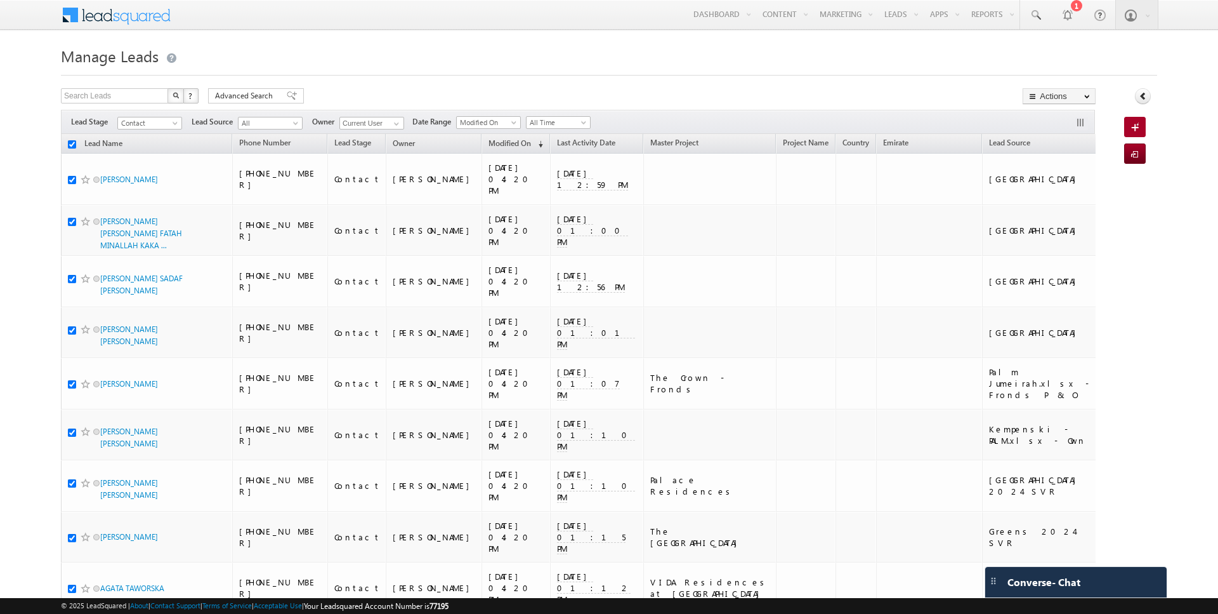
checkbox input "true"
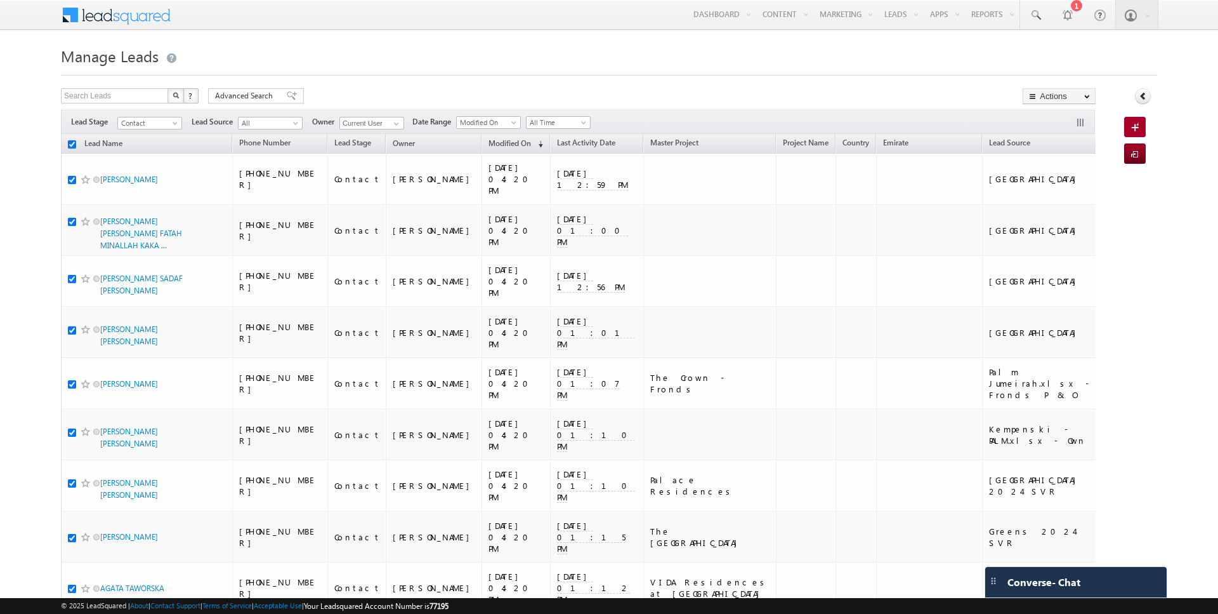
checkbox input "true"
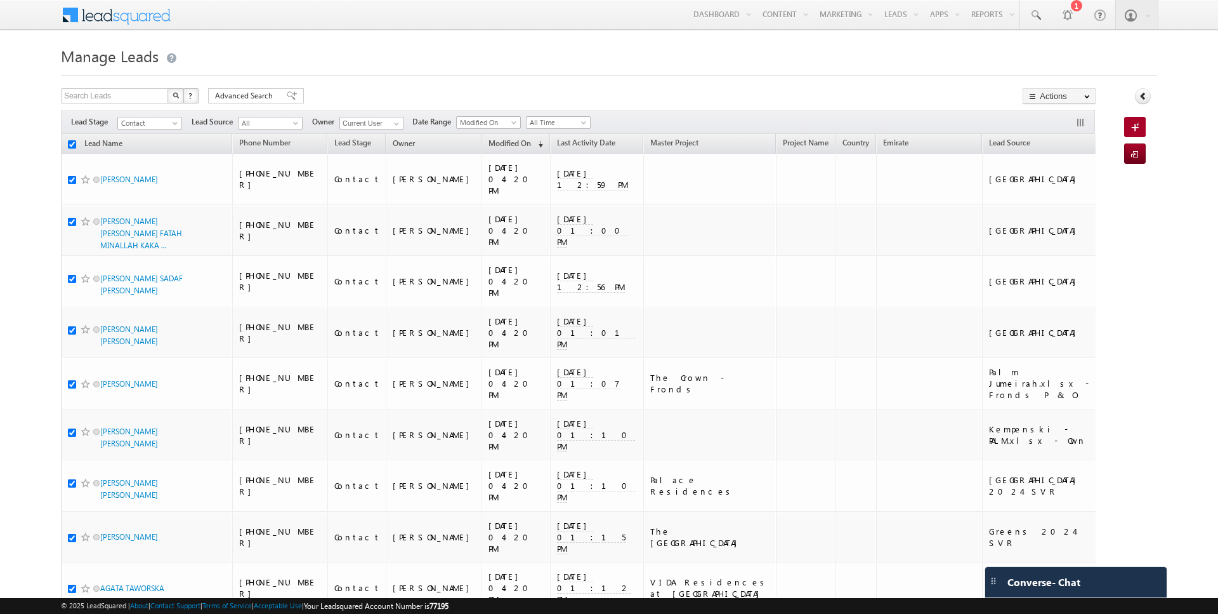
checkbox input "true"
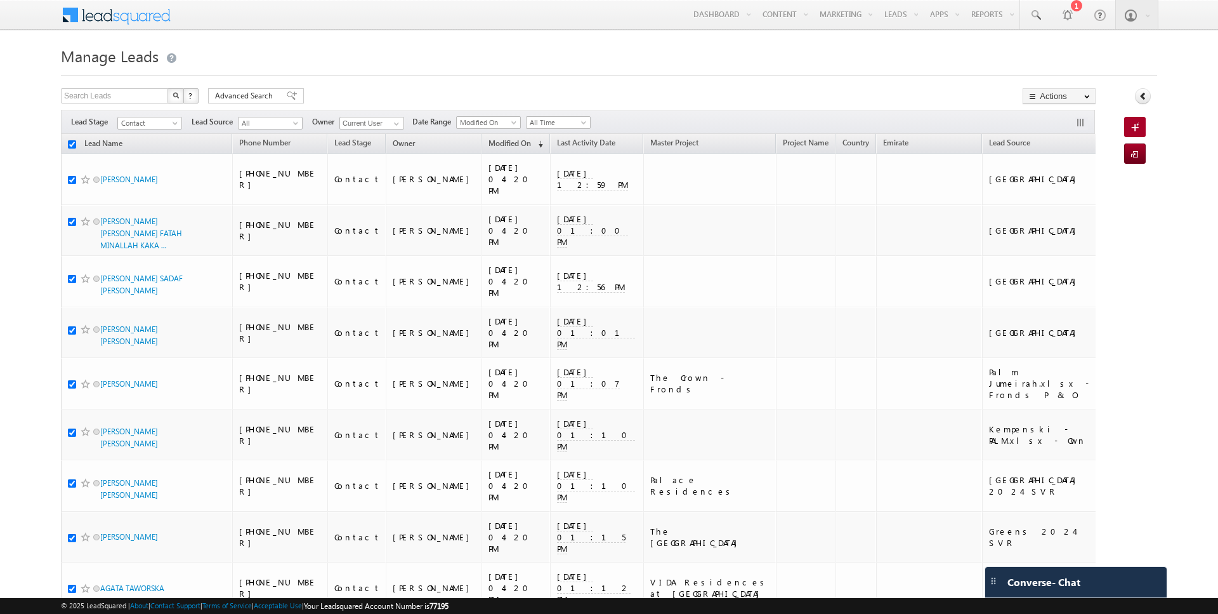
checkbox input "true"
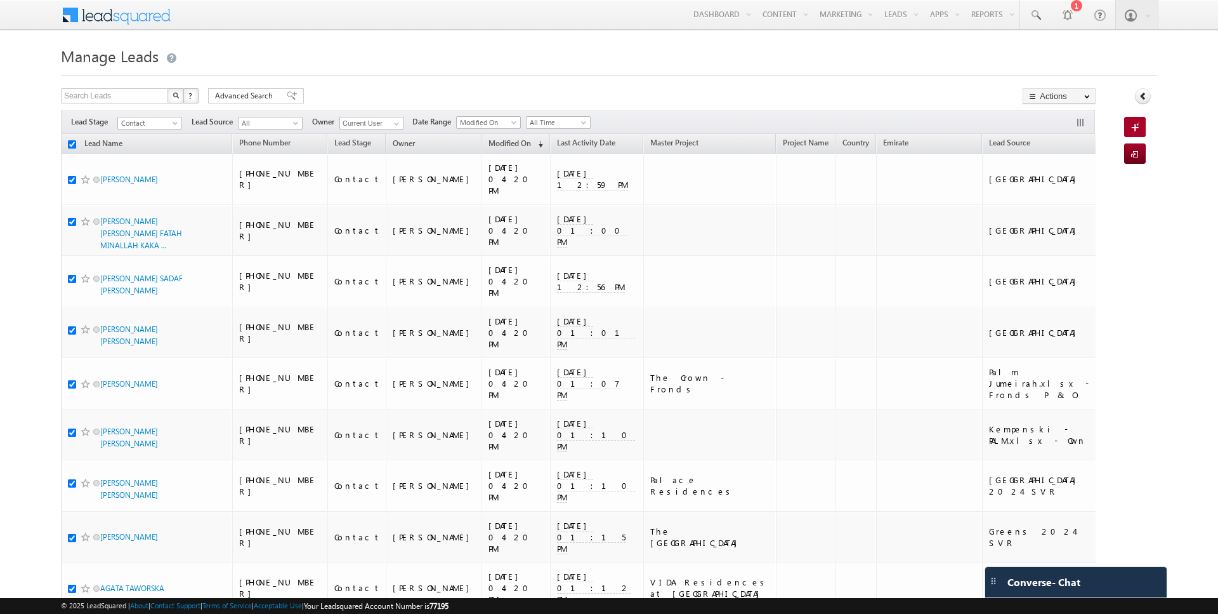
checkbox input "true"
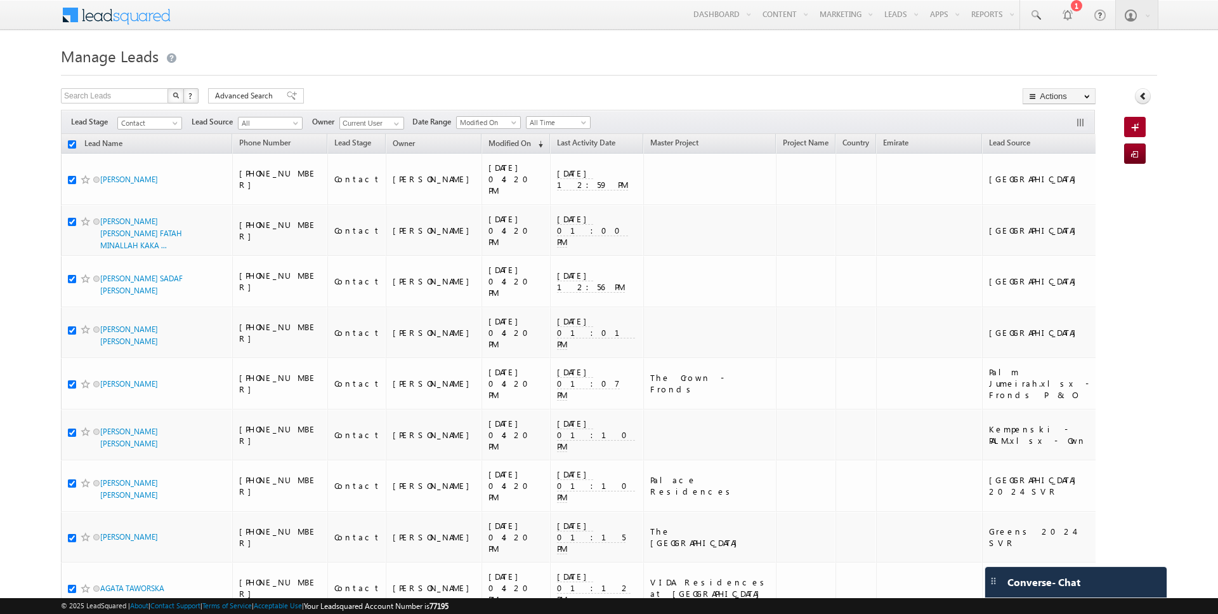
checkbox input "true"
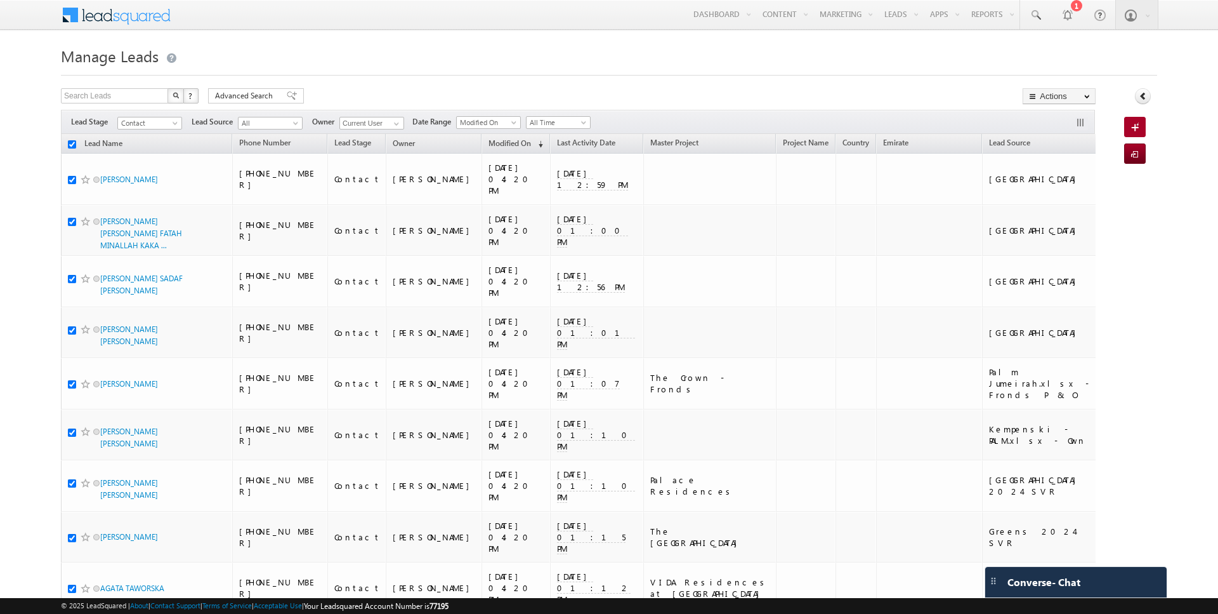
checkbox input "true"
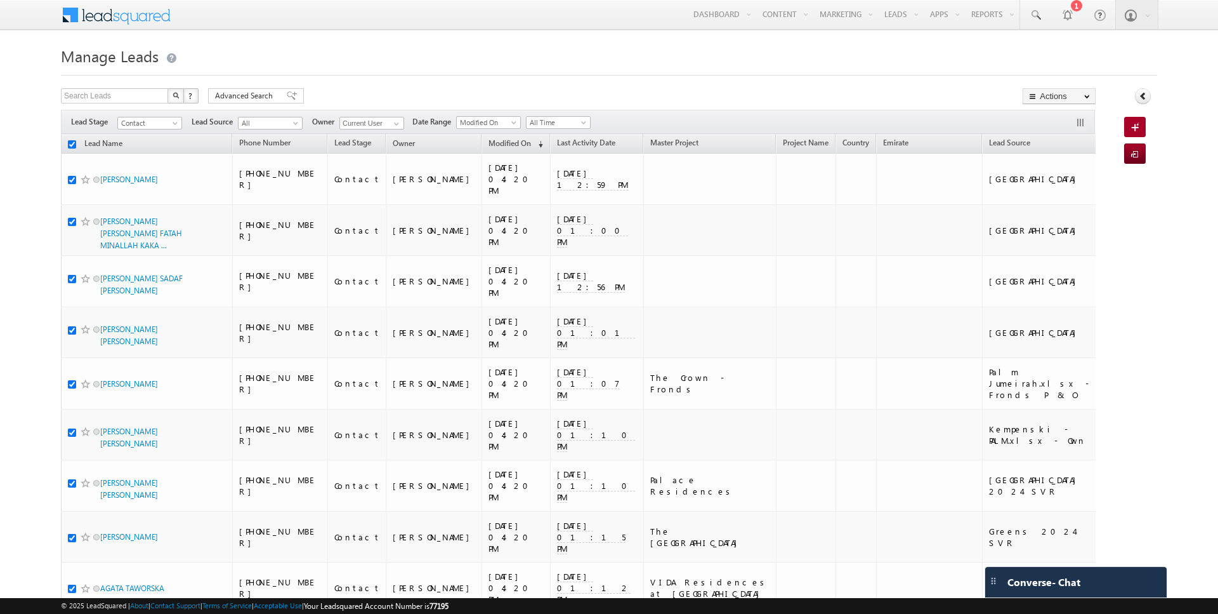
checkbox input "true"
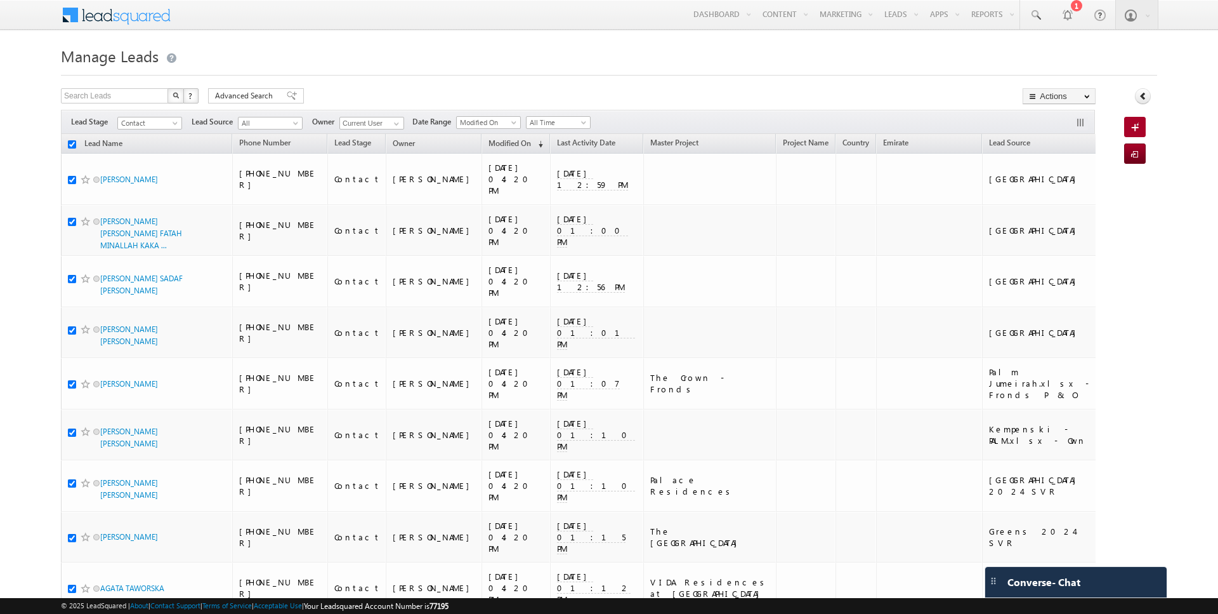
checkbox input "true"
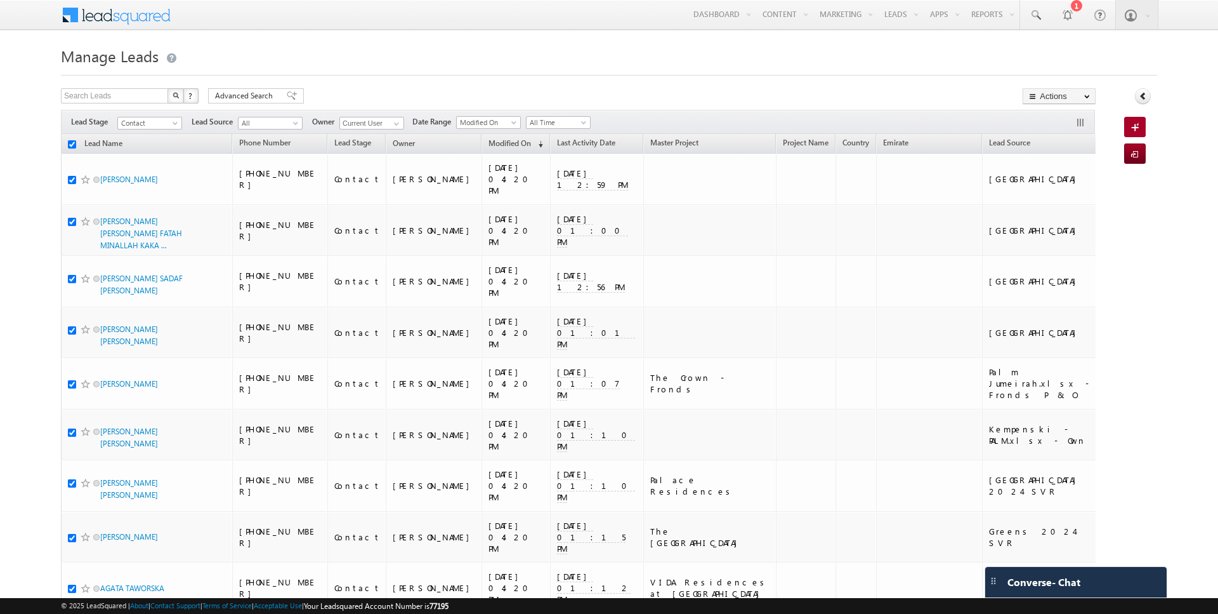
checkbox input "true"
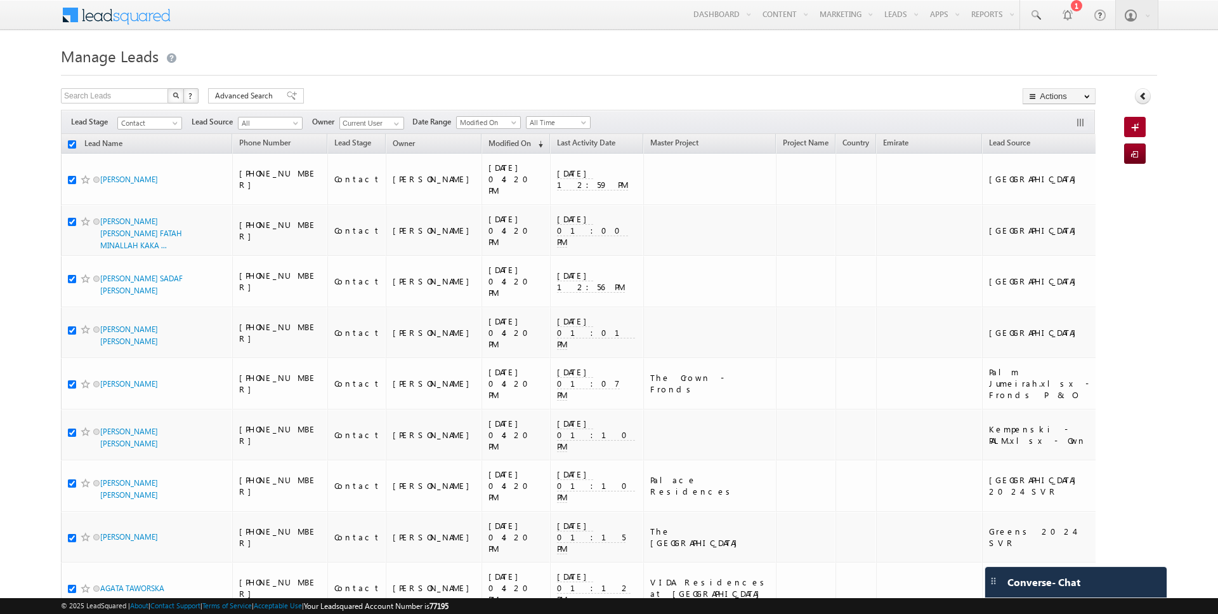
checkbox input "true"
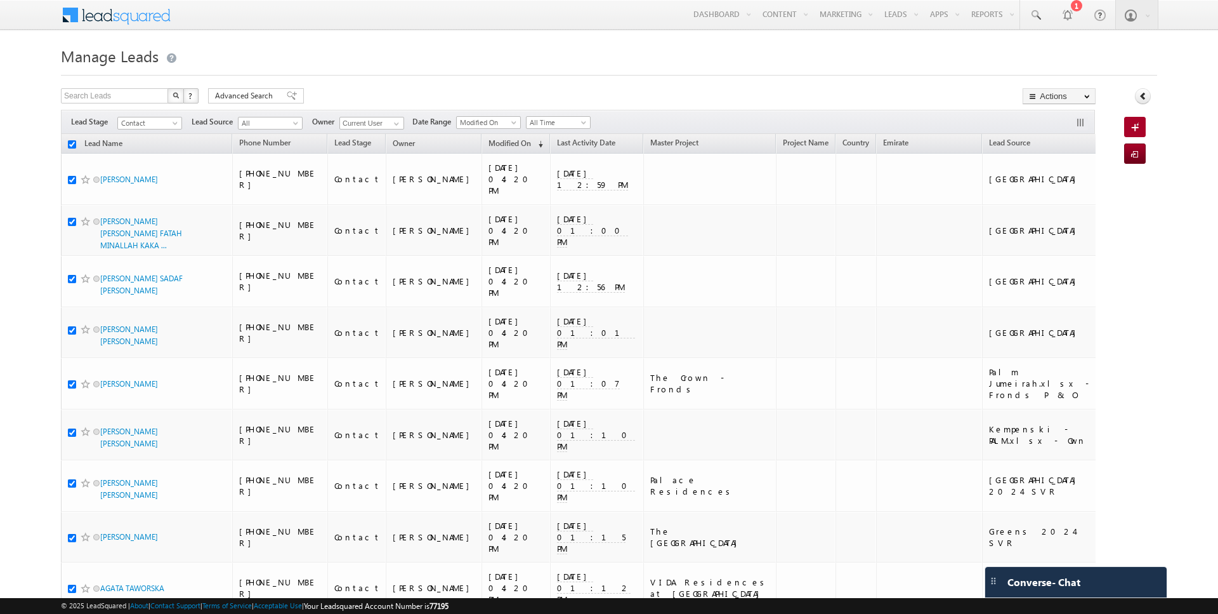
checkbox input "true"
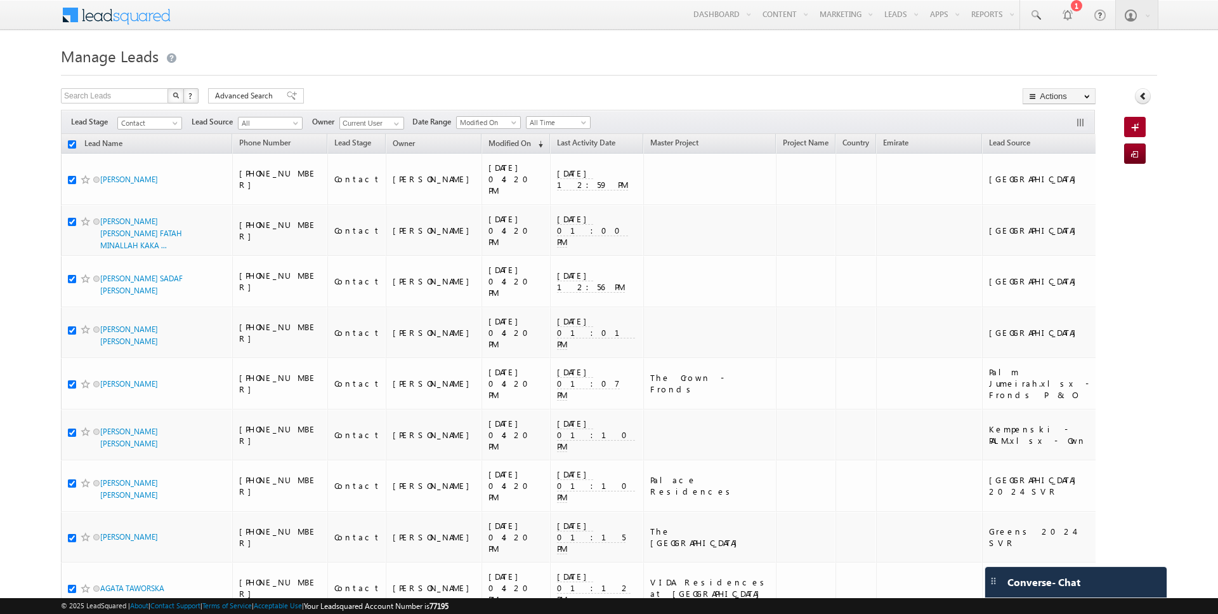
checkbox input "true"
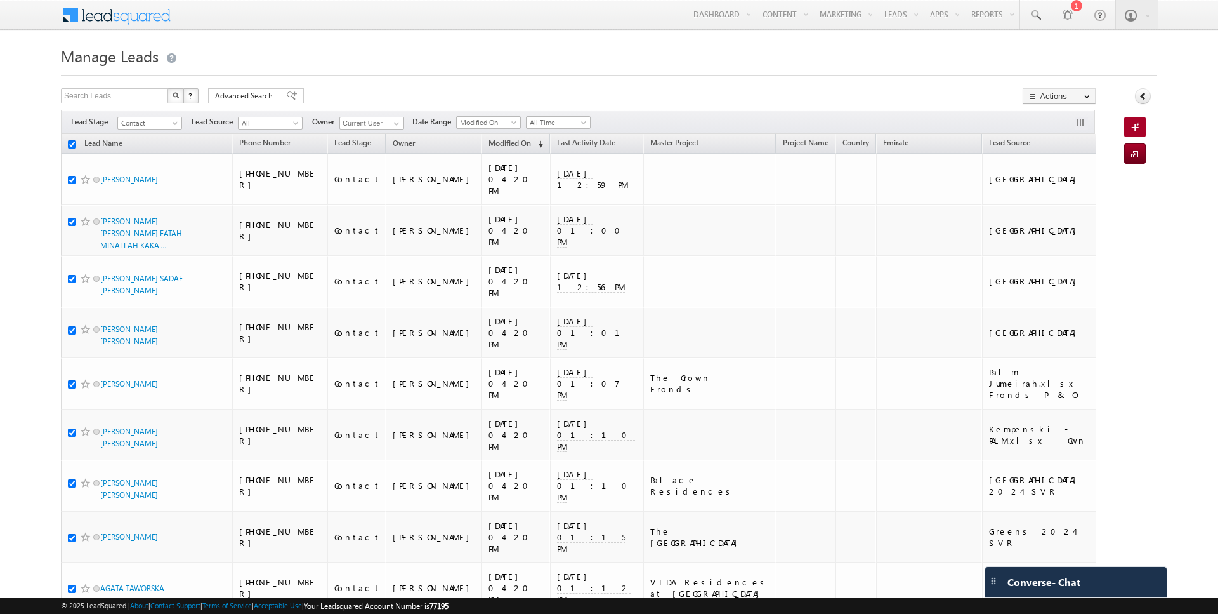
checkbox input "true"
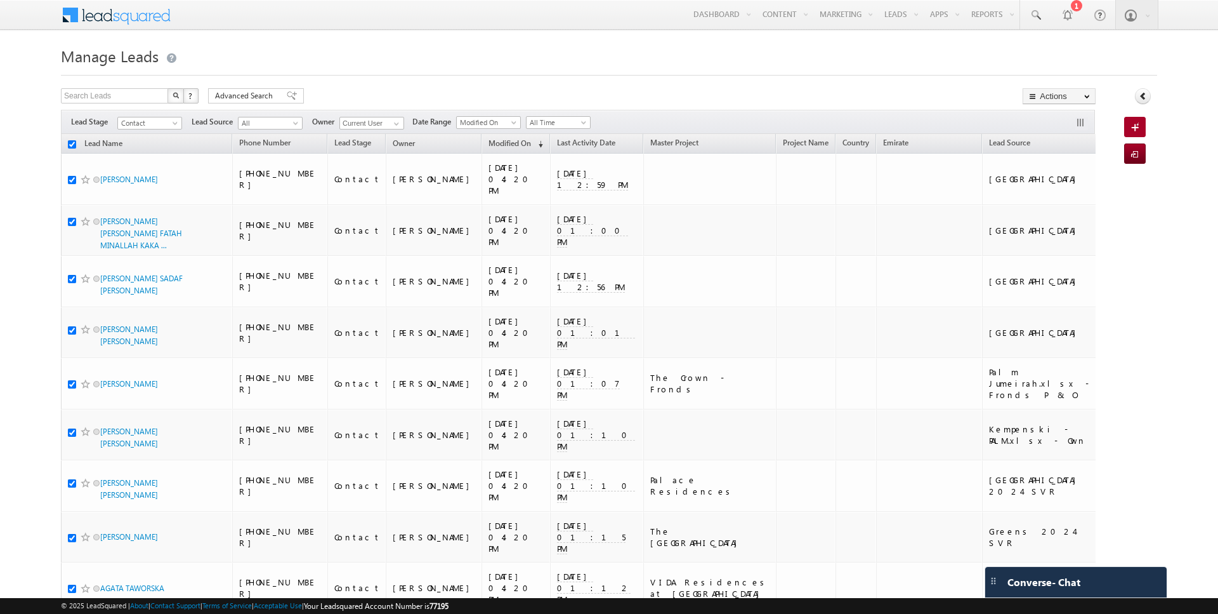
checkbox input "true"
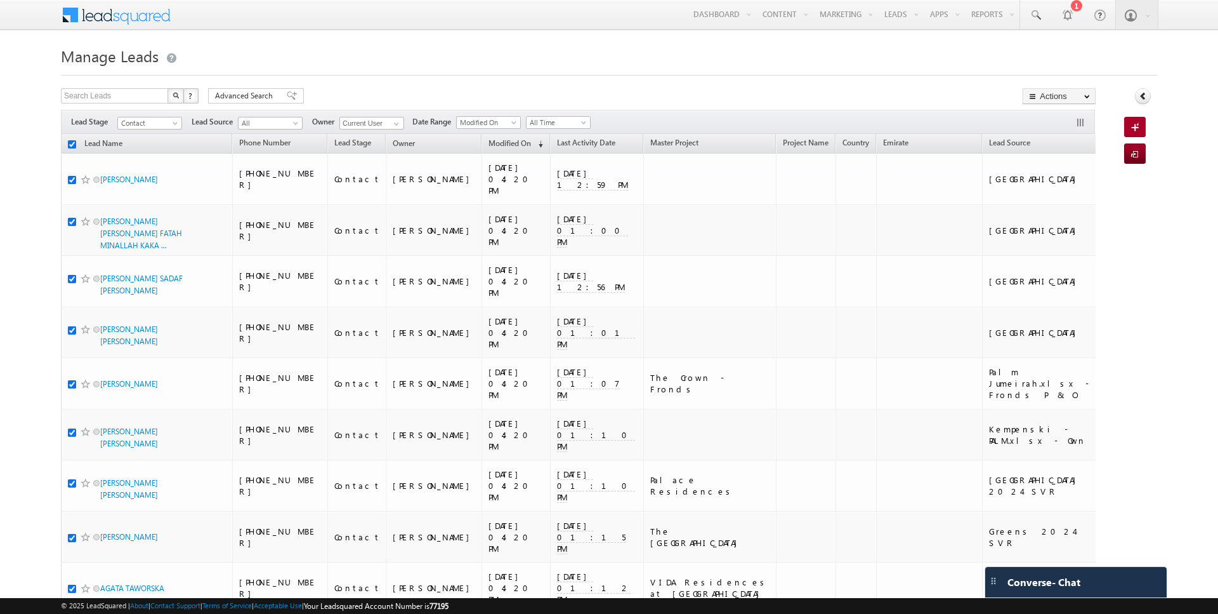
checkbox input "true"
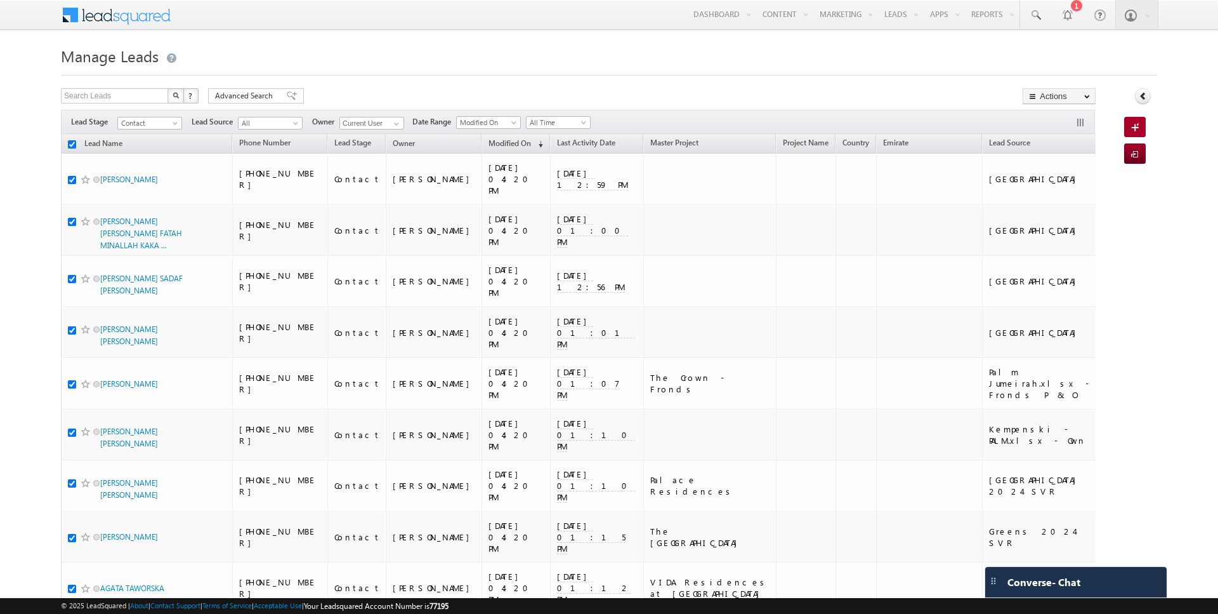
checkbox input "true"
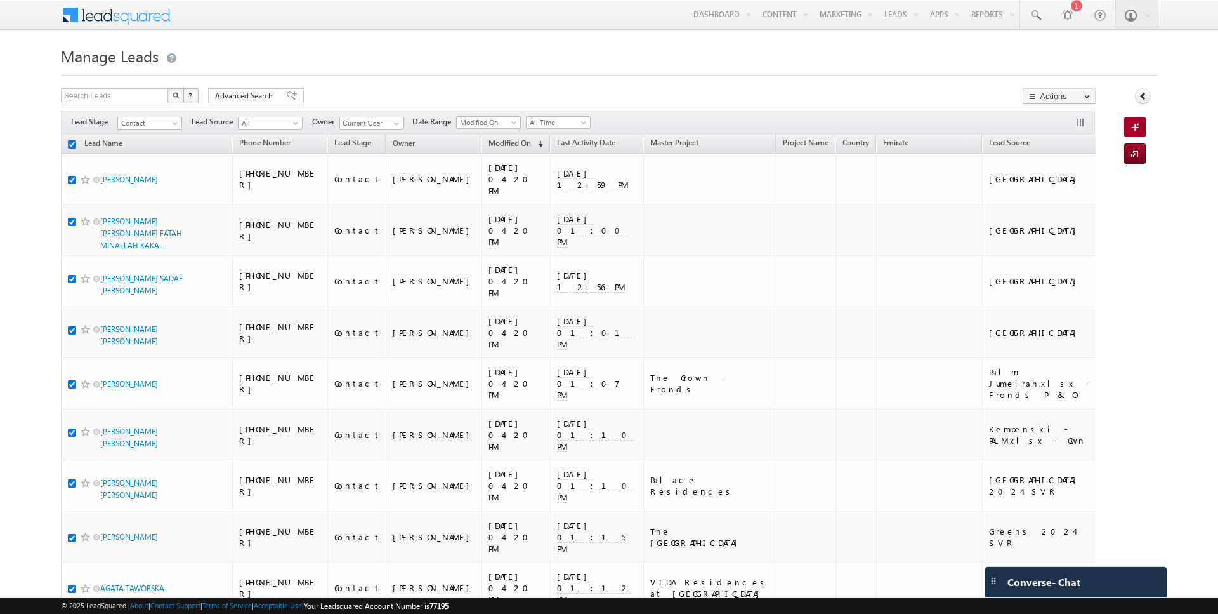
checkbox input "true"
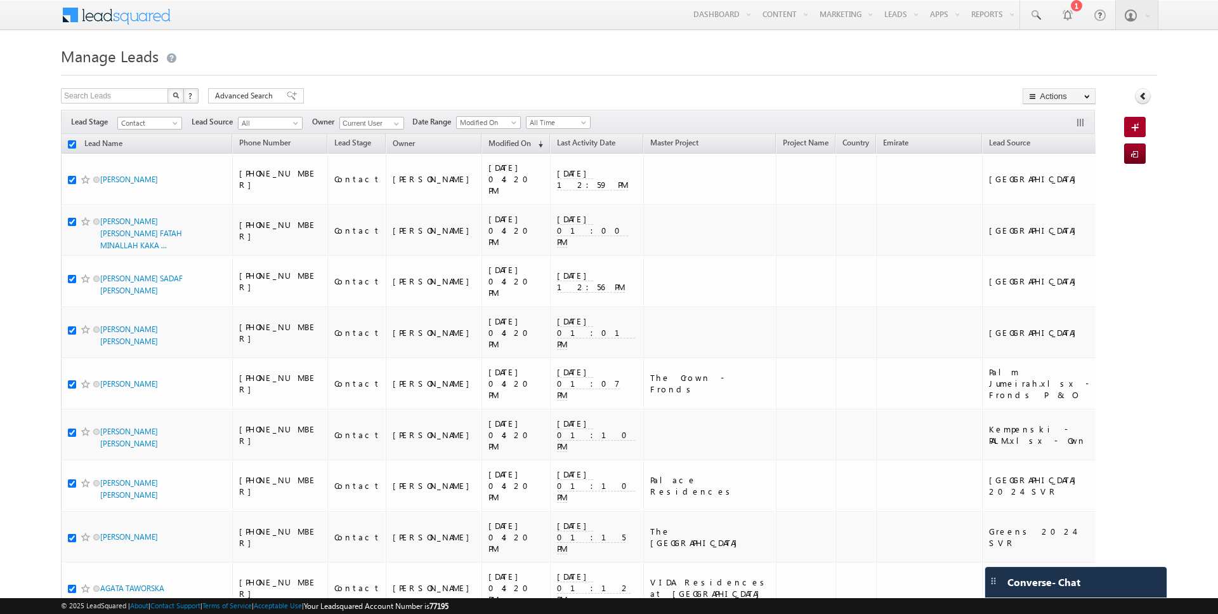
checkbox input "true"
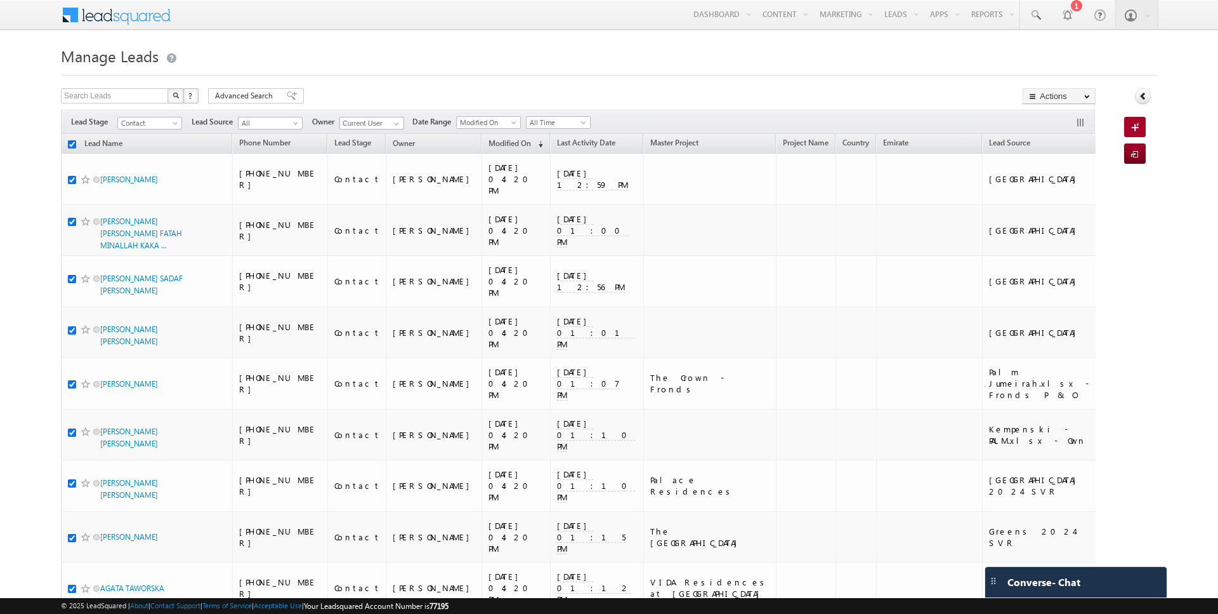
checkbox input "true"
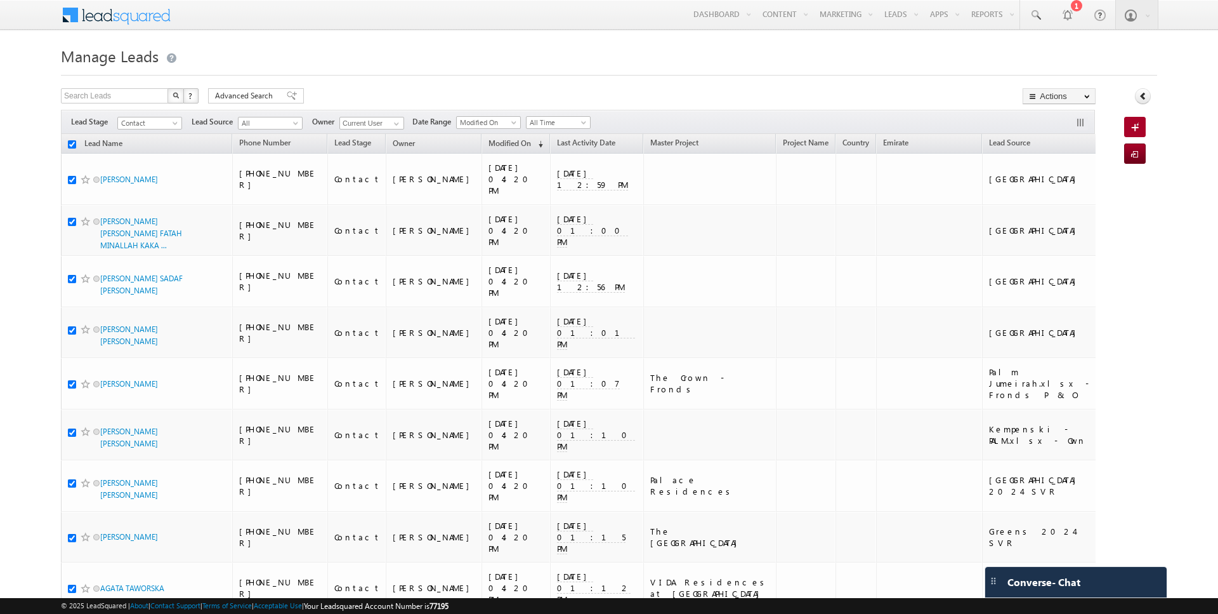
checkbox input "true"
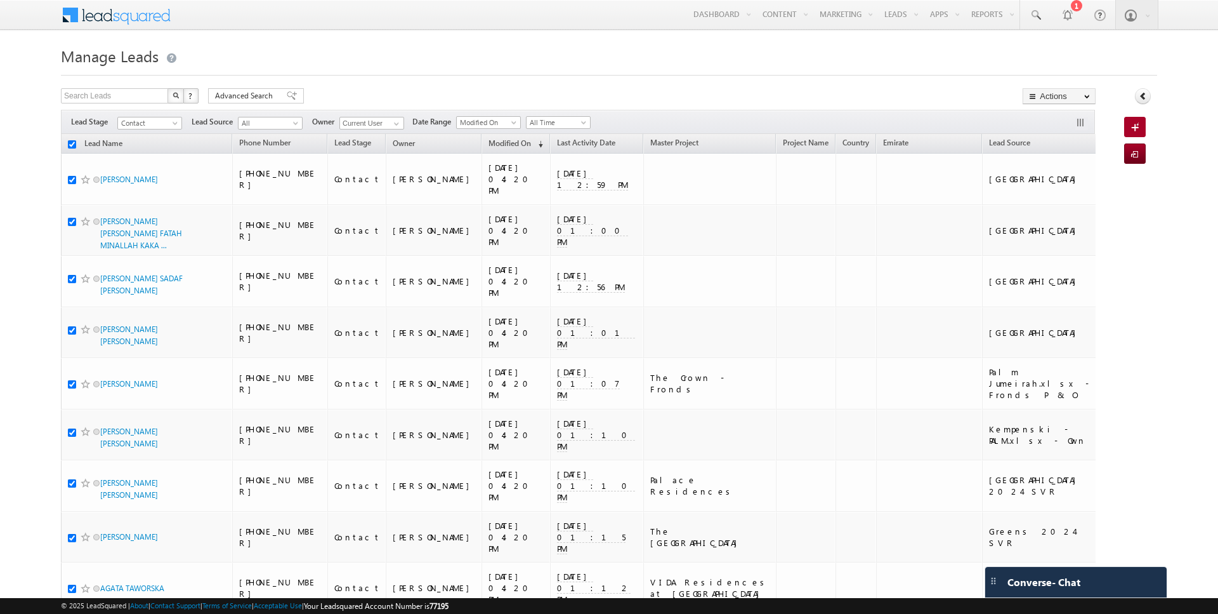
checkbox input "true"
click at [1050, 204] on link "Change Owner" at bounding box center [1060, 205] width 72 height 15
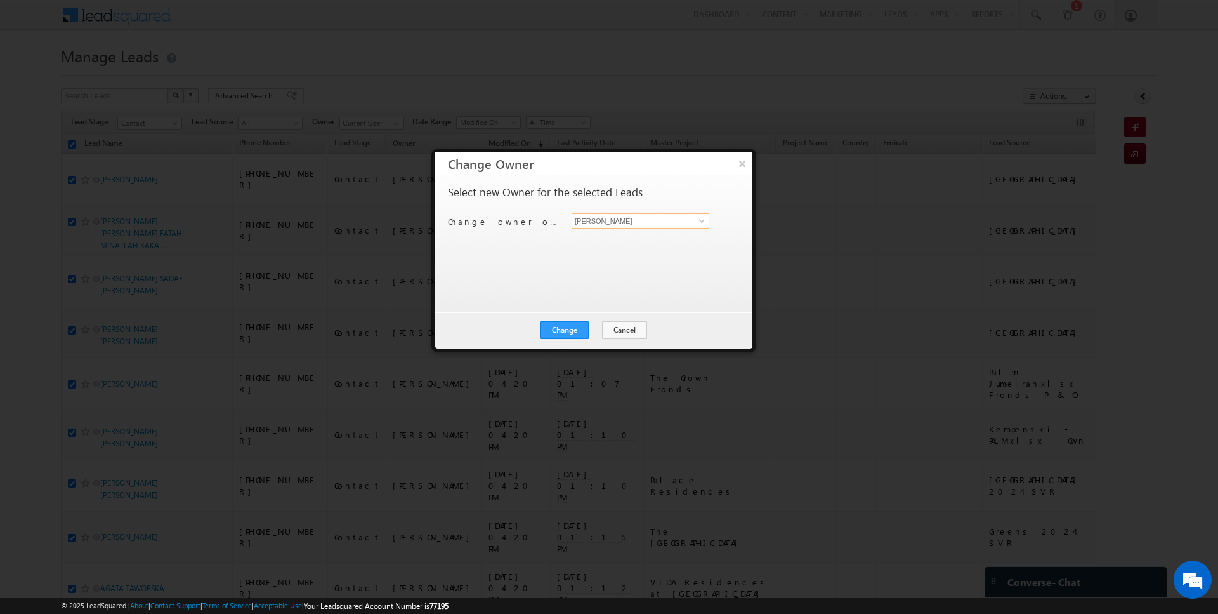
click at [608, 225] on input "[PERSON_NAME]" at bounding box center [641, 220] width 138 height 15
click at [567, 328] on button "Change" at bounding box center [565, 330] width 48 height 18
click at [597, 329] on button "Close" at bounding box center [596, 330] width 41 height 18
